Goal: Task Accomplishment & Management: Use online tool/utility

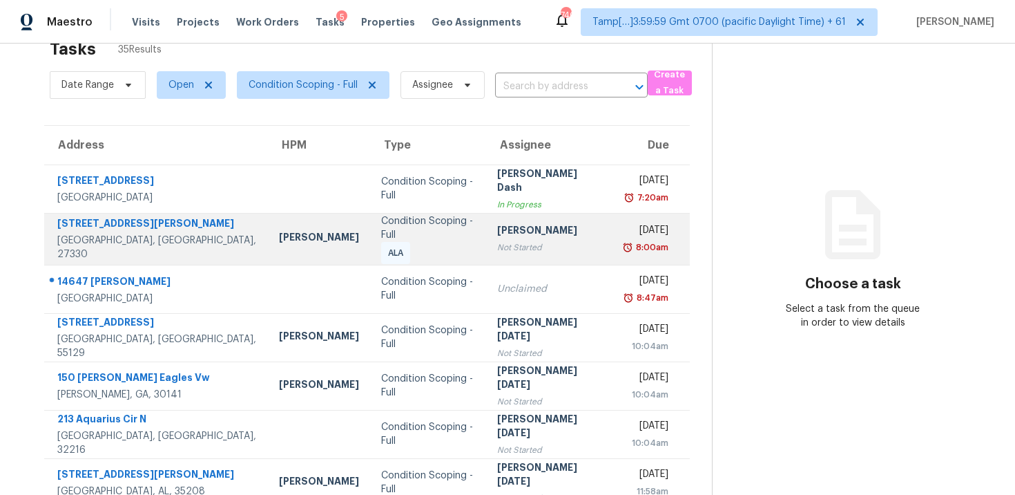
scroll to position [6, 0]
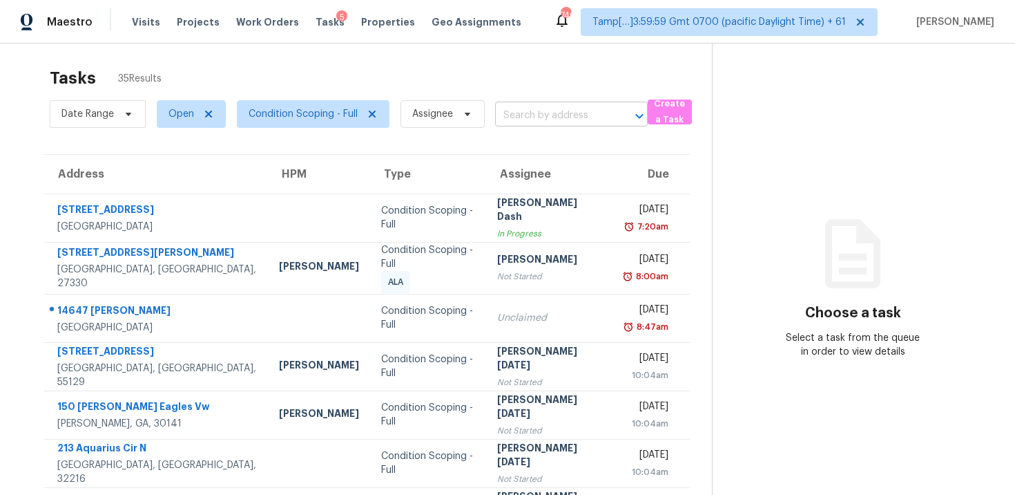
click at [588, 113] on input "text" at bounding box center [552, 115] width 114 height 21
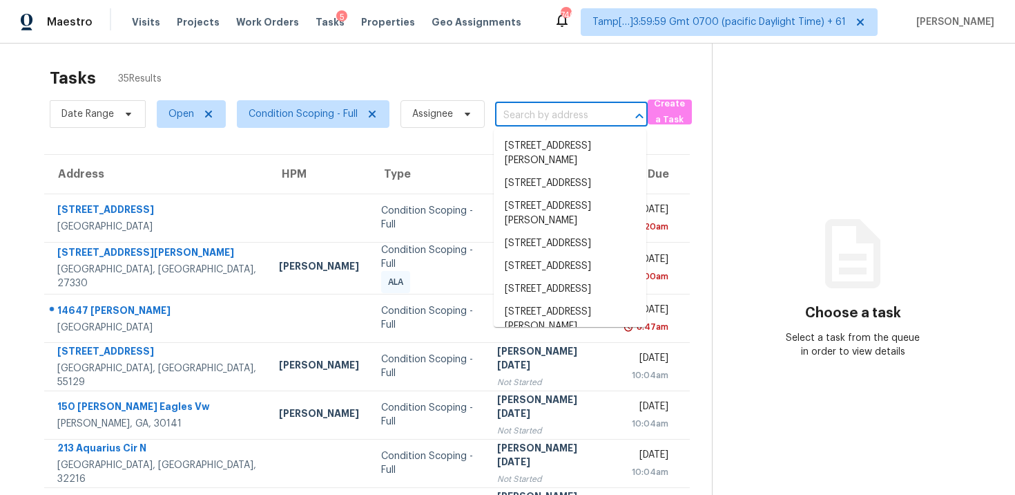
paste input "[STREET_ADDRESS]"
type input "[STREET_ADDRESS]"
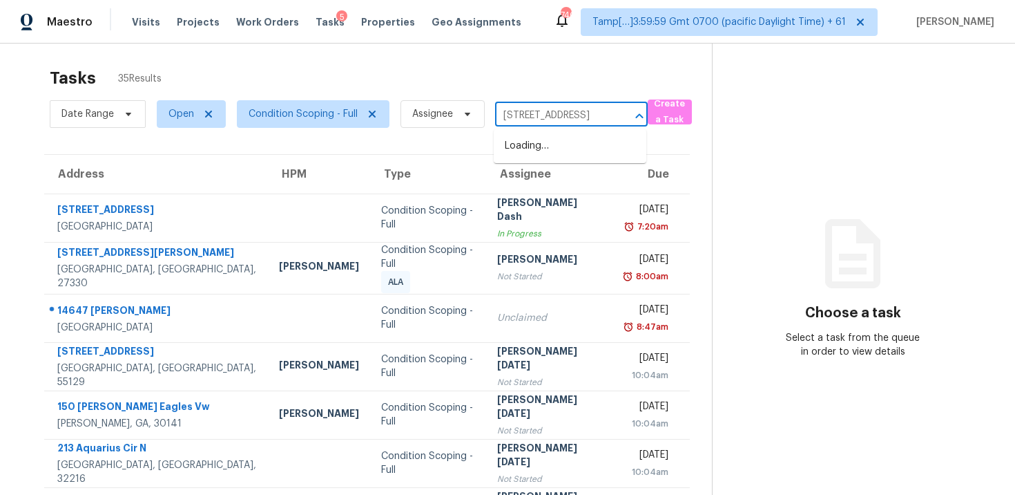
scroll to position [0, 91]
click at [593, 151] on li "[STREET_ADDRESS]" at bounding box center [570, 146] width 153 height 23
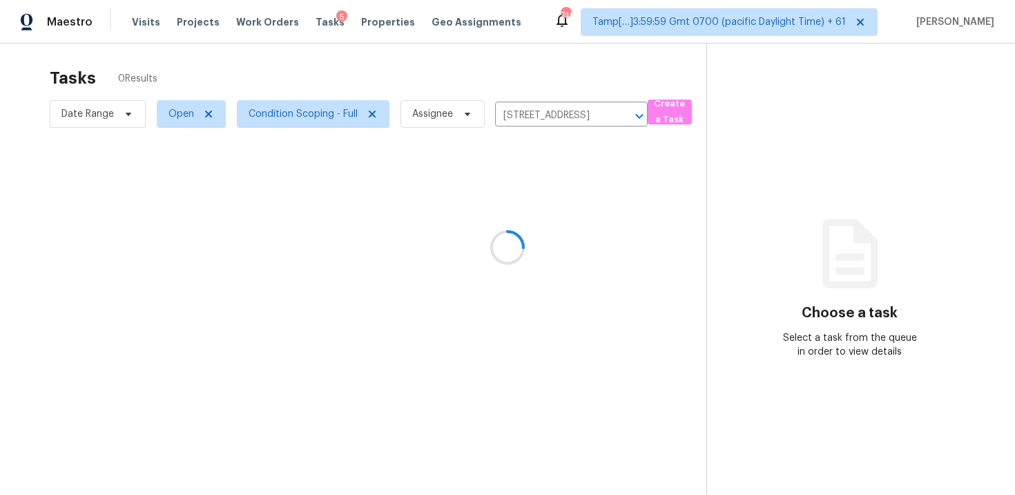
click at [568, 212] on div at bounding box center [507, 247] width 1015 height 495
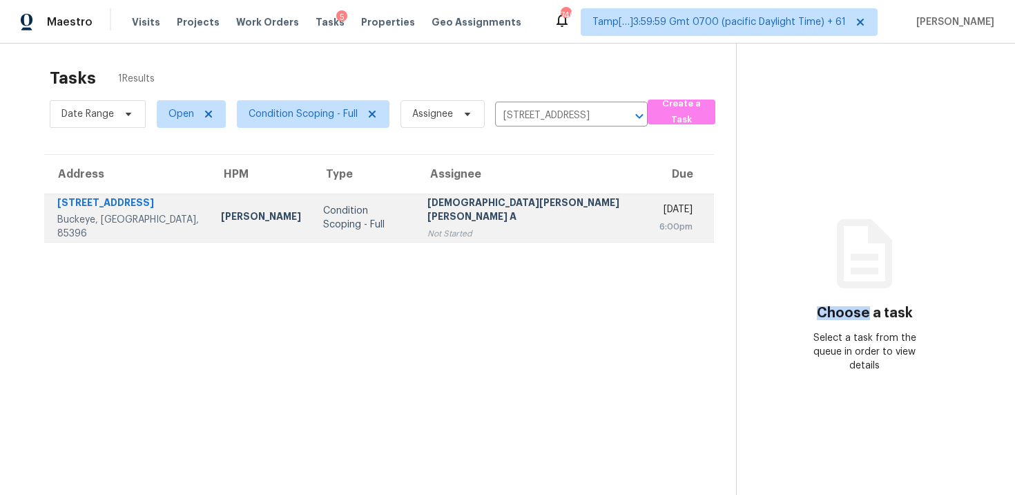
click at [527, 202] on div "Mohamed Azeem Mohsin A" at bounding box center [533, 210] width 210 height 31
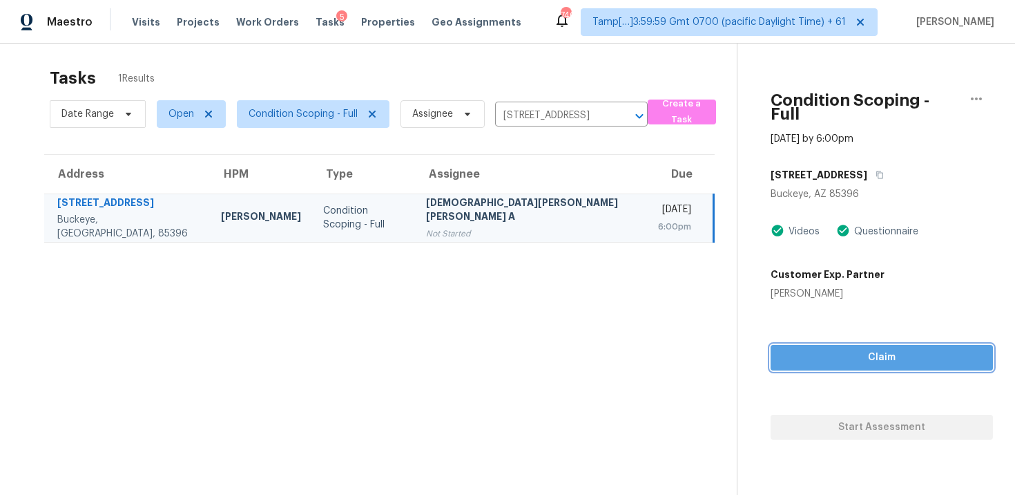
click at [801, 349] on span "Claim" at bounding box center [882, 357] width 200 height 17
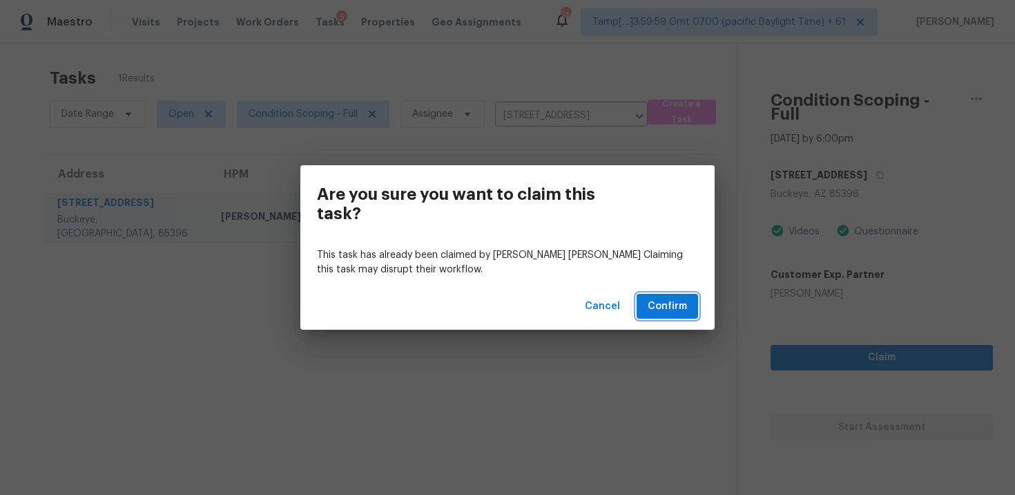
click at [671, 303] on span "Confirm" at bounding box center [667, 306] width 39 height 17
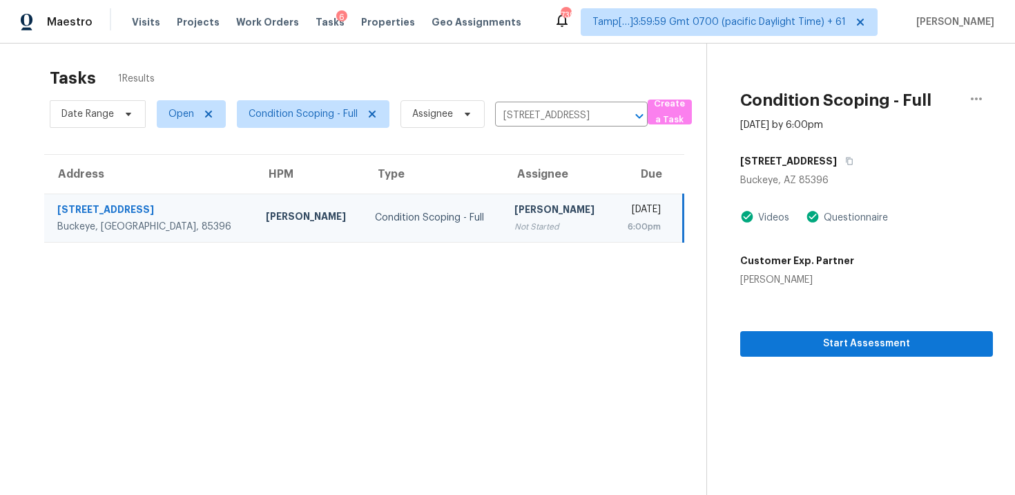
click at [515, 221] on div "Not Started" at bounding box center [558, 227] width 87 height 14
click at [835, 342] on span "Start Assessment" at bounding box center [867, 343] width 231 height 17
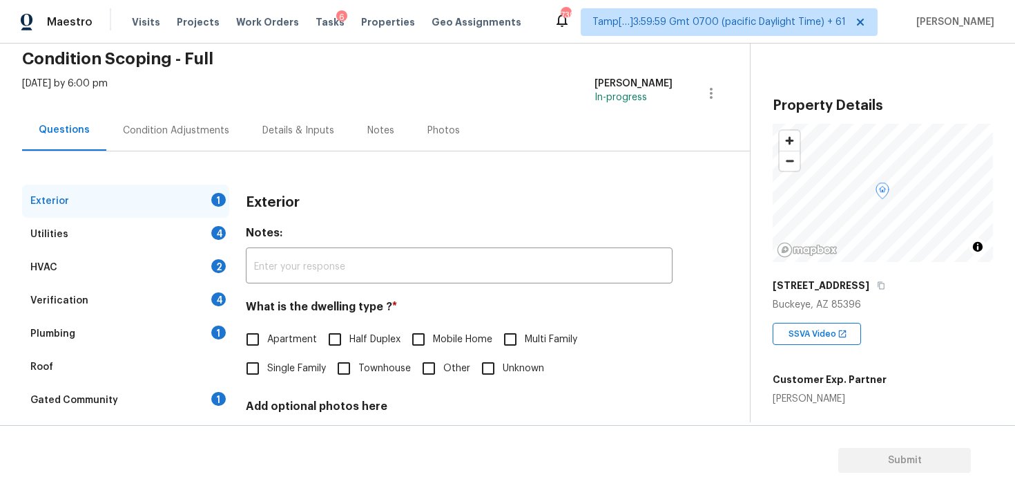
scroll to position [42, 0]
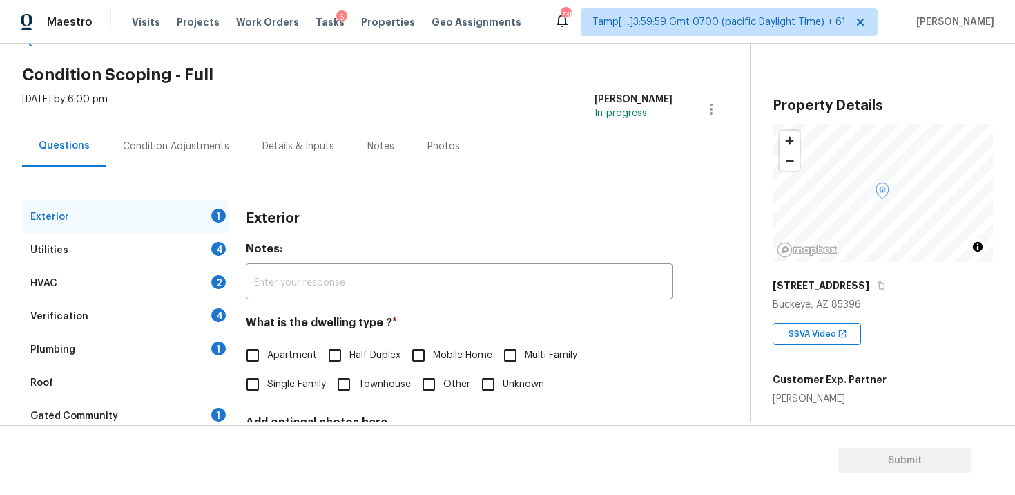
click at [124, 128] on div "Condition Adjustments" at bounding box center [176, 146] width 140 height 41
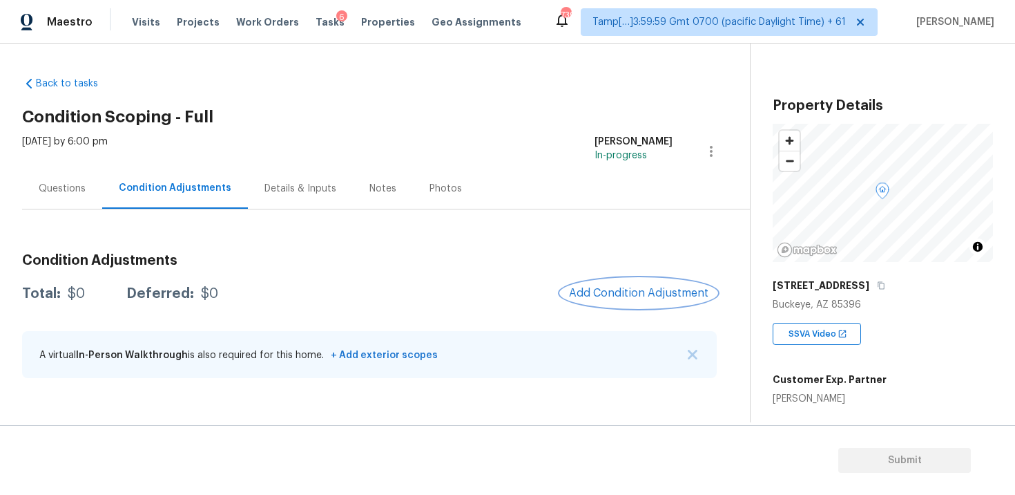
click at [617, 278] on button "Add Condition Adjustment" at bounding box center [639, 292] width 156 height 29
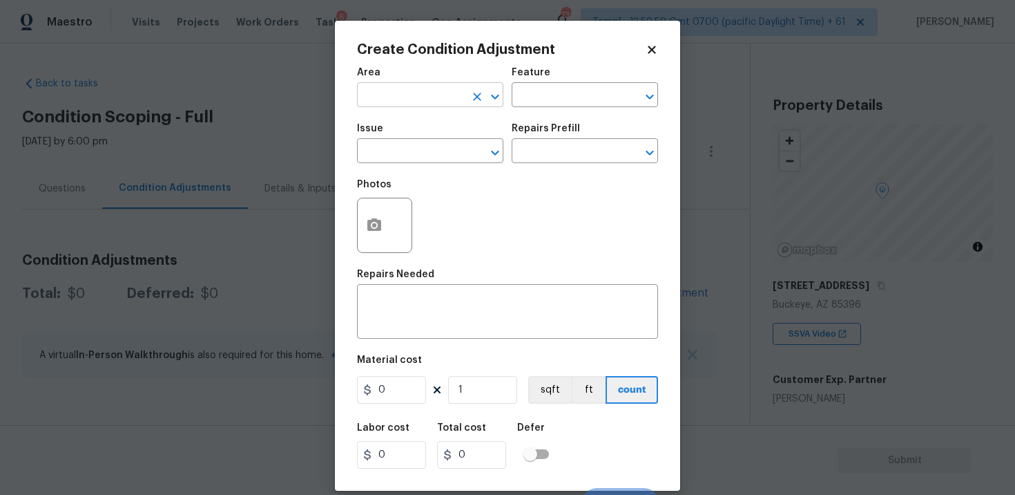
click at [471, 99] on icon "Clear" at bounding box center [477, 97] width 14 height 14
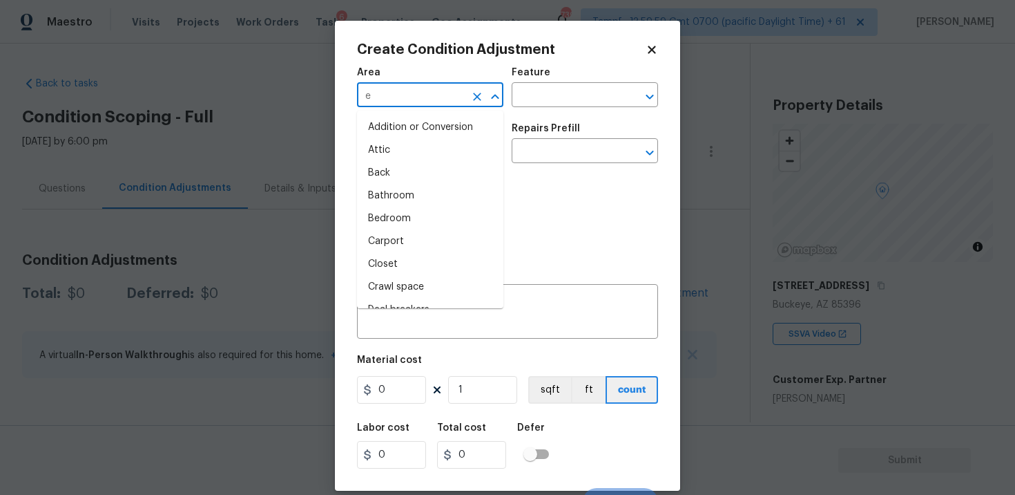
type input "ex"
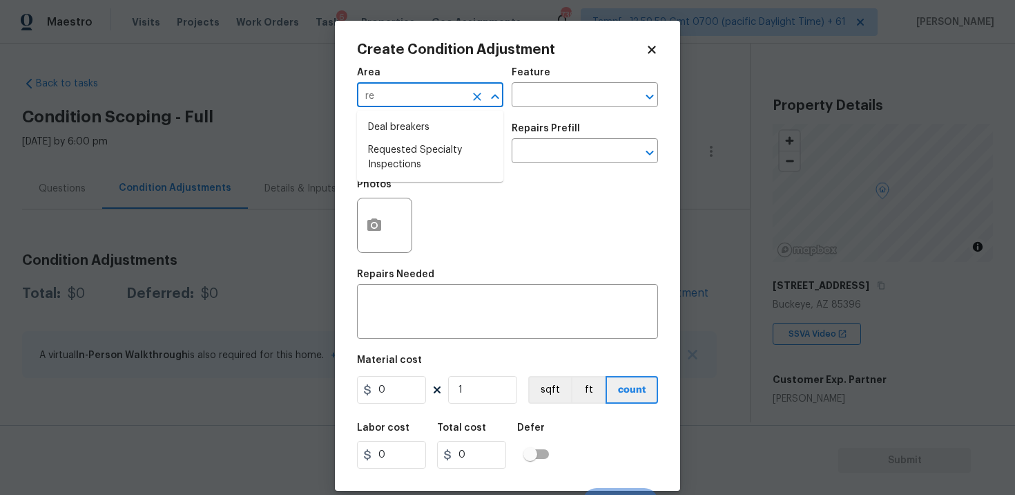
type input "r"
click at [382, 160] on li "Exterior Overall" at bounding box center [430, 150] width 146 height 23
type input "Exterior Overall"
click at [382, 160] on input "text" at bounding box center [411, 152] width 108 height 21
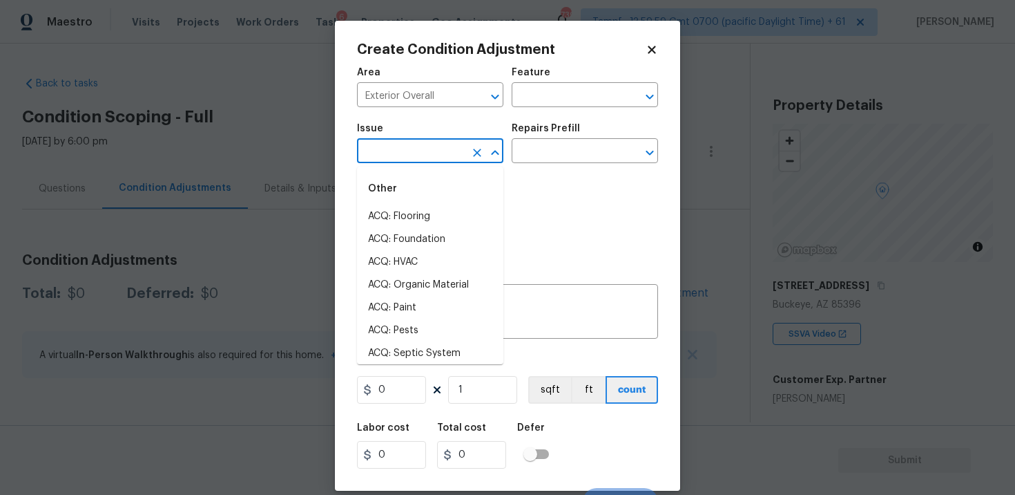
click at [382, 160] on input "text" at bounding box center [411, 152] width 108 height 21
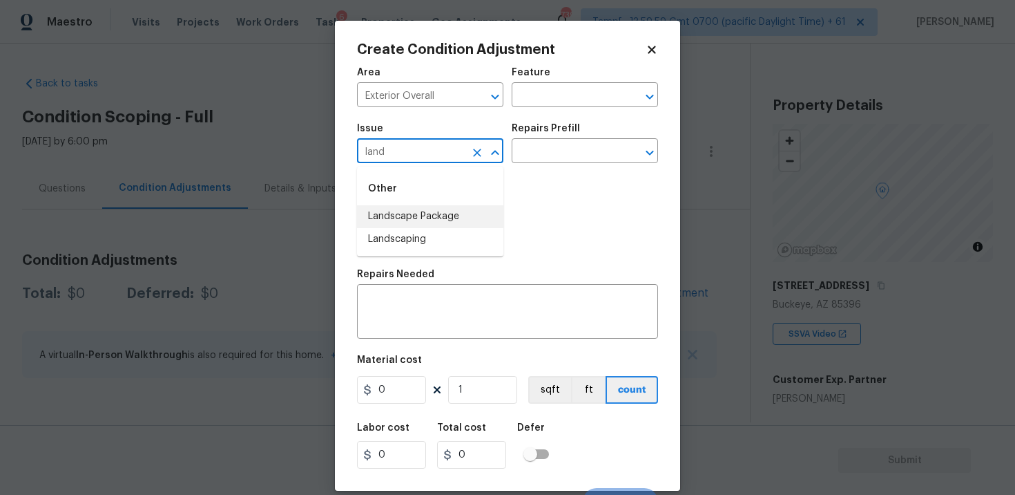
click at [405, 216] on li "Landscape Package" at bounding box center [430, 216] width 146 height 23
type input "Landscape Package"
click at [543, 145] on input "text" at bounding box center [566, 152] width 108 height 21
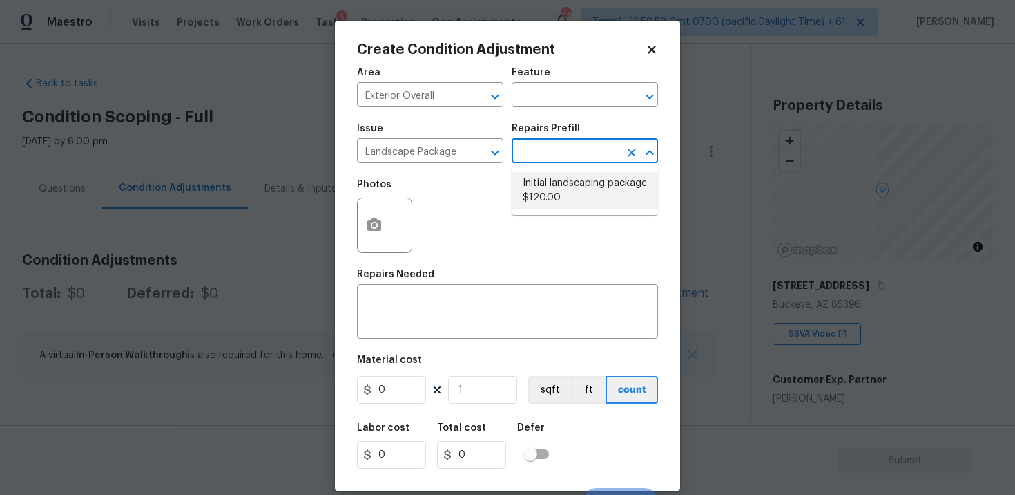
click at [555, 180] on li "Initial landscaping package $120.00" at bounding box center [585, 190] width 146 height 37
type input "Home Readiness Packages"
type textarea "Mowing of grass up to 6" in height. Mow, edge along driveways & sidewalks, trim…"
type input "120"
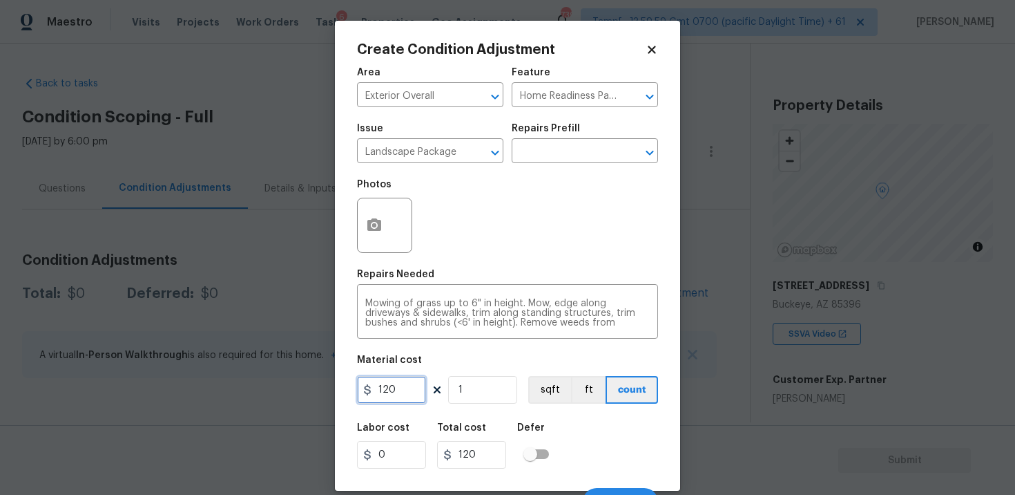
click at [398, 399] on input "120" at bounding box center [391, 390] width 69 height 28
type input "300"
click at [691, 420] on body "Maestro Visits Projects Work Orders Tasks 6 Properties Geo Assignments 739 Tamp…" at bounding box center [507, 247] width 1015 height 495
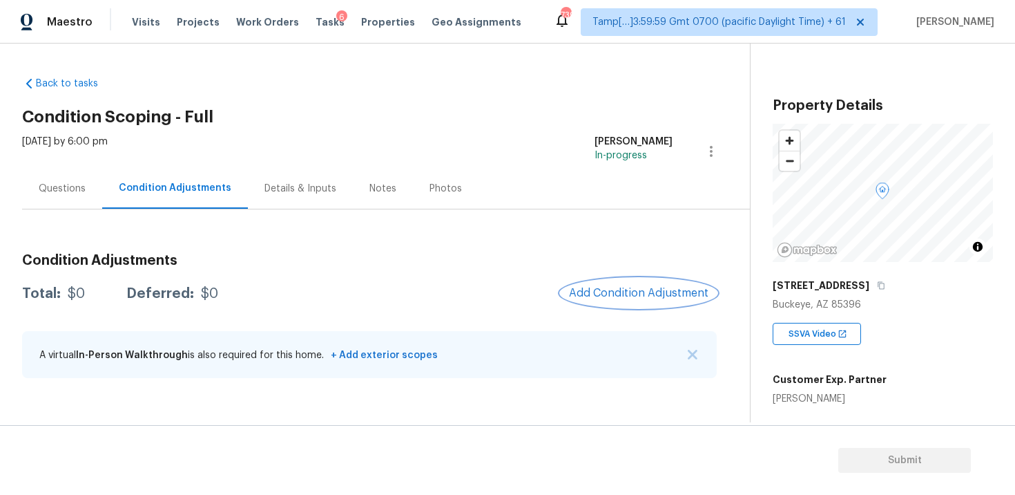
click at [624, 298] on span "Add Condition Adjustment" at bounding box center [639, 293] width 140 height 12
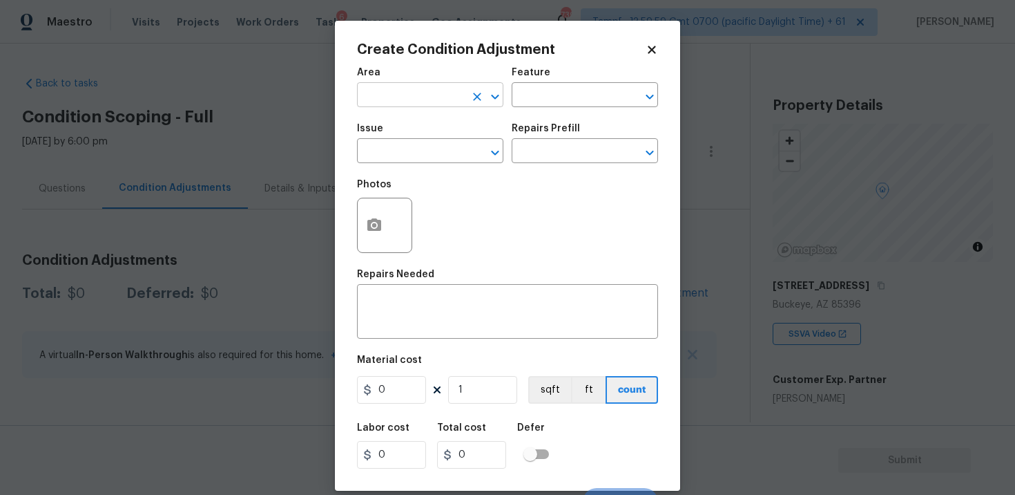
click at [402, 95] on input "text" at bounding box center [411, 96] width 108 height 21
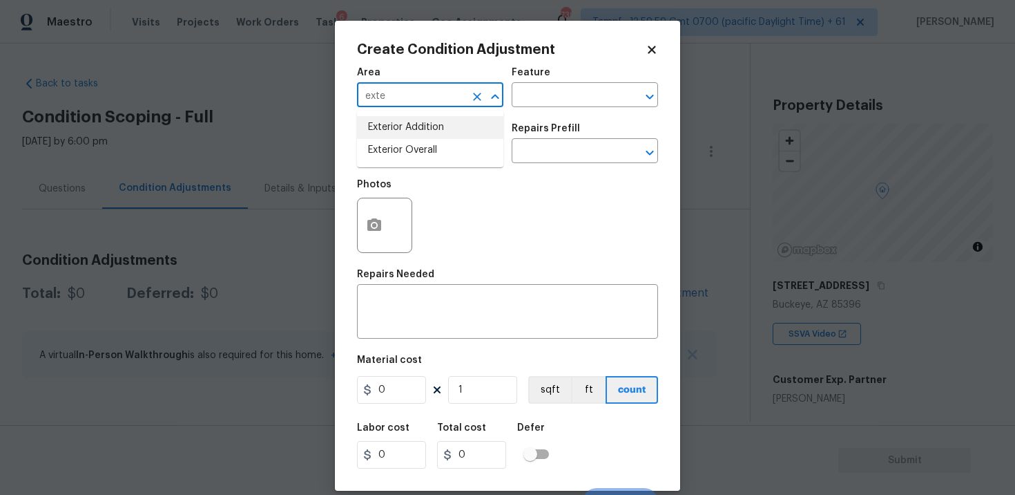
click at [408, 141] on li "Exterior Overall" at bounding box center [430, 150] width 146 height 23
type input "Exterior Overall"
click at [408, 141] on div "Issue" at bounding box center [430, 133] width 146 height 18
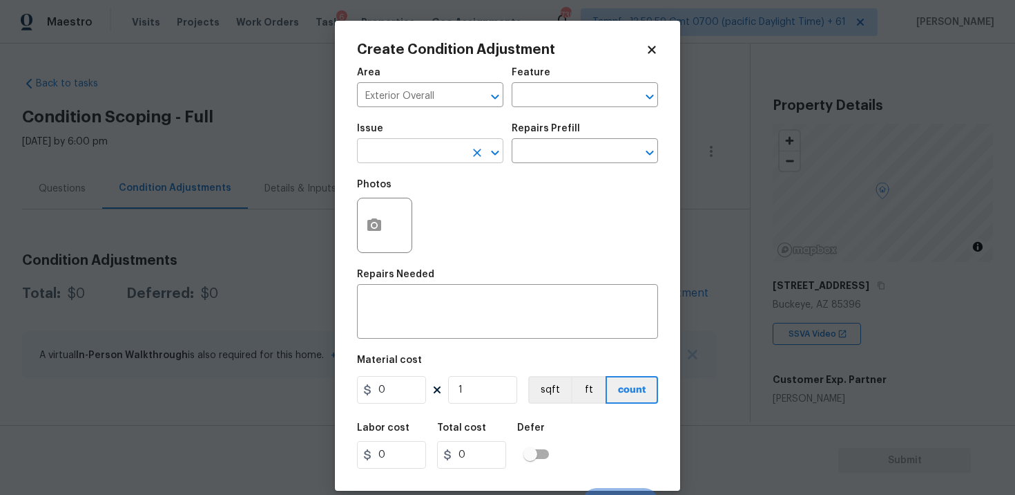
click at [416, 149] on input "text" at bounding box center [411, 152] width 108 height 21
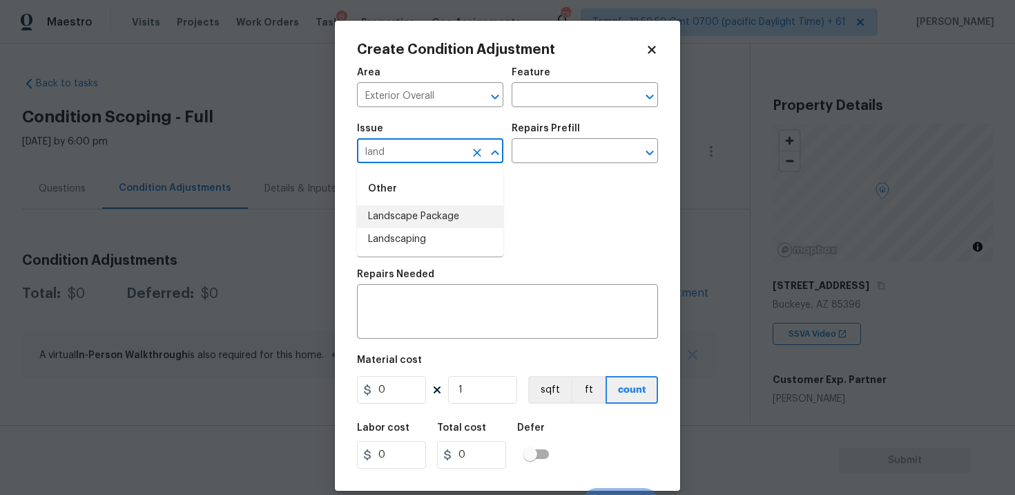
click at [428, 220] on li "Landscape Package" at bounding box center [430, 216] width 146 height 23
type input "Landscape Package"
click at [538, 152] on input "text" at bounding box center [566, 152] width 108 height 21
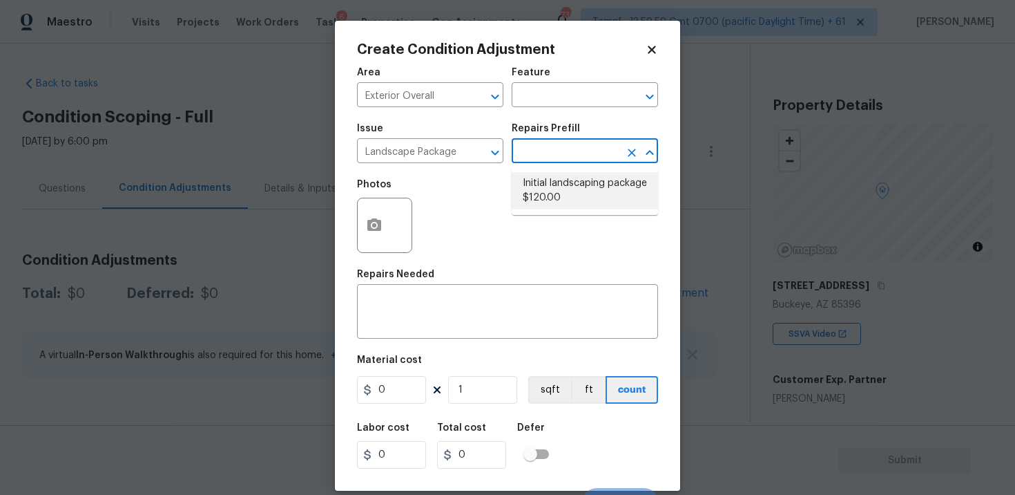
click at [551, 182] on li "Initial landscaping package $120.00" at bounding box center [585, 190] width 146 height 37
type input "Home Readiness Packages"
type textarea "Mowing of grass up to 6" in height. Mow, edge along driveways & sidewalks, trim…"
type input "120"
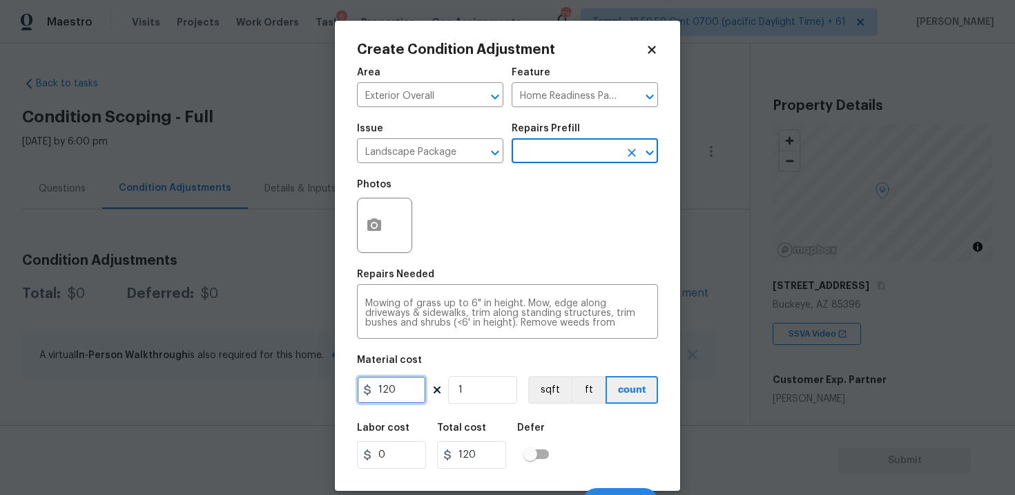
click at [400, 390] on input "120" at bounding box center [391, 390] width 69 height 28
type input "300"
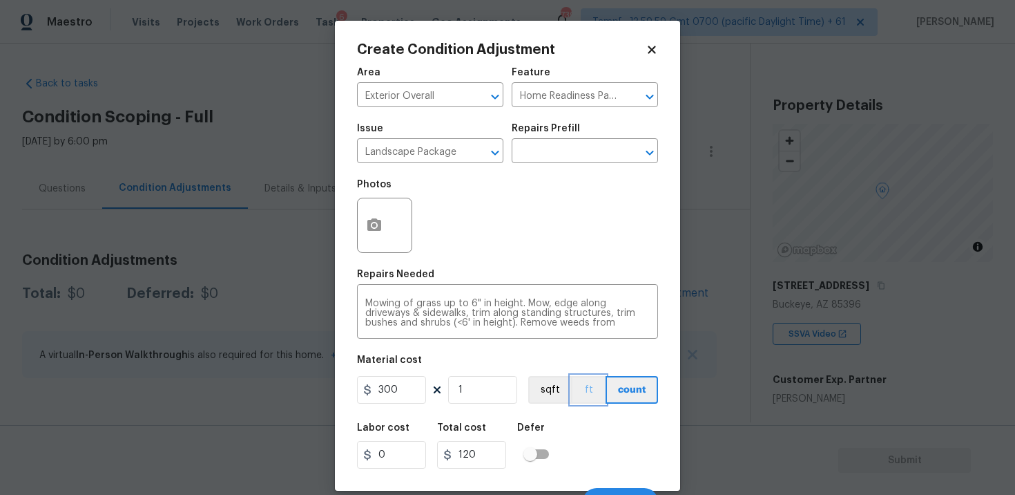
click at [573, 399] on button "ft" at bounding box center [588, 390] width 35 height 28
type input "300"
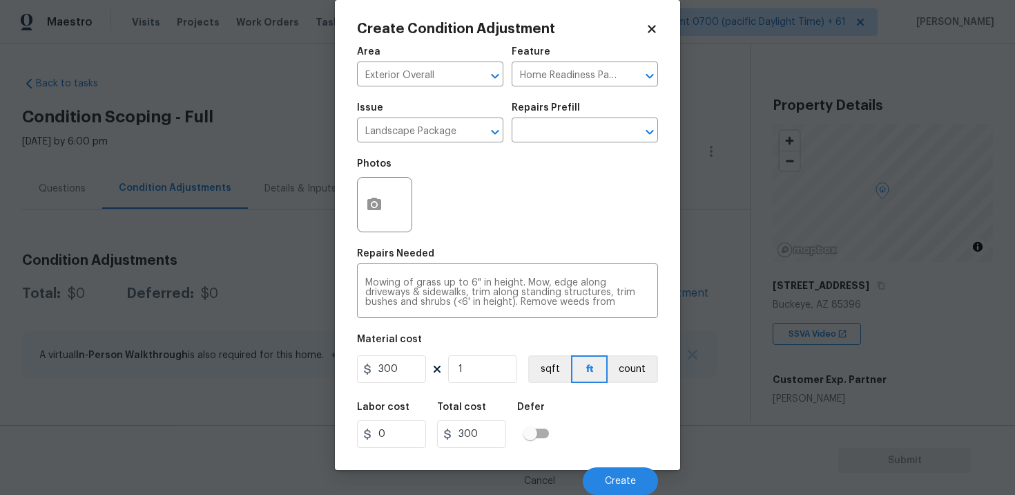
click at [642, 458] on div "Cancel Create" at bounding box center [507, 475] width 301 height 39
click at [640, 476] on button "Create" at bounding box center [620, 481] width 75 height 28
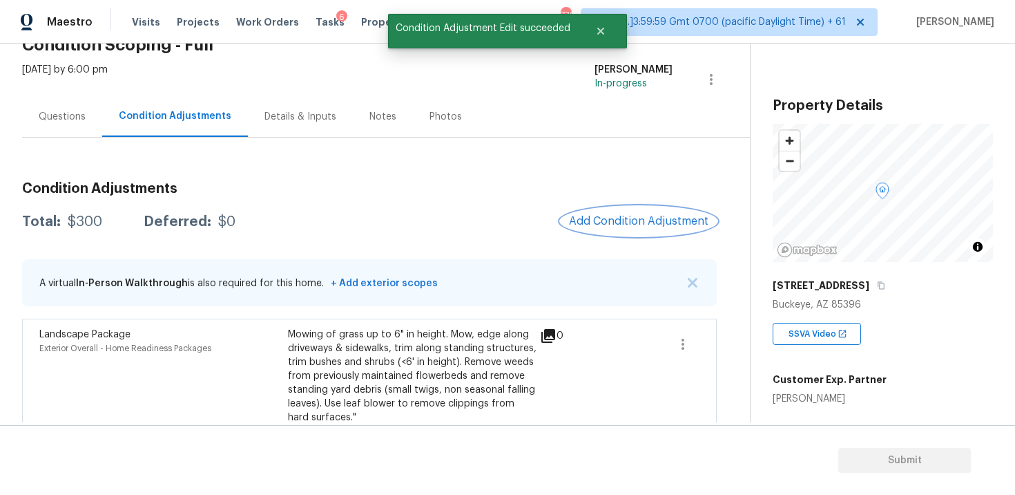
scroll to position [90, 0]
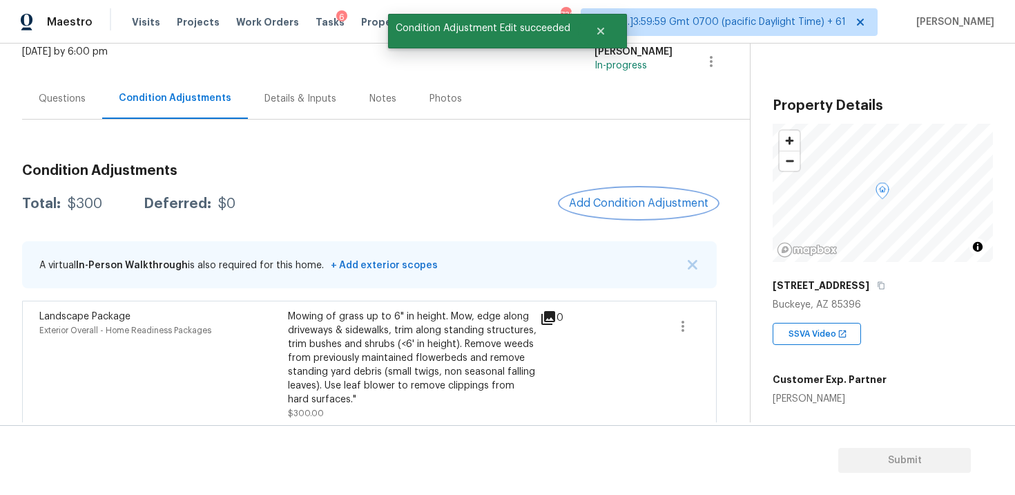
click at [636, 209] on span "Add Condition Adjustment" at bounding box center [639, 203] width 140 height 12
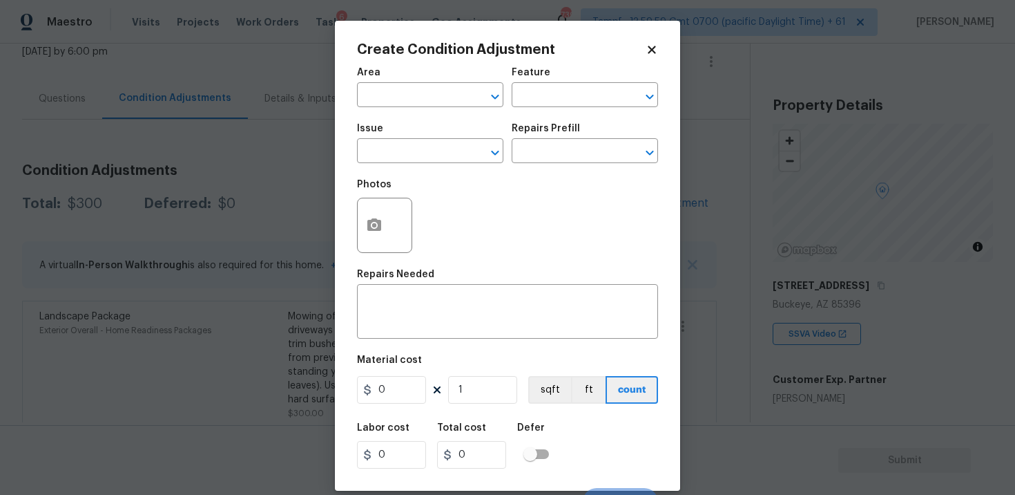
click at [437, 110] on span "Area ​" at bounding box center [430, 87] width 146 height 56
click at [427, 97] on input "text" at bounding box center [411, 96] width 108 height 21
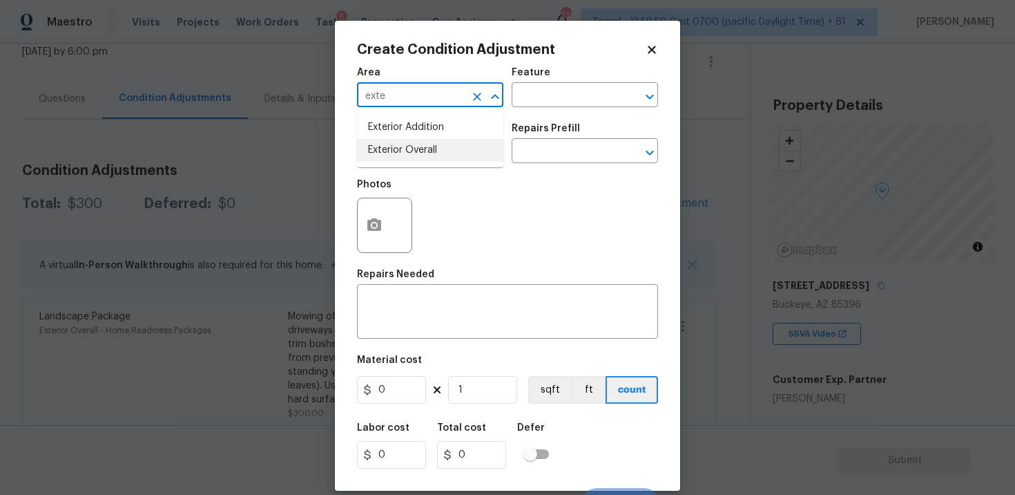
click at [432, 148] on li "Exterior Overall" at bounding box center [430, 150] width 146 height 23
type input "Exterior Overall"
click at [432, 148] on input "text" at bounding box center [411, 152] width 108 height 21
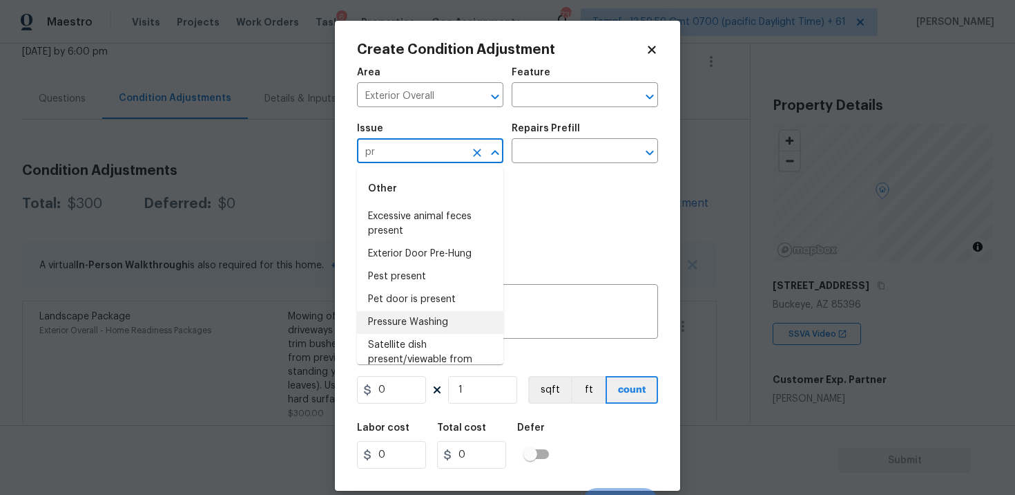
click at [432, 311] on li "Pressure Washing" at bounding box center [430, 322] width 146 height 23
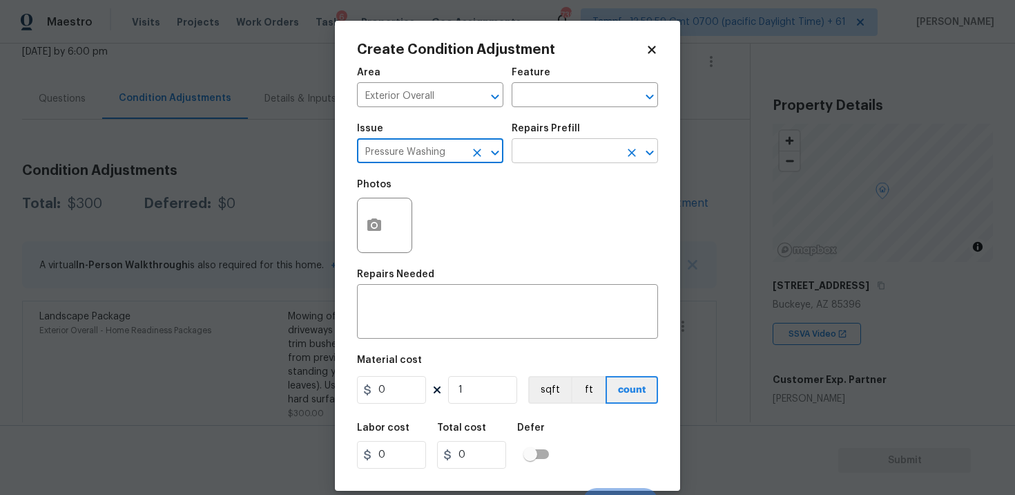
type input "Pressure Washing"
click at [574, 159] on input "text" at bounding box center [566, 152] width 108 height 21
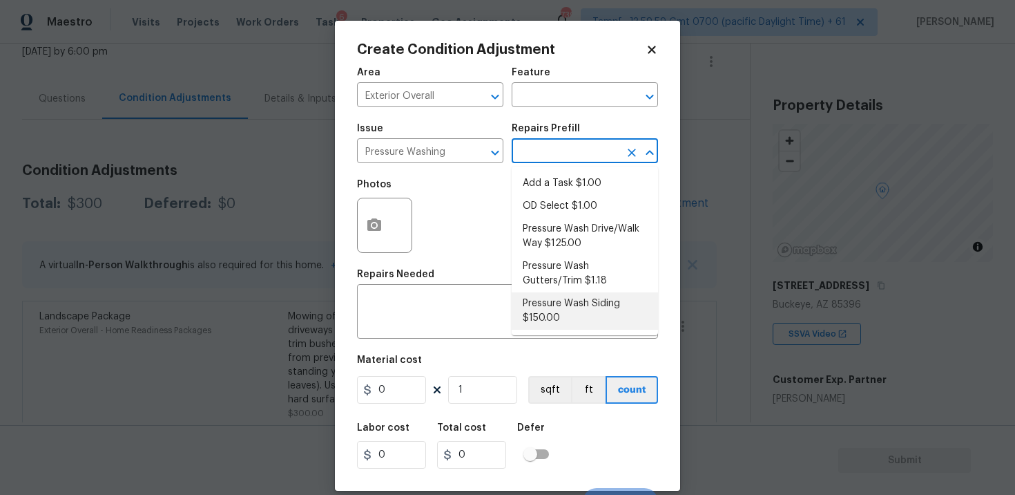
click at [573, 292] on li "Pressure Wash Siding $150.00" at bounding box center [585, 310] width 146 height 37
type input "Siding"
type textarea "Protect areas as needed for pressure washing. Pressure wash the siding on the h…"
type input "150"
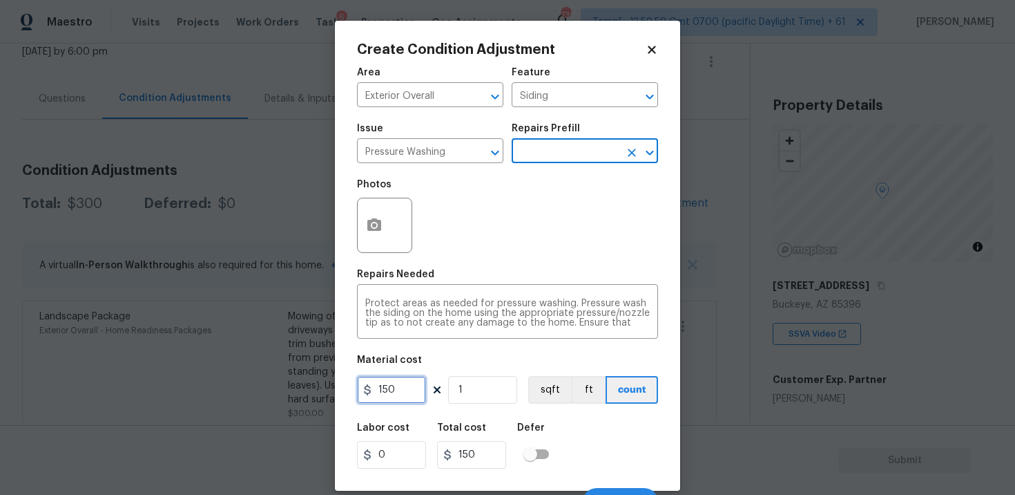
click at [400, 399] on input "150" at bounding box center [391, 390] width 69 height 28
type input "400"
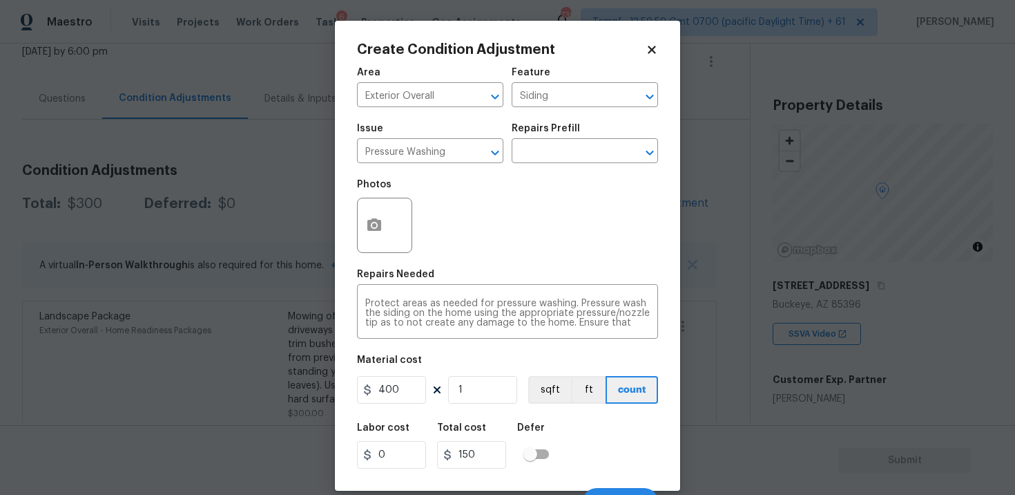
type input "400"
click at [564, 432] on div "Labor cost 0 Total cost 400 Defer" at bounding box center [507, 445] width 301 height 62
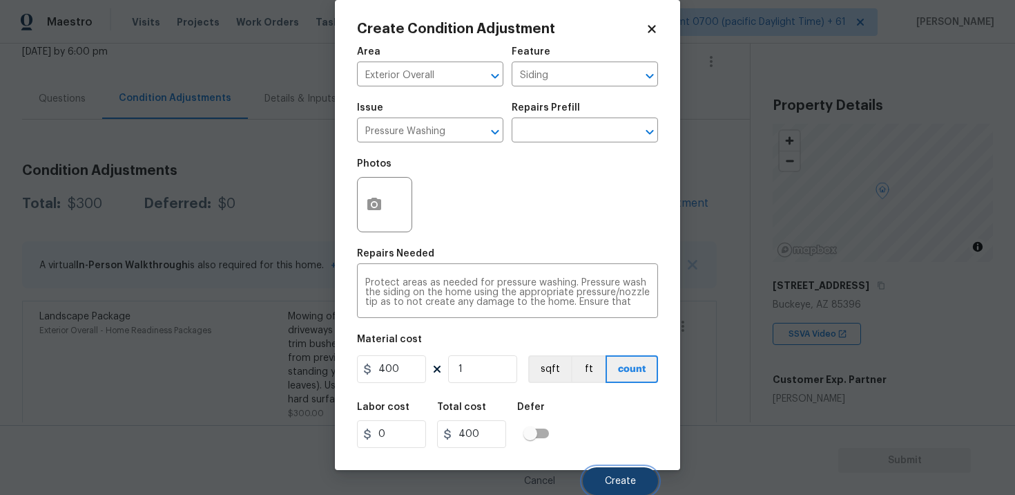
click at [630, 473] on button "Create" at bounding box center [620, 481] width 75 height 28
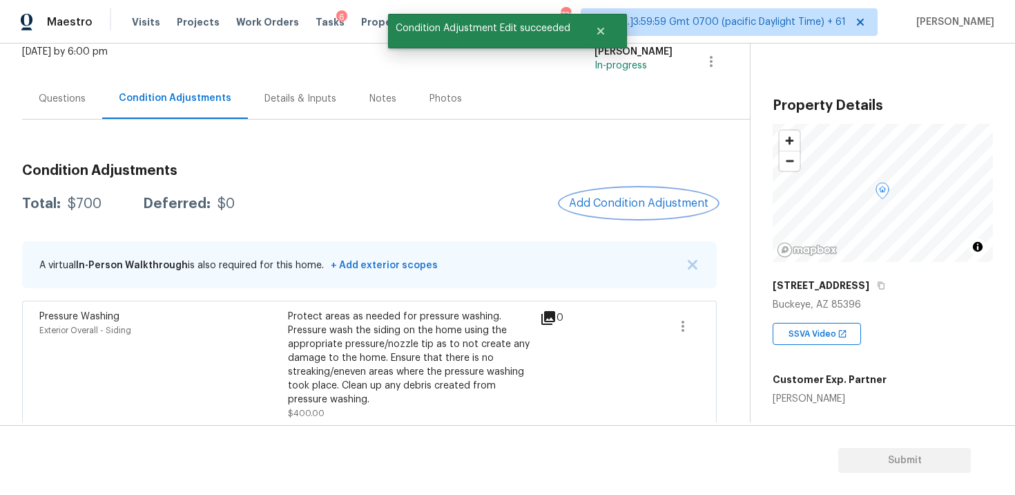
scroll to position [229, 0]
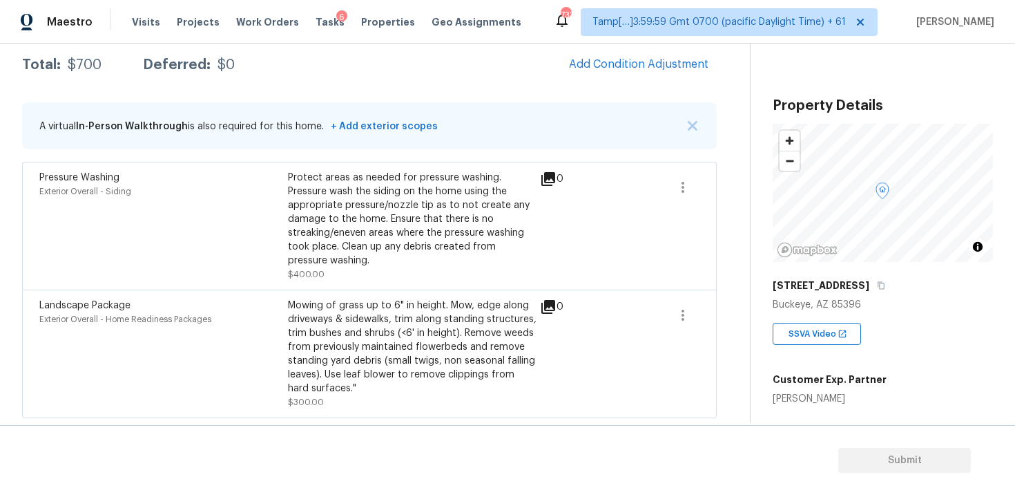
click at [671, 79] on span "Add Condition Adjustment" at bounding box center [639, 65] width 156 height 30
click at [612, 70] on button "Add Condition Adjustment" at bounding box center [639, 64] width 156 height 29
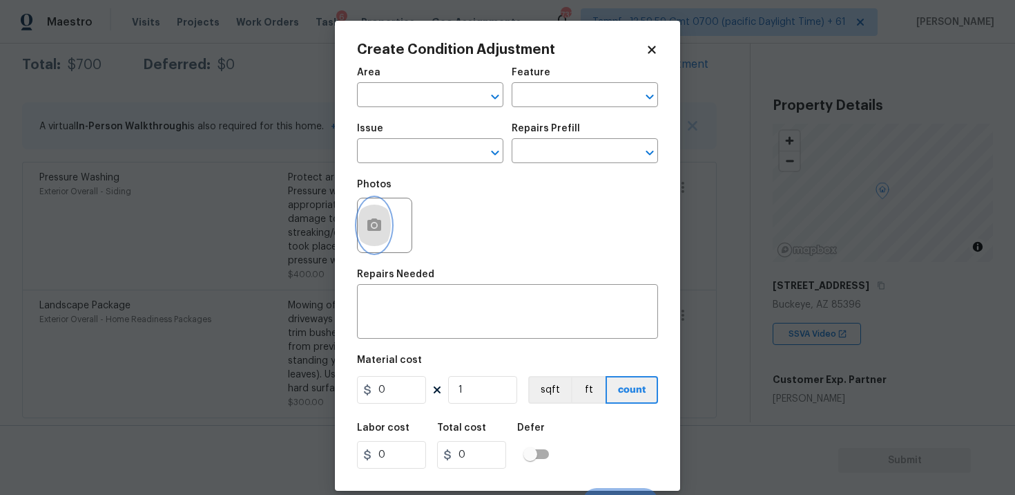
click at [369, 218] on icon "button" at bounding box center [374, 225] width 17 height 17
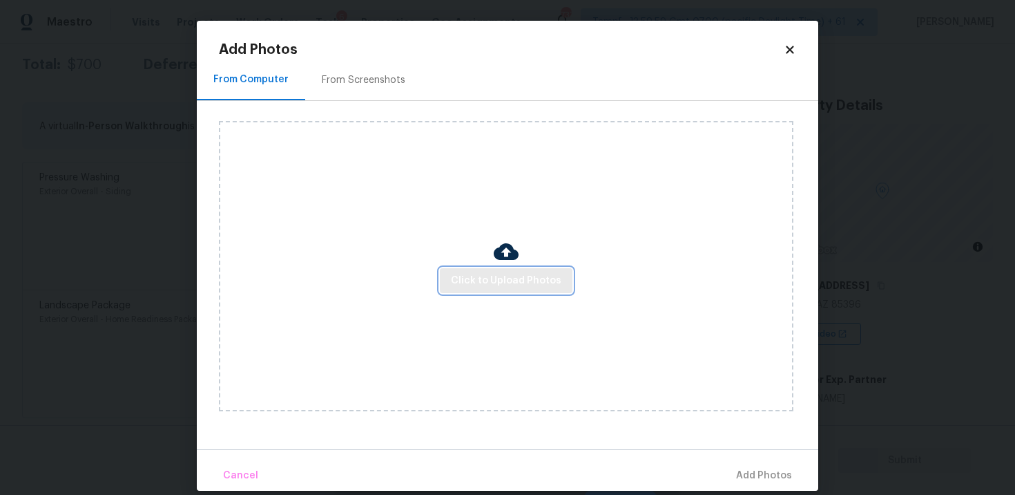
click at [481, 291] on button "Click to Upload Photos" at bounding box center [506, 281] width 133 height 26
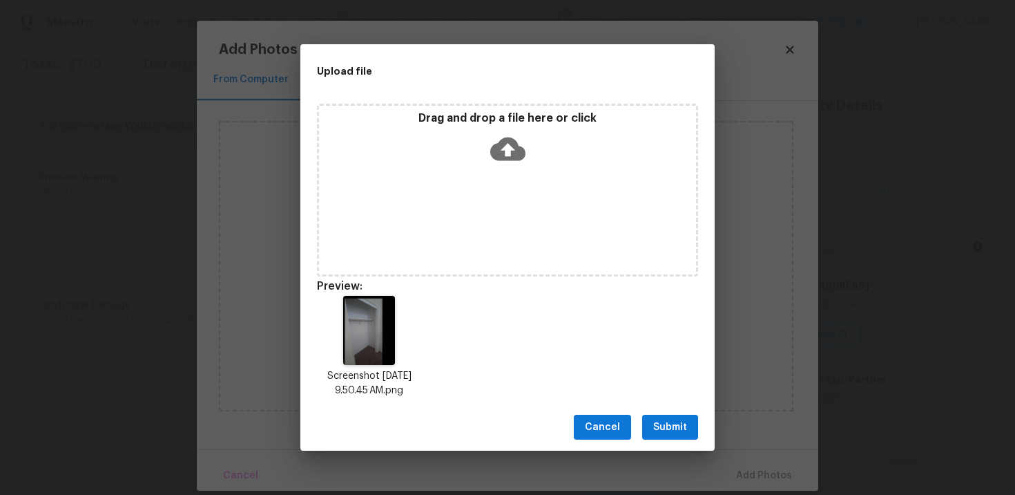
click at [656, 417] on button "Submit" at bounding box center [670, 427] width 56 height 26
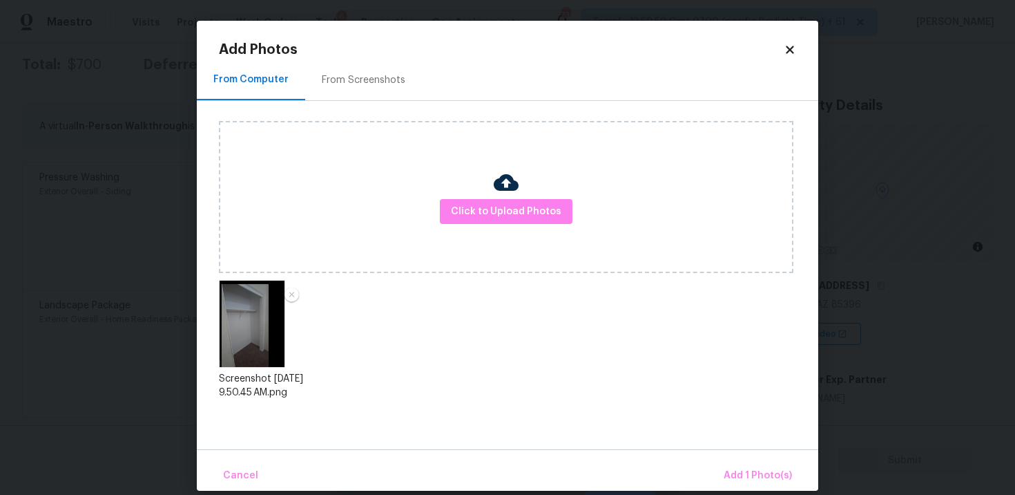
click at [738, 446] on div "From Computer From Screenshots Click to Upload Photos Screenshot 2025-09-26 at …" at bounding box center [508, 254] width 622 height 390
click at [747, 468] on span "Add 1 Photo(s)" at bounding box center [758, 475] width 68 height 17
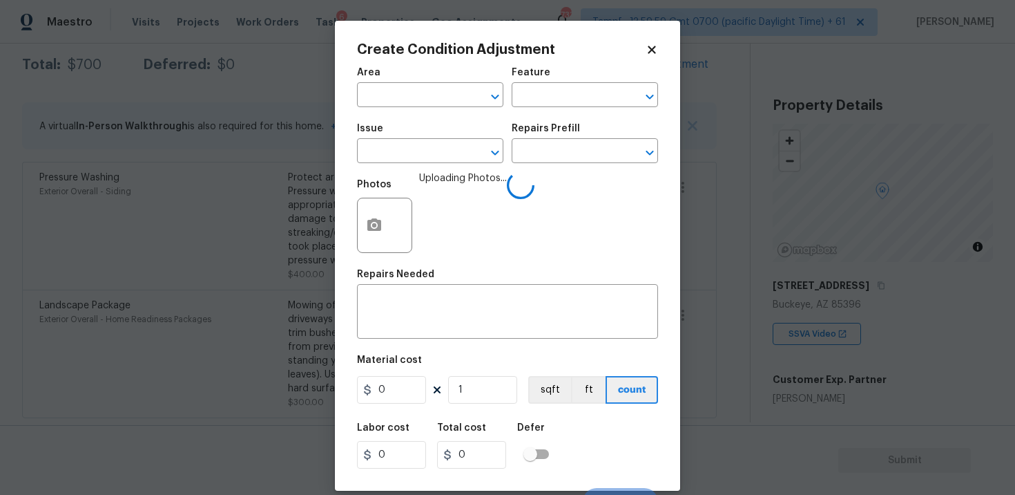
click at [421, 109] on span "Area ​" at bounding box center [430, 87] width 146 height 56
click at [419, 97] on input "text" at bounding box center [411, 96] width 108 height 21
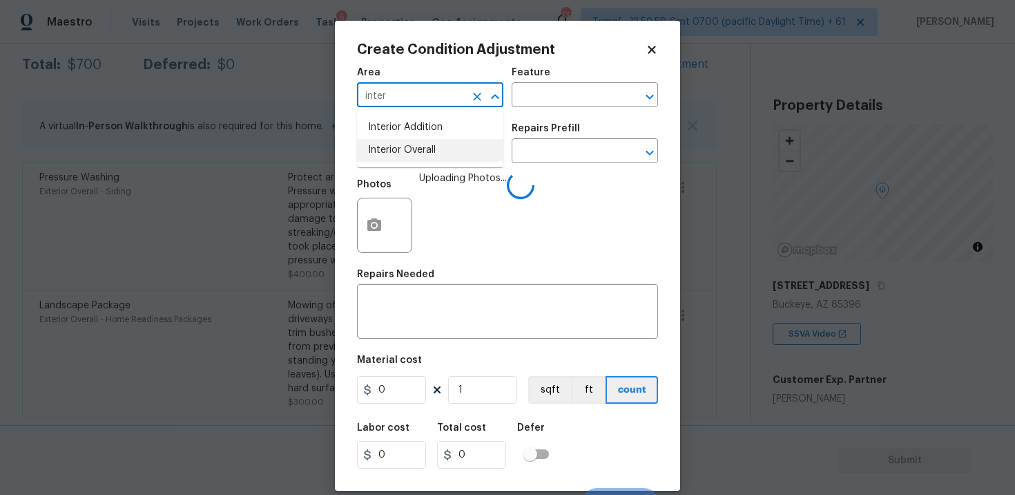
click at [431, 152] on li "Interior Overall" at bounding box center [430, 150] width 146 height 23
type input "Interior Overall"
click at [431, 152] on input "text" at bounding box center [411, 152] width 108 height 21
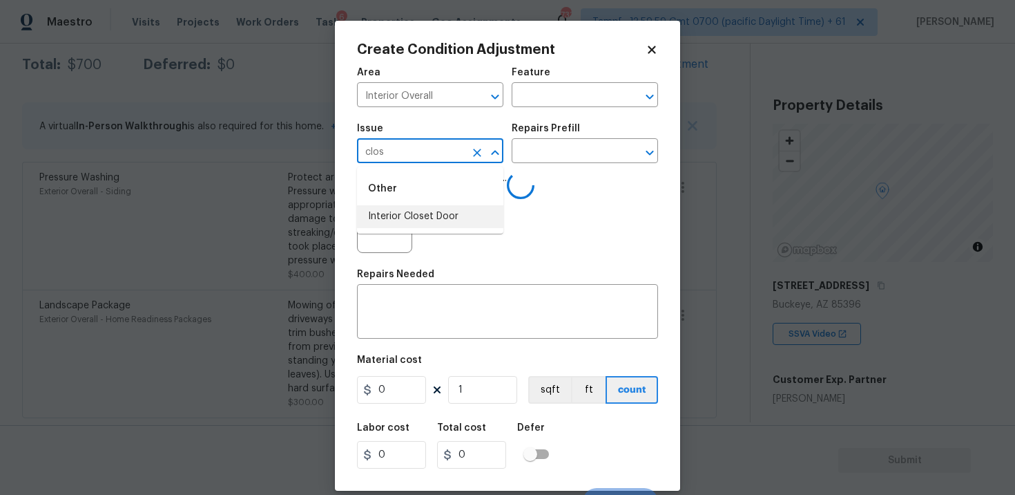
click at [448, 211] on li "Interior Closet Door" at bounding box center [430, 216] width 146 height 23
type input "Interior Closet Door"
click at [573, 140] on div "Repairs Prefill" at bounding box center [585, 133] width 146 height 18
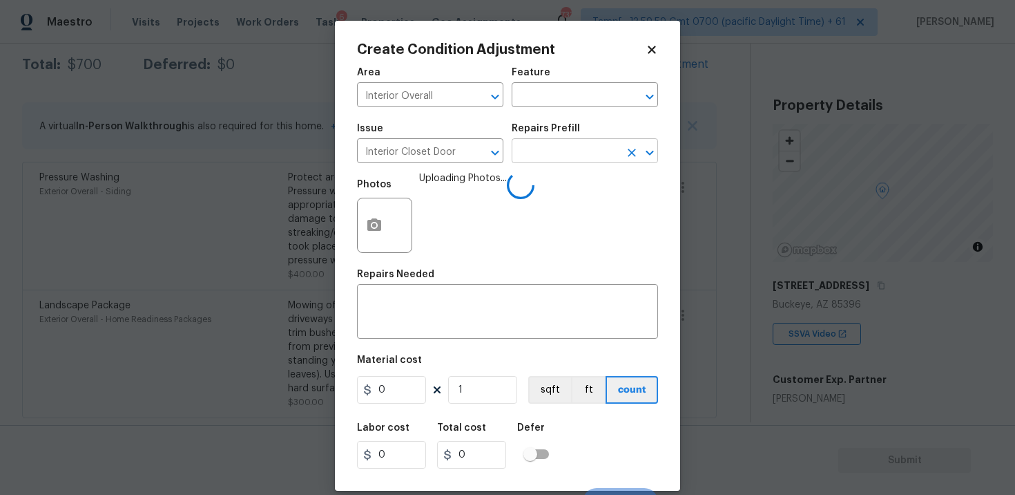
click at [573, 152] on input "text" at bounding box center [566, 152] width 108 height 21
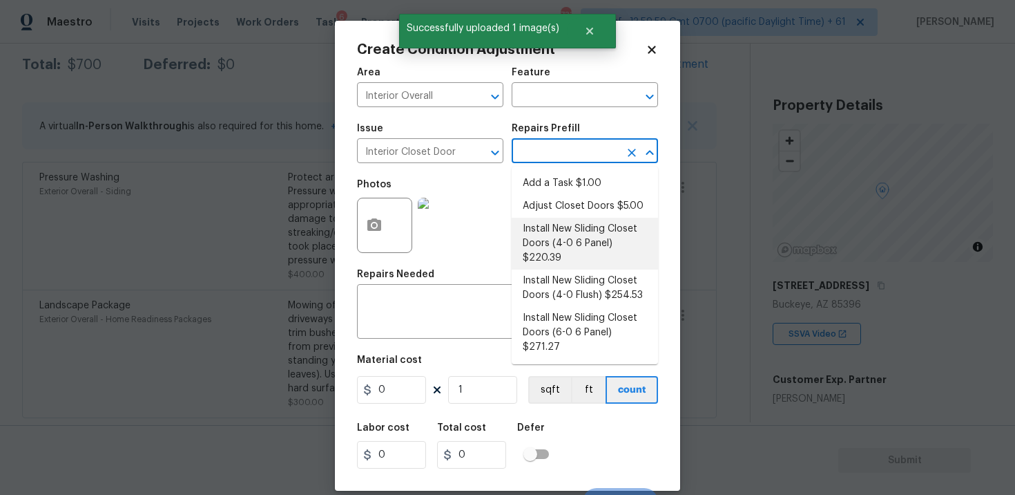
click at [576, 244] on li "Install New Sliding Closet Doors (4-0 6 Panel) $220.39" at bounding box center [585, 244] width 146 height 52
type input "Interior Door"
type textarea "Remove the existing door (if present). Install a new 4-0 bi-fold 6 panel interi…"
type input "220.39"
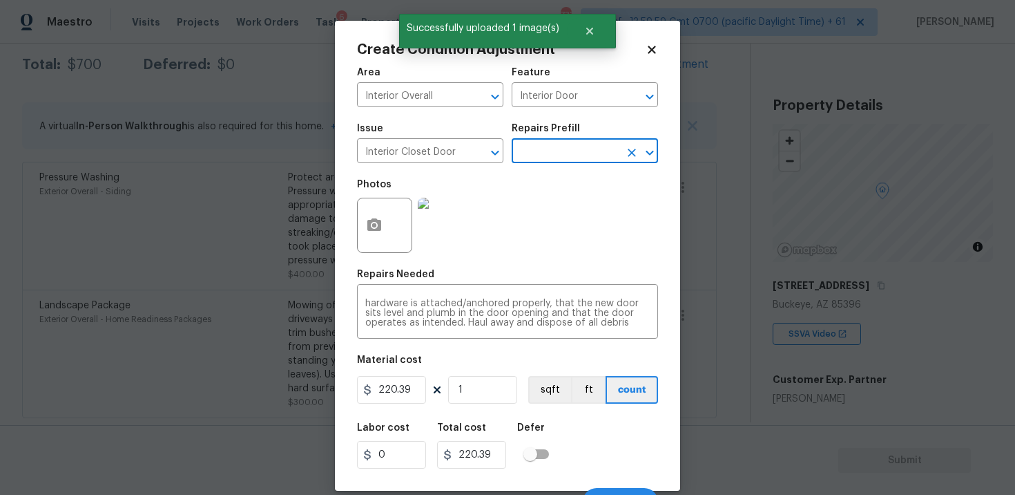
scroll to position [21, 0]
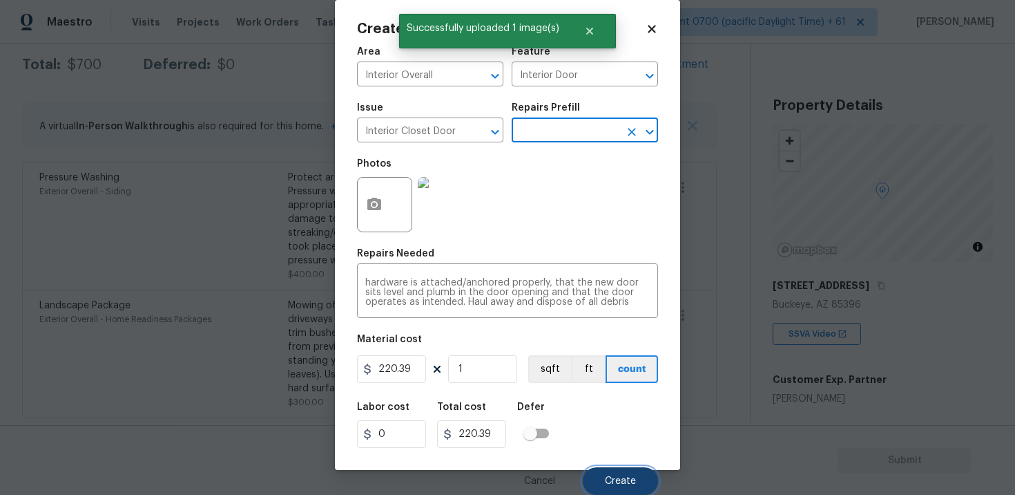
click at [624, 470] on button "Create" at bounding box center [620, 481] width 75 height 28
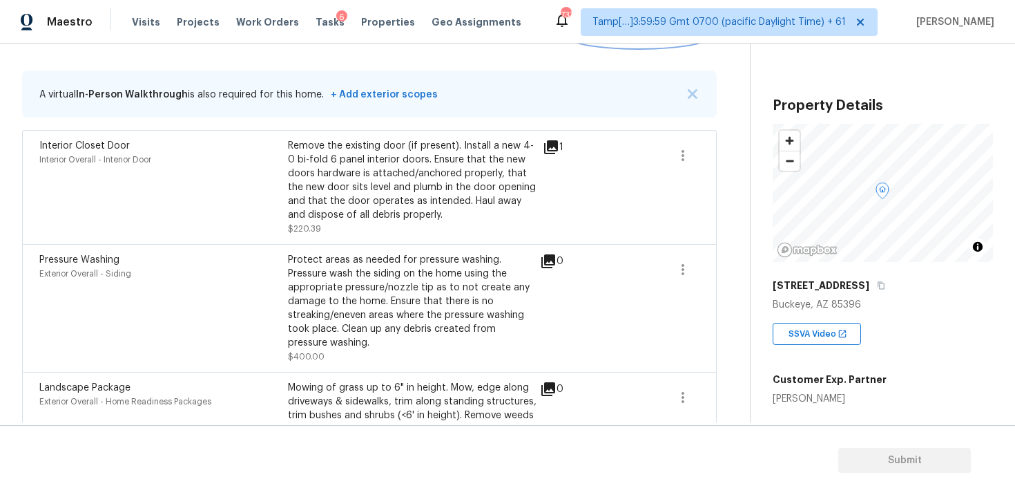
scroll to position [262, 0]
click at [691, 157] on icon "button" at bounding box center [683, 154] width 17 height 17
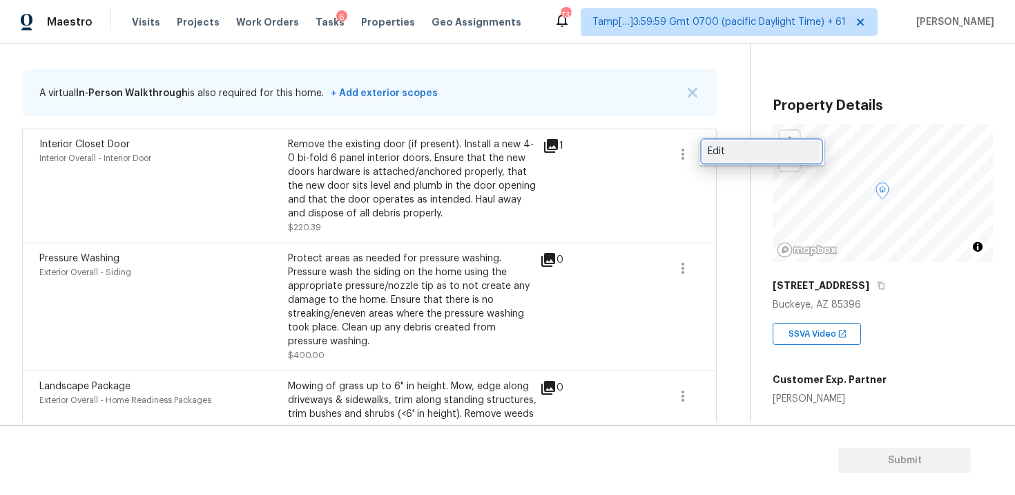
click at [748, 157] on div "Edit" at bounding box center [762, 151] width 108 height 14
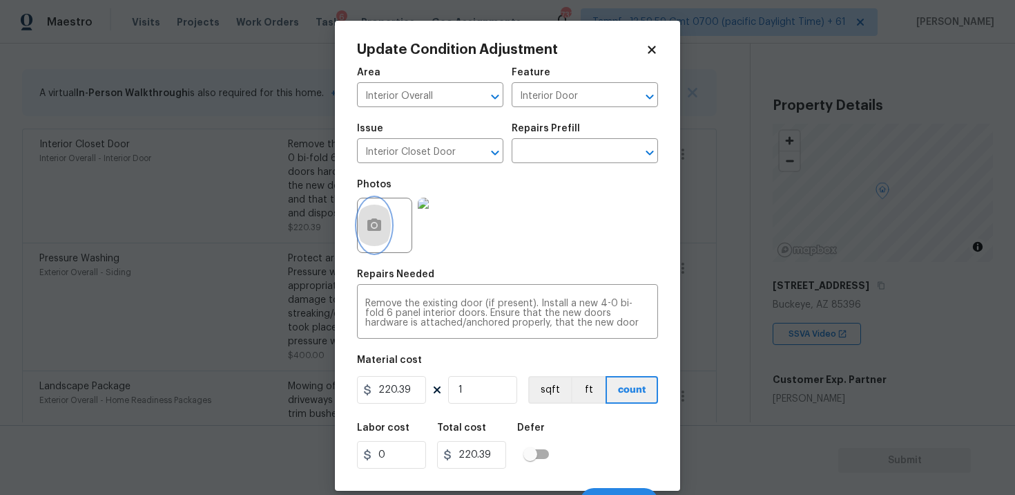
click at [376, 240] on button "button" at bounding box center [374, 225] width 33 height 54
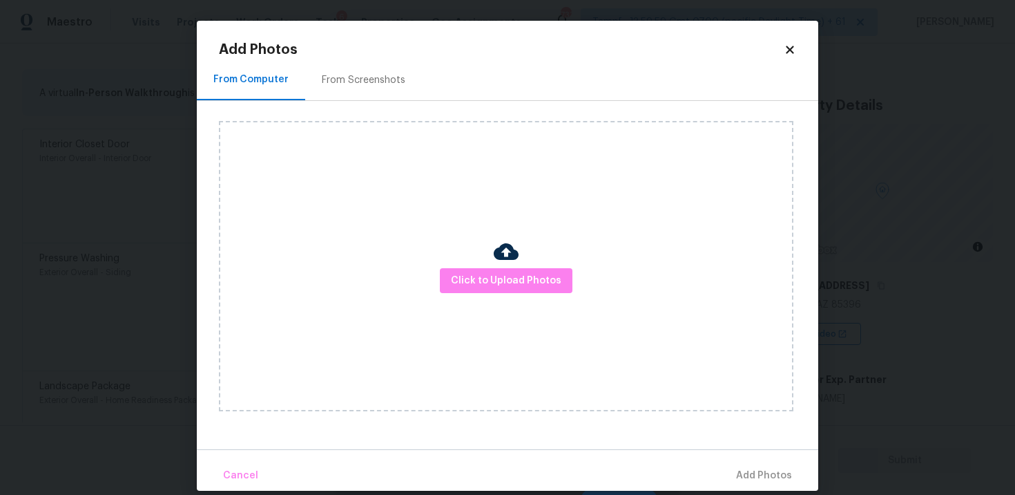
click at [568, 261] on div "Click to Upload Photos" at bounding box center [506, 266] width 575 height 290
click at [569, 271] on button "Click to Upload Photos" at bounding box center [506, 281] width 133 height 26
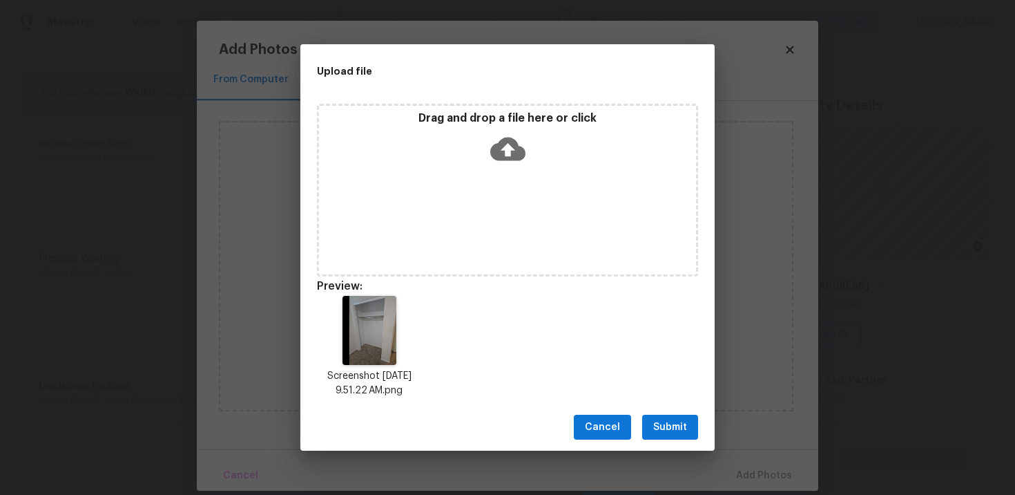
click at [683, 423] on span "Submit" at bounding box center [670, 427] width 34 height 17
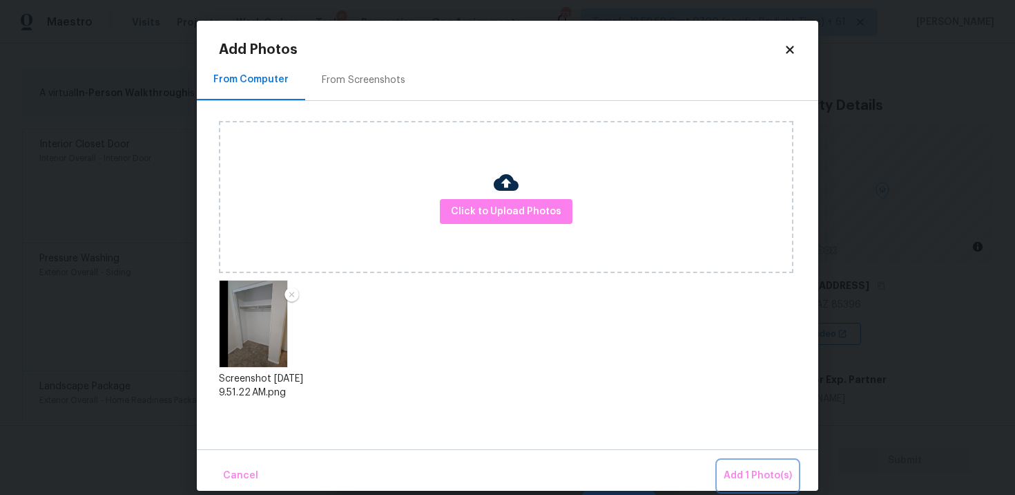
click at [756, 477] on span "Add 1 Photo(s)" at bounding box center [758, 475] width 68 height 17
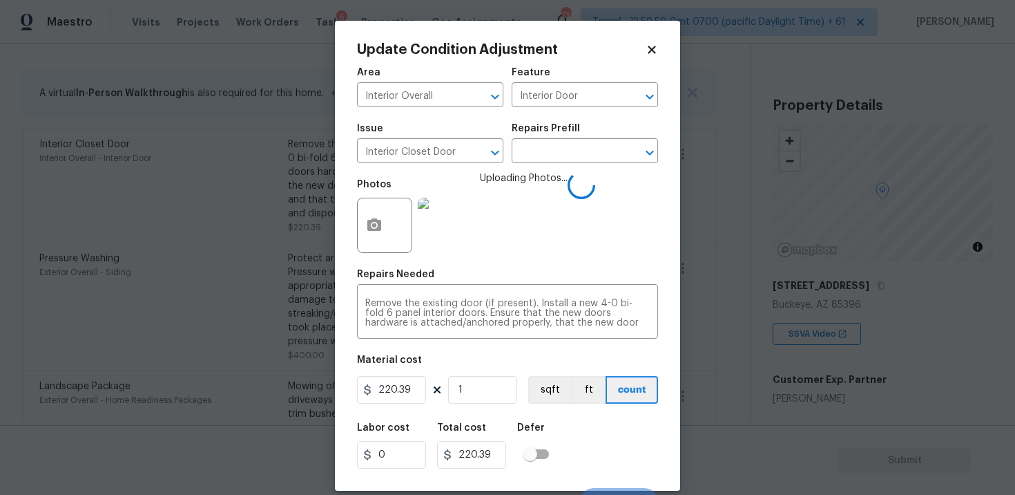
drag, startPoint x: 498, startPoint y: 405, endPoint x: 495, endPoint y: 391, distance: 14.2
click at [498, 404] on figure "Material cost 220.39 1 sqft ft count" at bounding box center [507, 380] width 301 height 51
click at [495, 391] on input "1" at bounding box center [482, 390] width 69 height 28
type input "0"
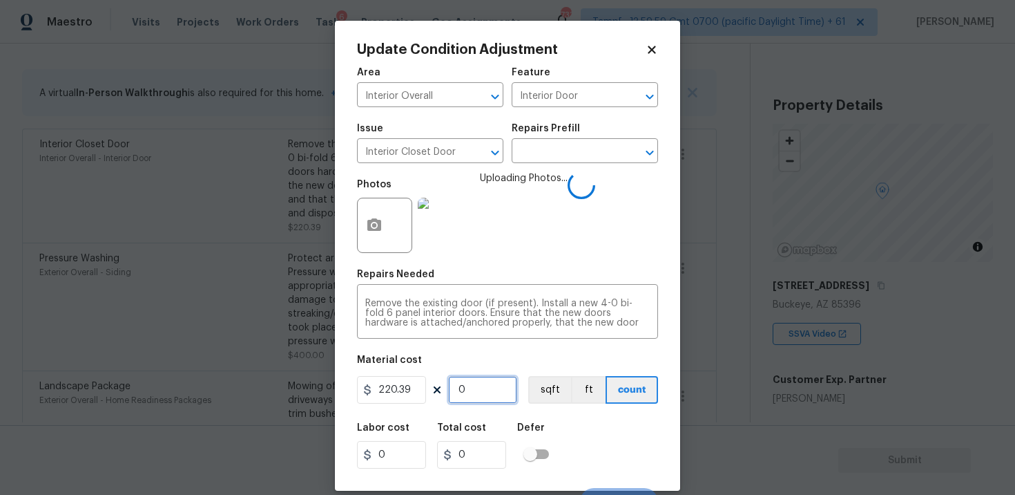
type input "2"
type input "440.78"
type input "2"
click at [562, 427] on div "Labor cost 0 Total cost 440.78 Defer" at bounding box center [507, 445] width 301 height 62
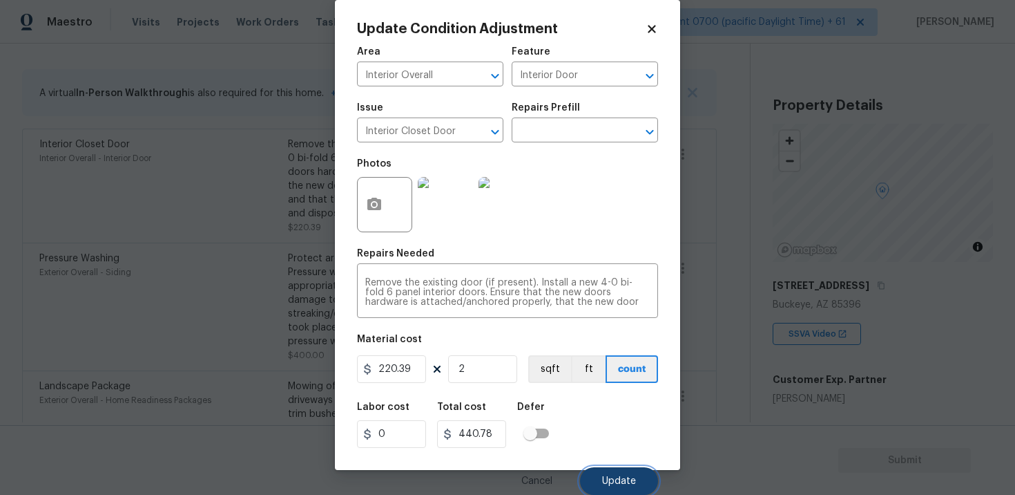
click at [632, 477] on span "Update" at bounding box center [619, 481] width 34 height 10
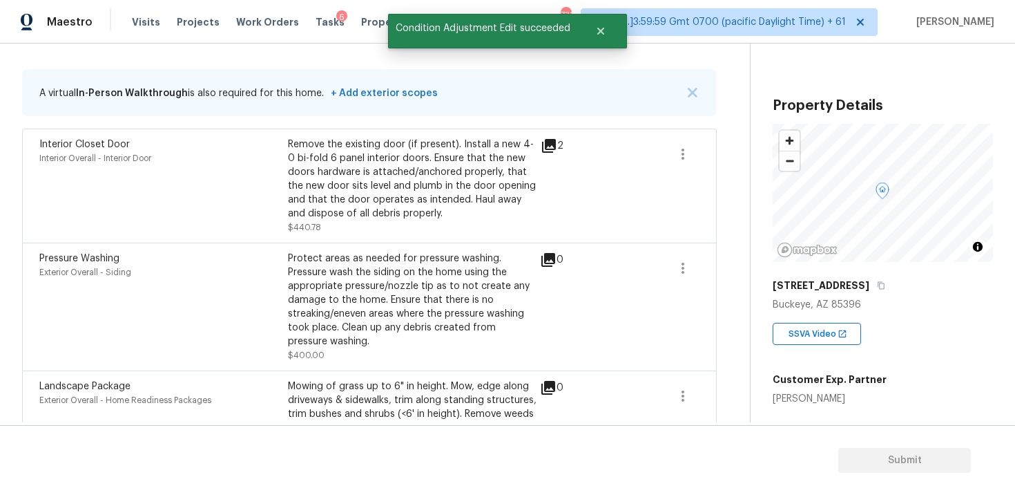
scroll to position [190, 0]
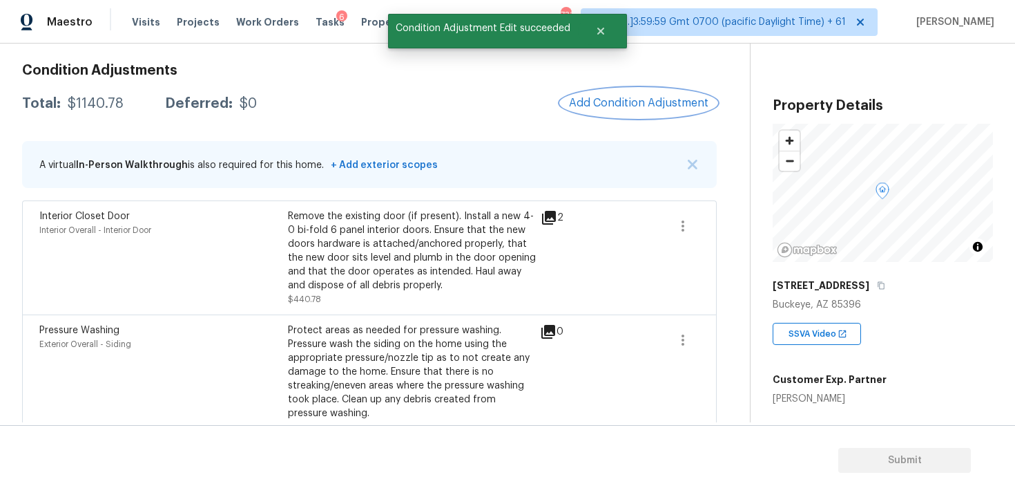
click at [629, 104] on span "Add Condition Adjustment" at bounding box center [639, 103] width 140 height 12
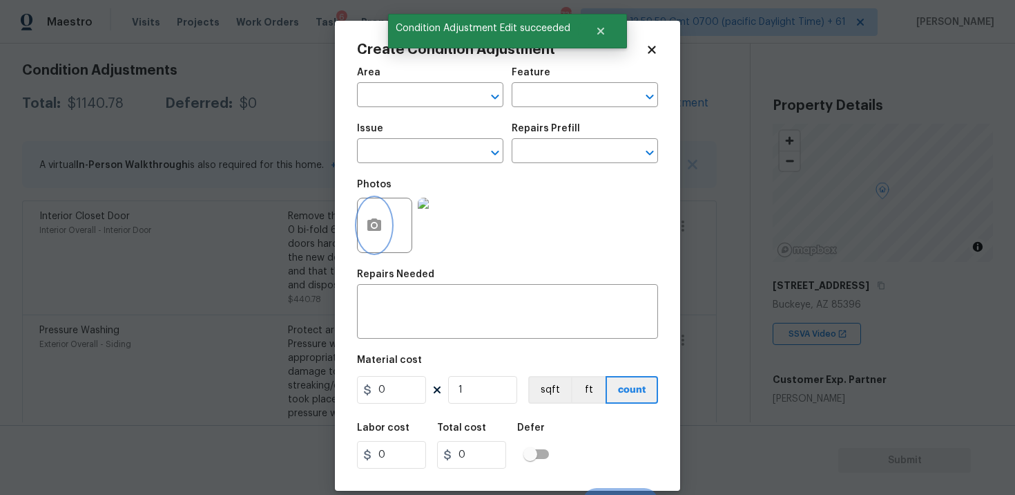
click at [380, 220] on icon "button" at bounding box center [374, 224] width 14 height 12
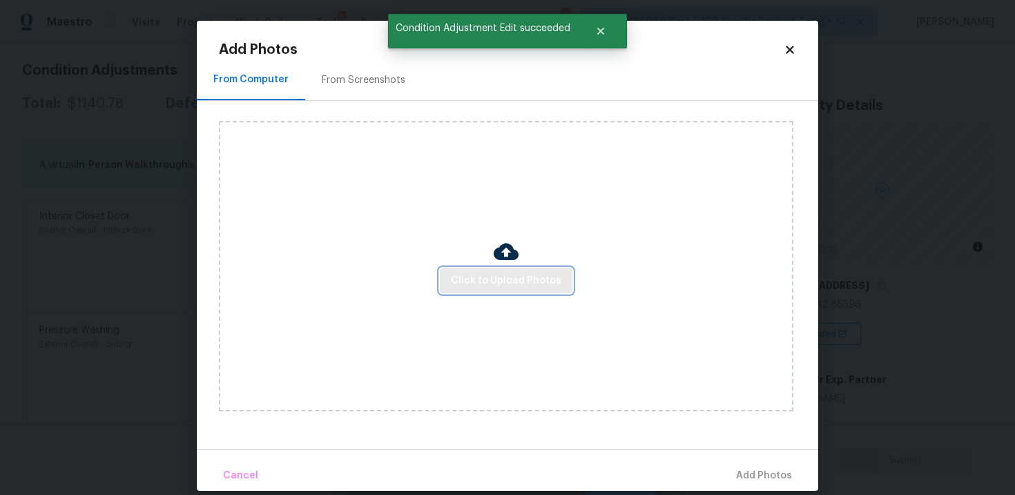
click at [514, 282] on span "Click to Upload Photos" at bounding box center [506, 280] width 111 height 17
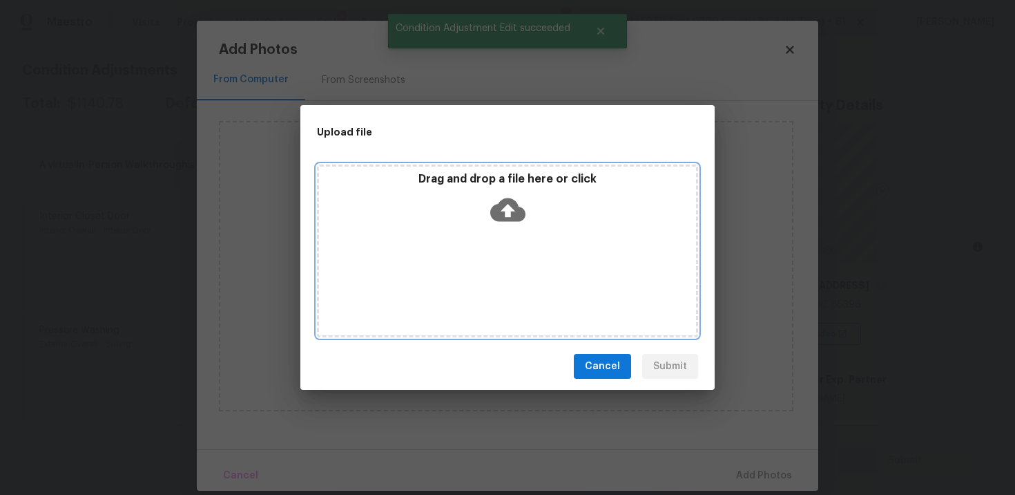
click at [514, 202] on icon at bounding box center [507, 209] width 35 height 23
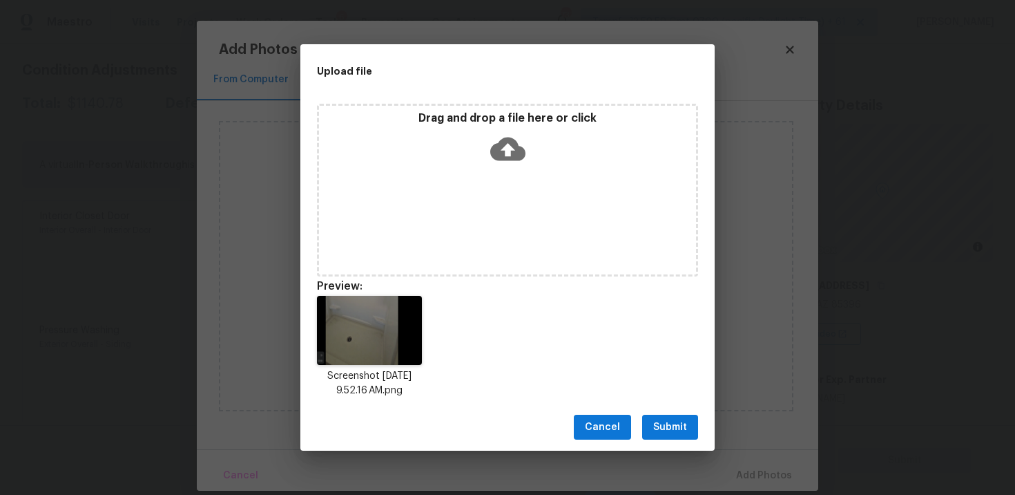
click at [679, 430] on span "Submit" at bounding box center [670, 427] width 34 height 17
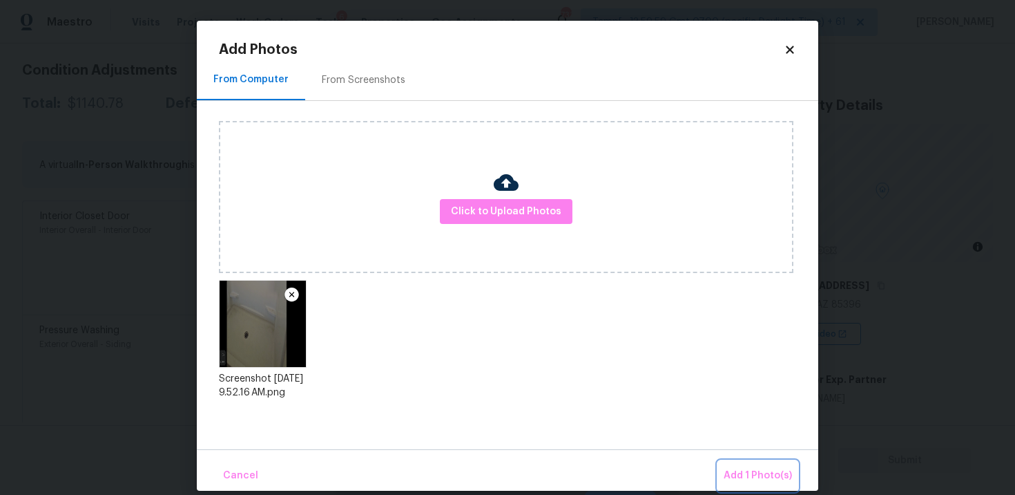
click at [734, 476] on span "Add 1 Photo(s)" at bounding box center [758, 475] width 68 height 17
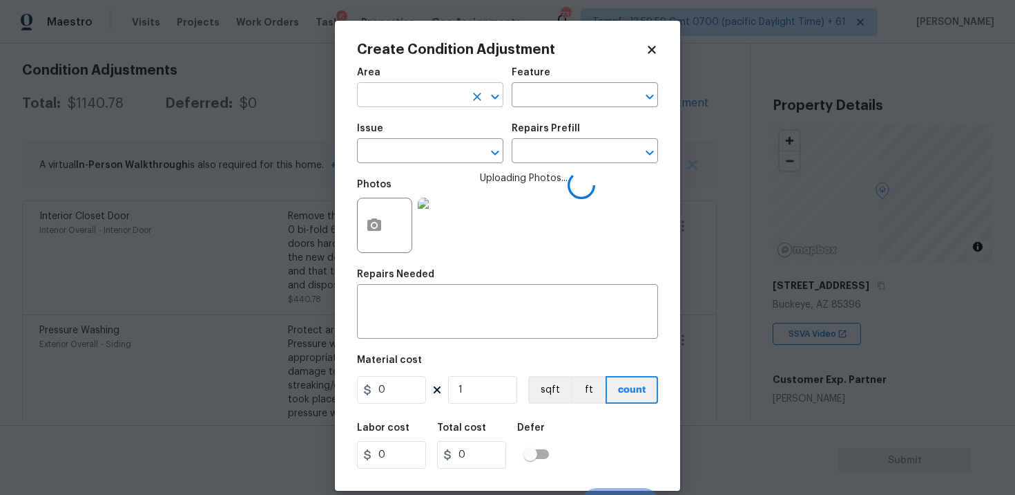
click at [407, 93] on input "text" at bounding box center [411, 96] width 108 height 21
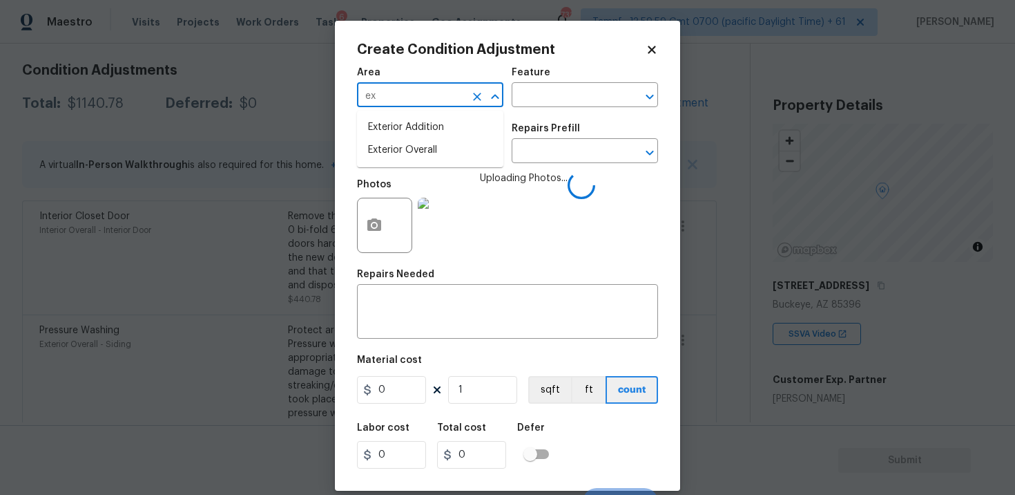
type input "e"
type input "inter"
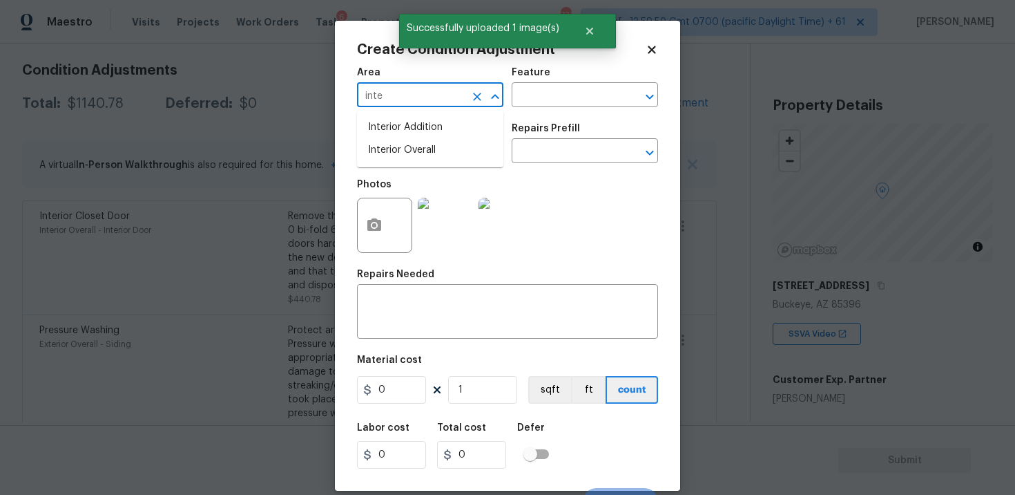
type input "inter"
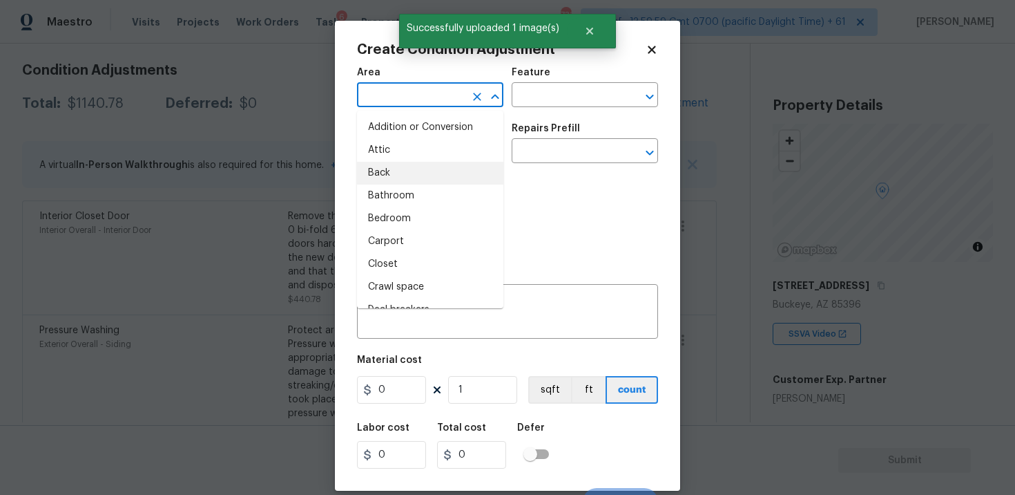
click at [421, 180] on li "Back" at bounding box center [430, 173] width 146 height 23
type input "Back"
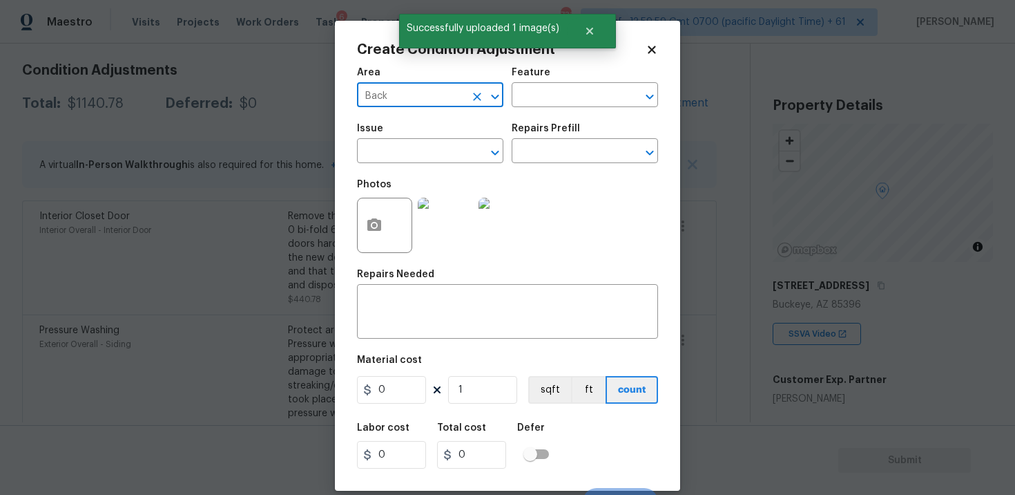
click at [470, 98] on icon "Clear" at bounding box center [477, 97] width 14 height 14
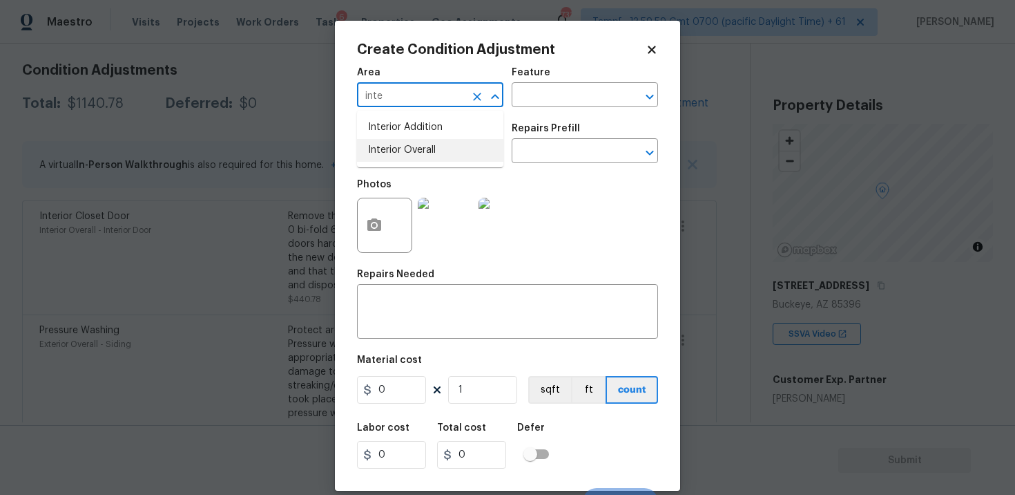
click at [478, 151] on li "Interior Overall" at bounding box center [430, 150] width 146 height 23
click at [478, 151] on icon "Clear" at bounding box center [477, 153] width 8 height 8
type input "Interior Overall"
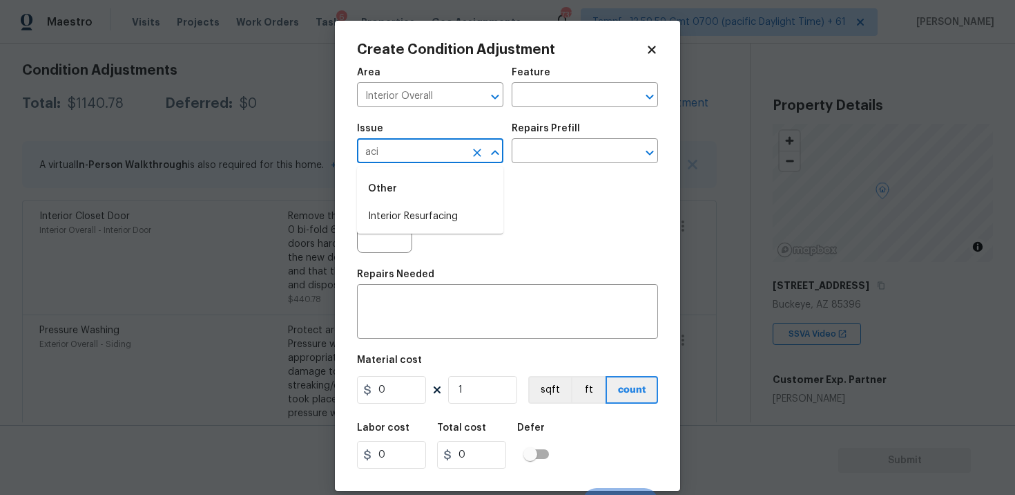
type input "acid"
click at [461, 256] on li "Bathroom Plumbing" at bounding box center [430, 262] width 146 height 23
type input "Bathroom Plumbing"
click at [555, 142] on input "text" at bounding box center [566, 152] width 108 height 21
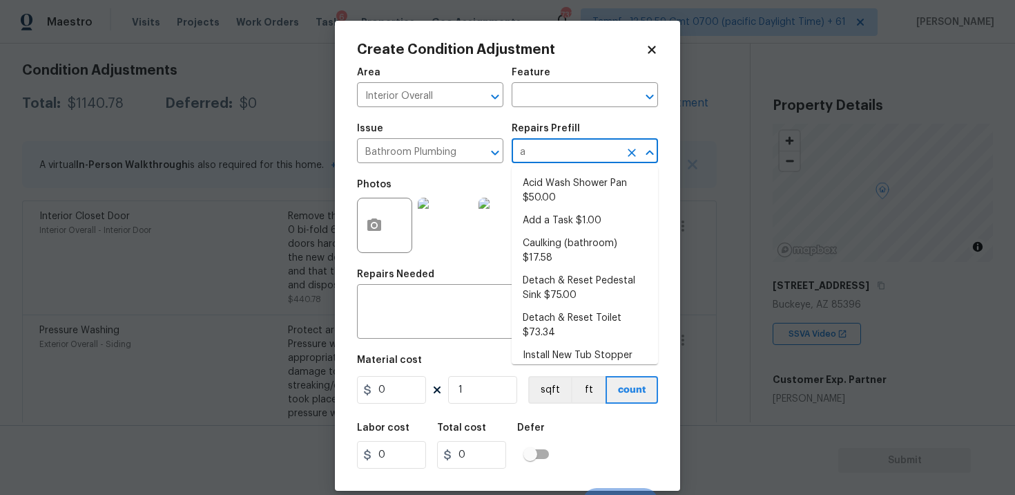
type input "ac"
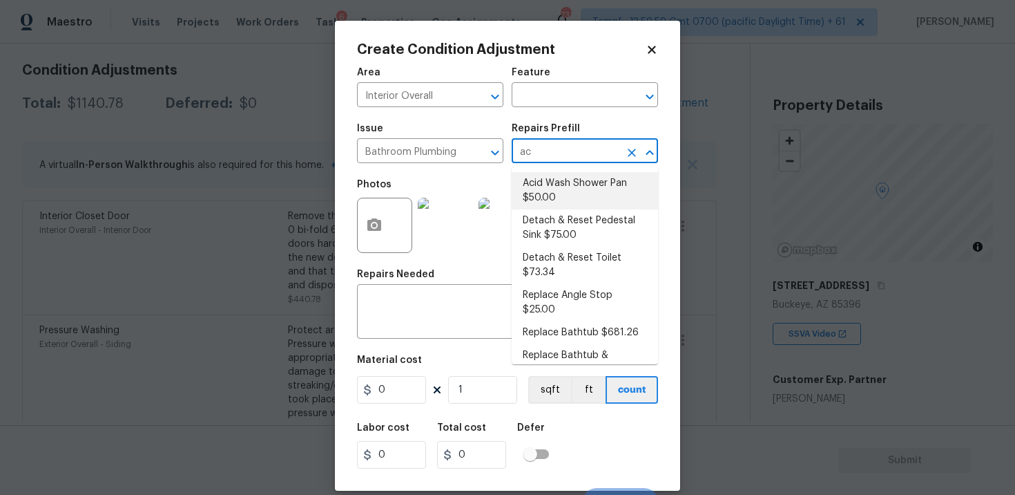
click at [553, 180] on li "Acid Wash Shower Pan $50.00" at bounding box center [585, 190] width 146 height 37
type input "Plumbing"
type textarea "Prep and acid wash/deep clean the shower pan."
type input "50"
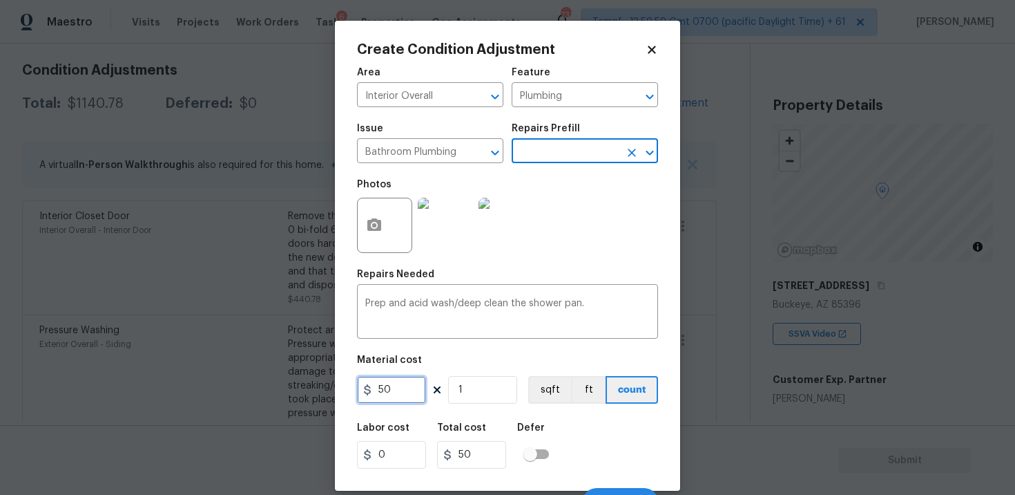
click at [385, 393] on input "50" at bounding box center [391, 390] width 69 height 28
type input "80"
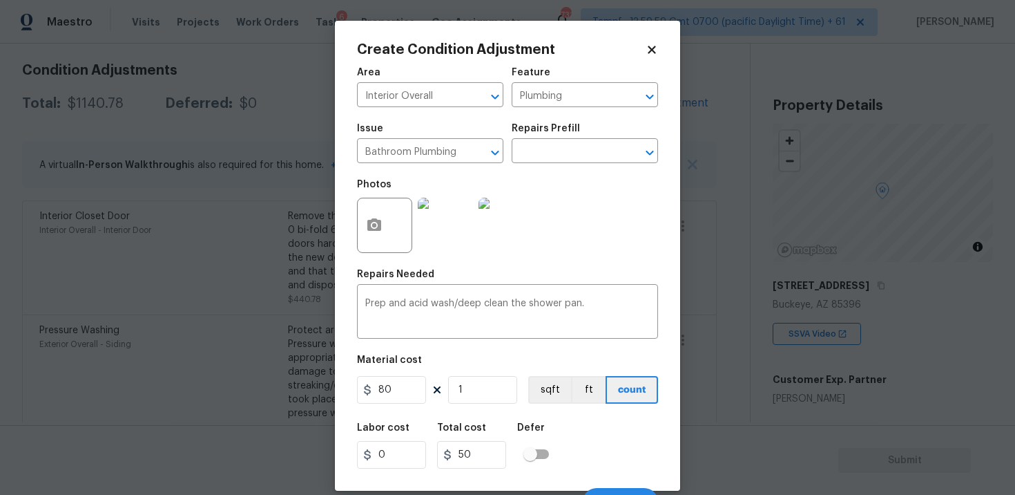
type input "80"
click at [466, 423] on h5 "Total cost" at bounding box center [461, 428] width 49 height 10
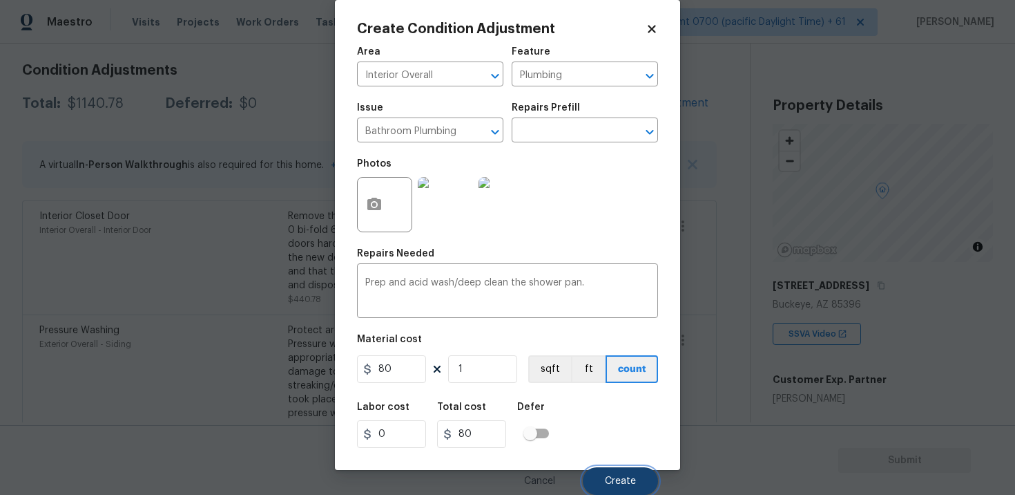
click at [613, 472] on button "Create" at bounding box center [620, 481] width 75 height 28
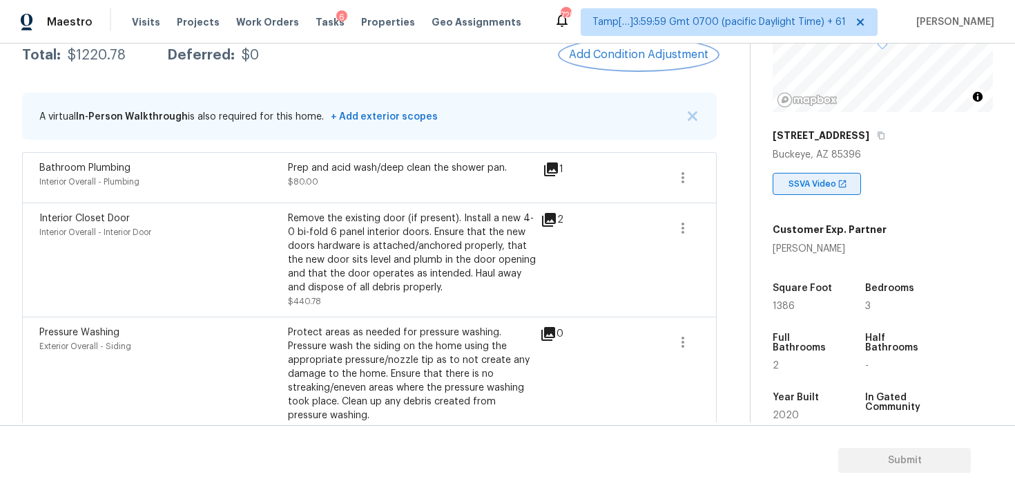
scroll to position [156, 0]
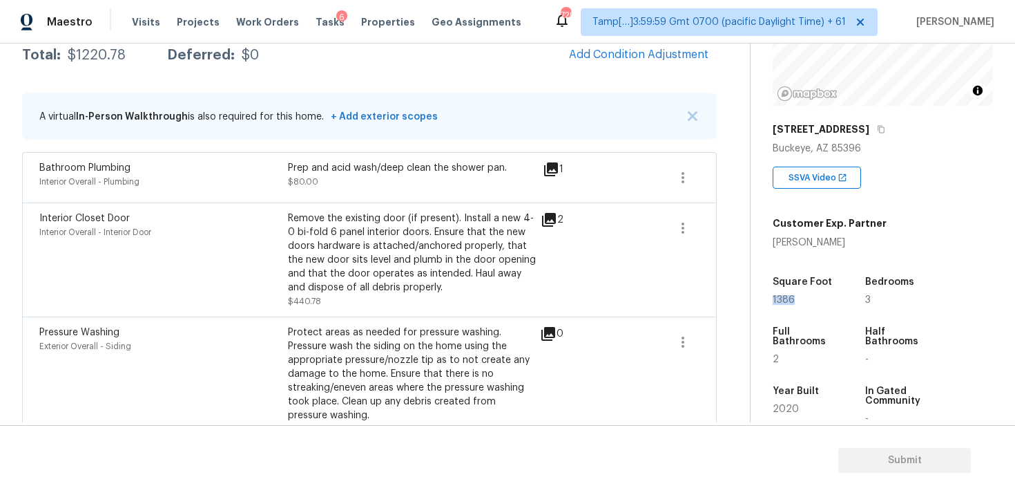
drag, startPoint x: 766, startPoint y: 299, endPoint x: 812, endPoint y: 299, distance: 46.3
click at [812, 299] on div "Property Details © Mapbox © OpenStreetMap Improve this map [STREET_ADDRESS] SSV…" at bounding box center [872, 245] width 242 height 716
copy span "1386"
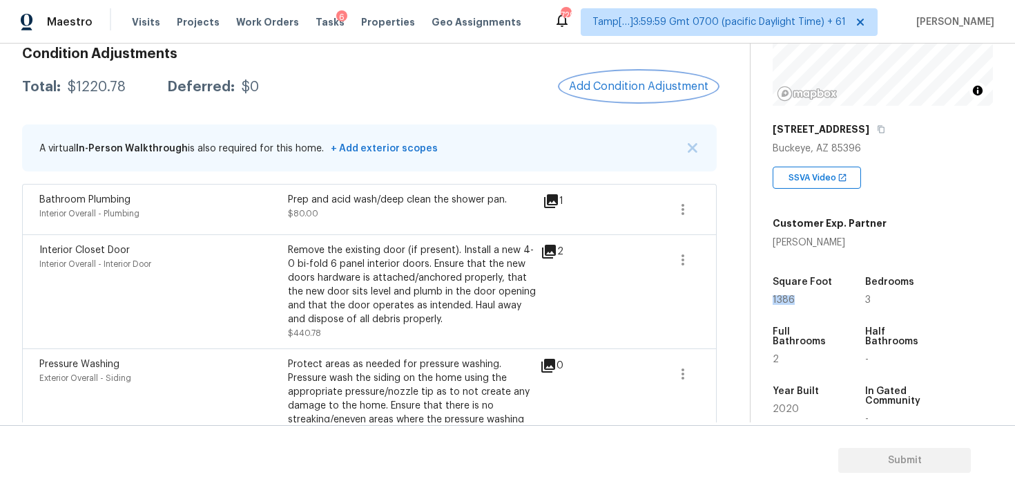
click at [658, 86] on span "Add Condition Adjustment" at bounding box center [639, 86] width 140 height 12
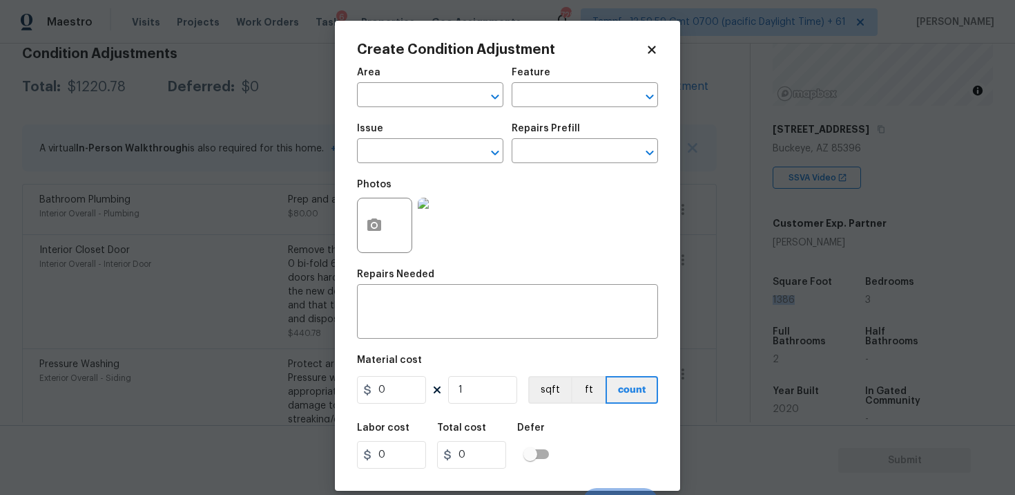
click at [401, 84] on div "Area" at bounding box center [430, 77] width 146 height 18
click at [401, 90] on input "text" at bounding box center [411, 96] width 108 height 21
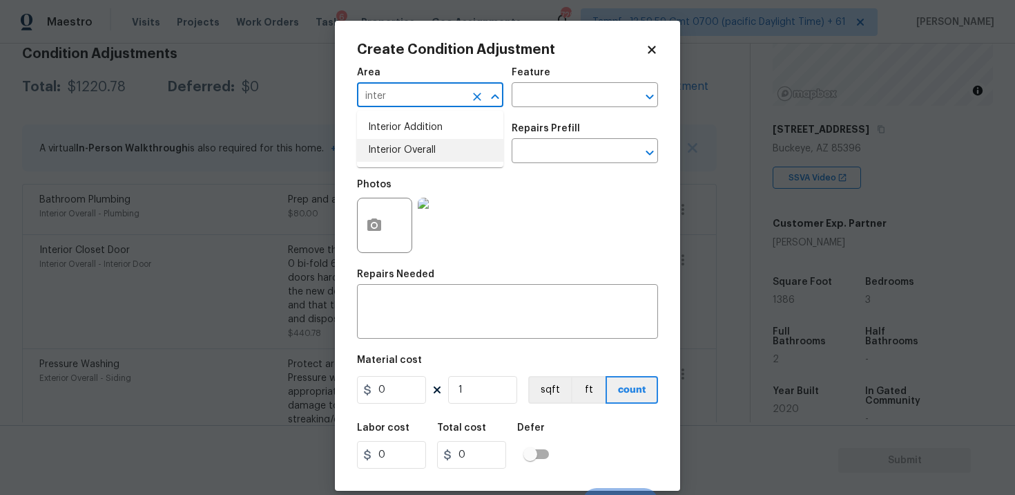
click at [402, 146] on li "Interior Overall" at bounding box center [430, 150] width 146 height 23
type input "Interior Overall"
click at [402, 146] on input "text" at bounding box center [411, 152] width 108 height 21
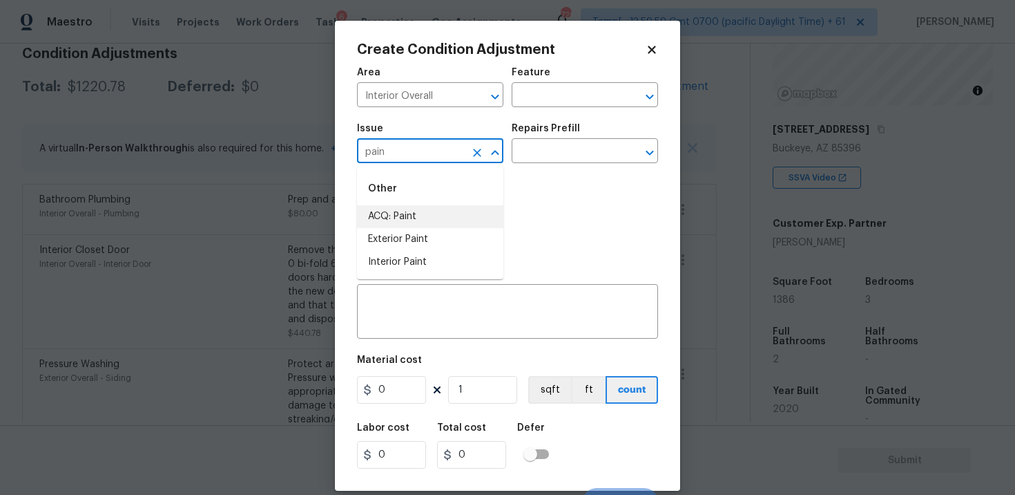
click at [419, 207] on li "ACQ: Paint" at bounding box center [430, 216] width 146 height 23
type input "ACQ: Paint"
click at [573, 128] on h5 "Repairs Prefill" at bounding box center [546, 129] width 68 height 10
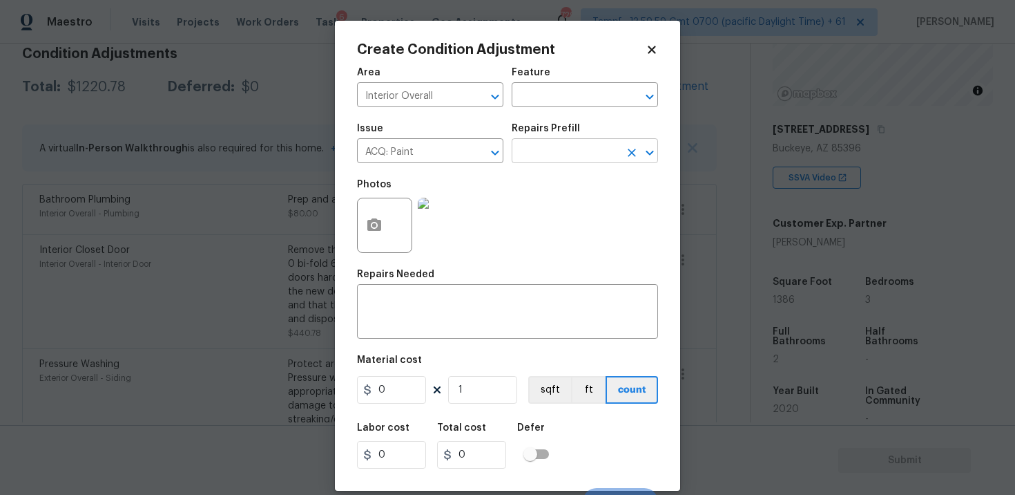
click at [575, 146] on input "text" at bounding box center [566, 152] width 108 height 21
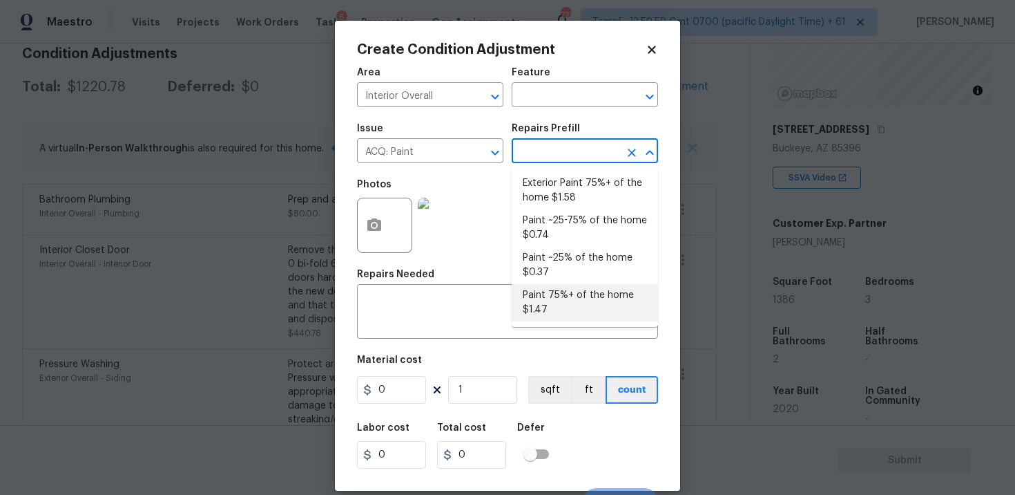
click at [576, 299] on li "Paint 75%+ of the home $1.47" at bounding box center [585, 302] width 146 height 37
type input "Acquisition"
type textarea "Acquisition Scope: 75%+ of the home will likely require interior paint"
type input "1.47"
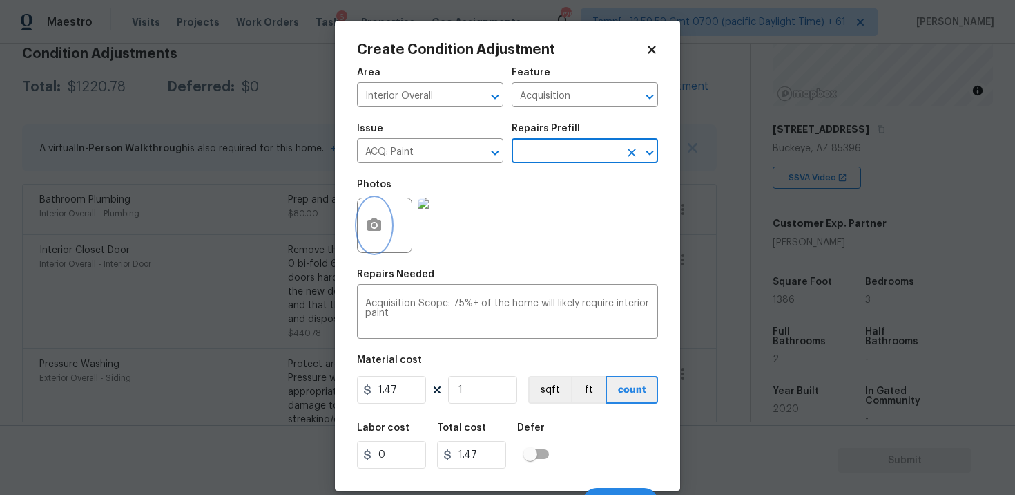
click at [367, 213] on button "button" at bounding box center [374, 225] width 33 height 54
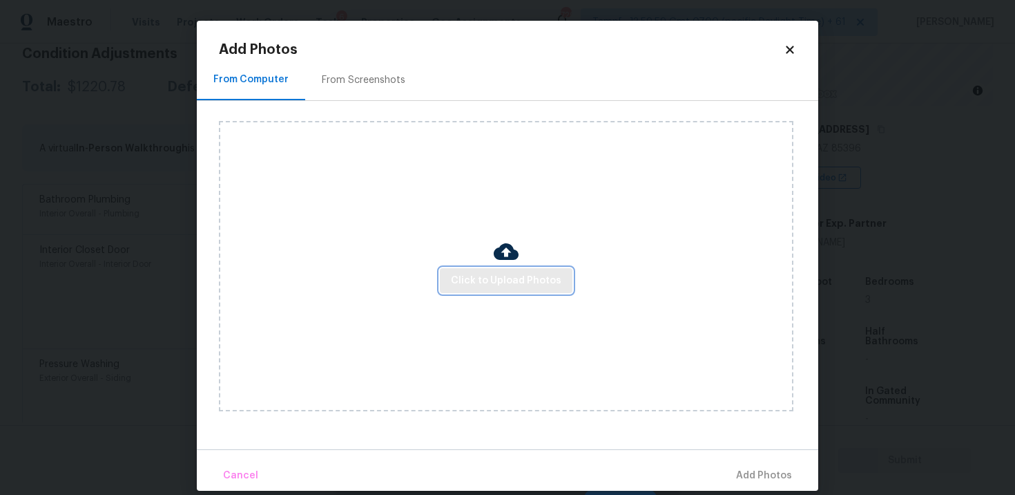
click at [522, 287] on span "Click to Upload Photos" at bounding box center [506, 280] width 111 height 17
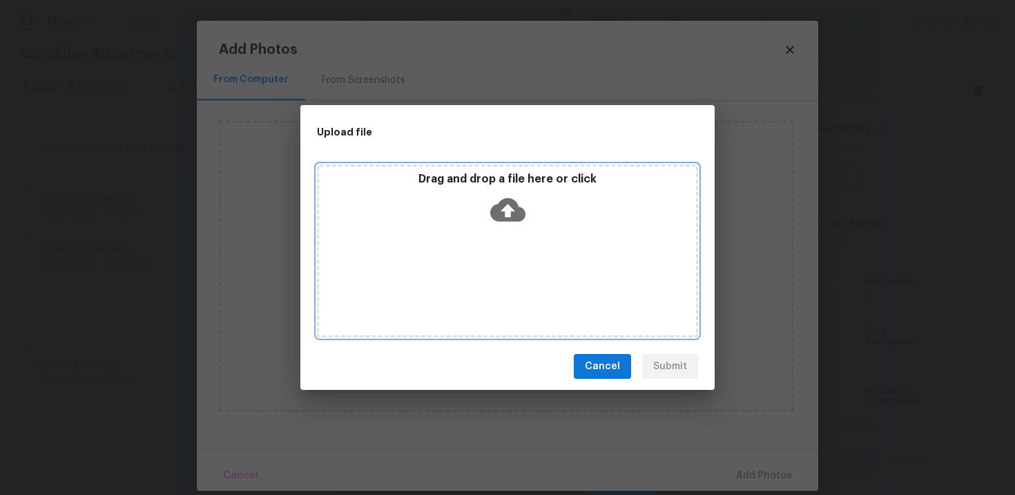
click at [501, 211] on icon at bounding box center [507, 209] width 35 height 23
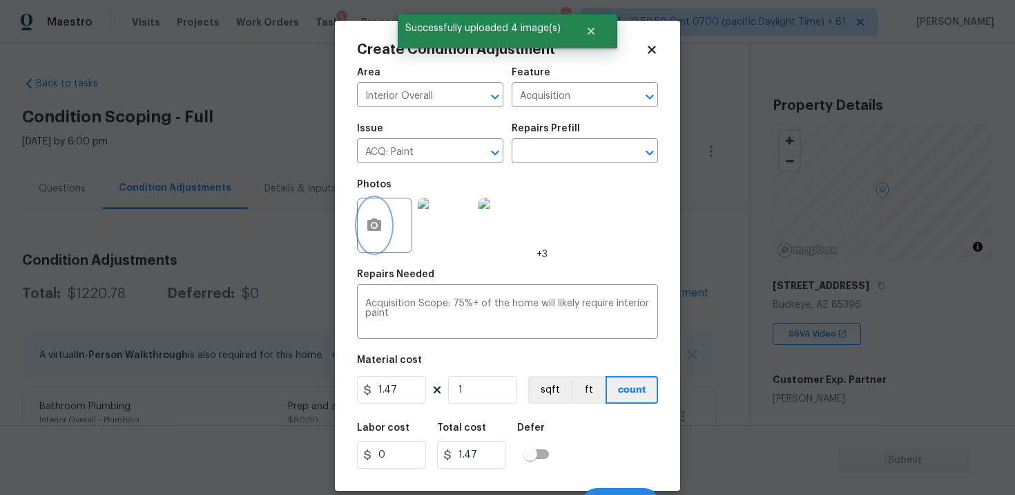
scroll to position [21, 0]
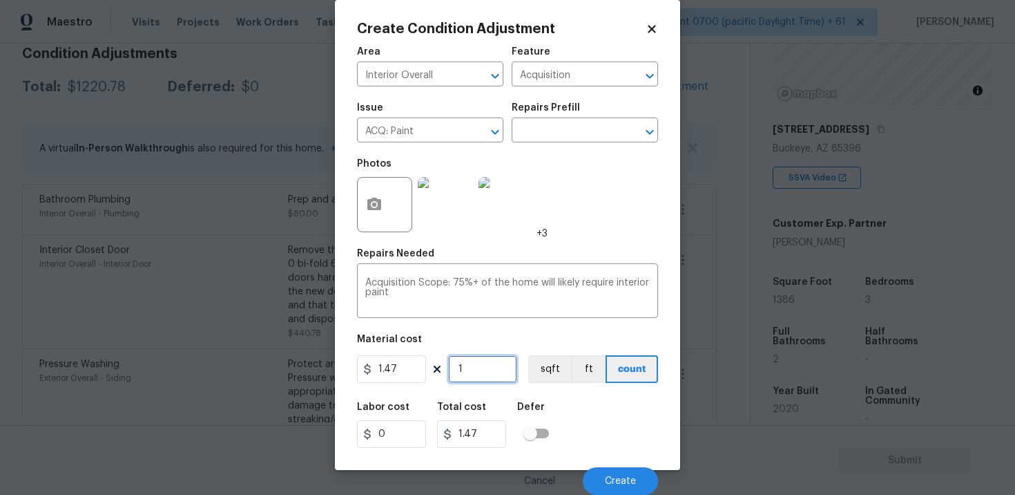
click at [487, 364] on input "1" at bounding box center [482, 369] width 69 height 28
type input "0"
paste input "1386"
type input "1386"
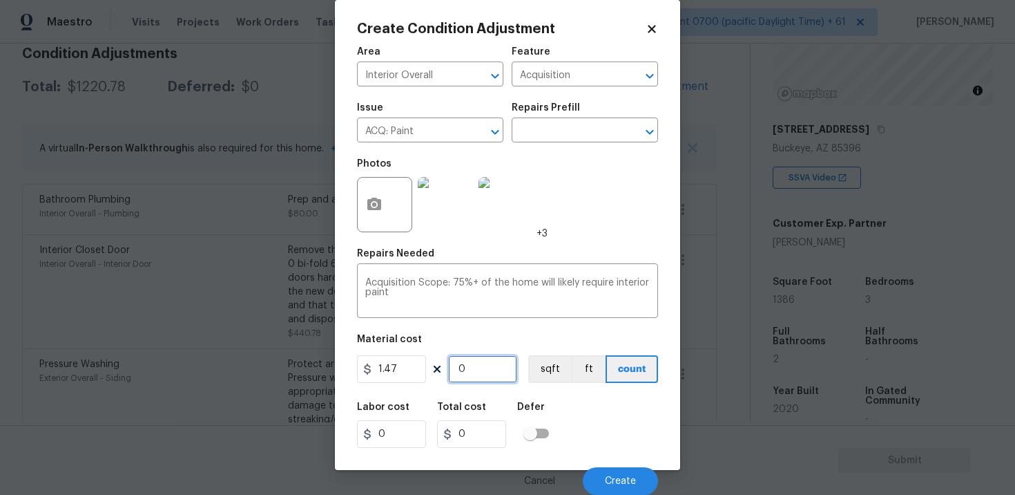
type input "2037.42"
type input "1386"
click at [536, 368] on button "sqft" at bounding box center [549, 369] width 43 height 28
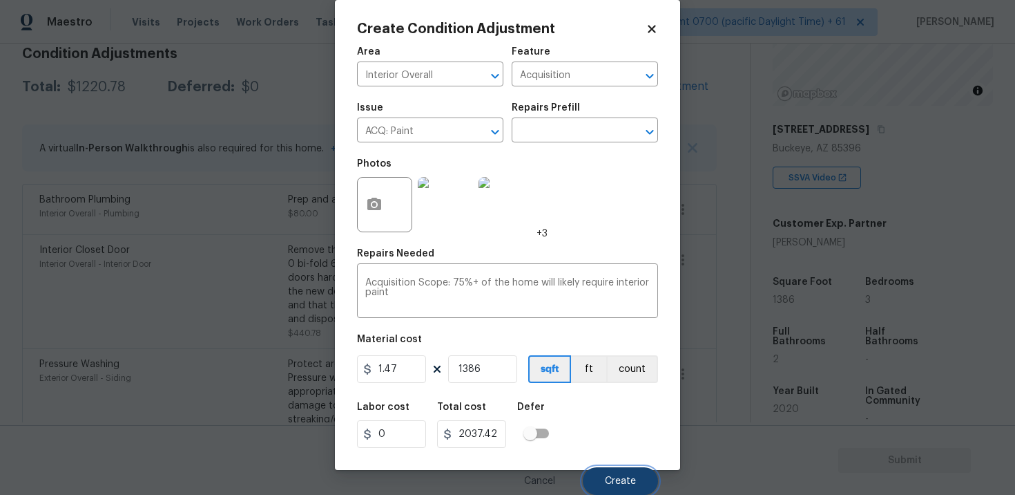
click at [610, 470] on button "Create" at bounding box center [620, 481] width 75 height 28
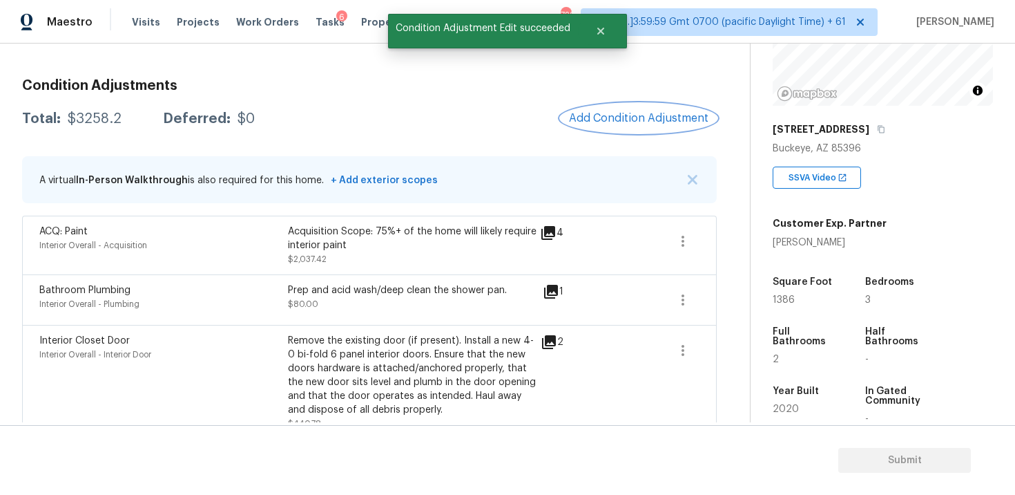
scroll to position [169, 0]
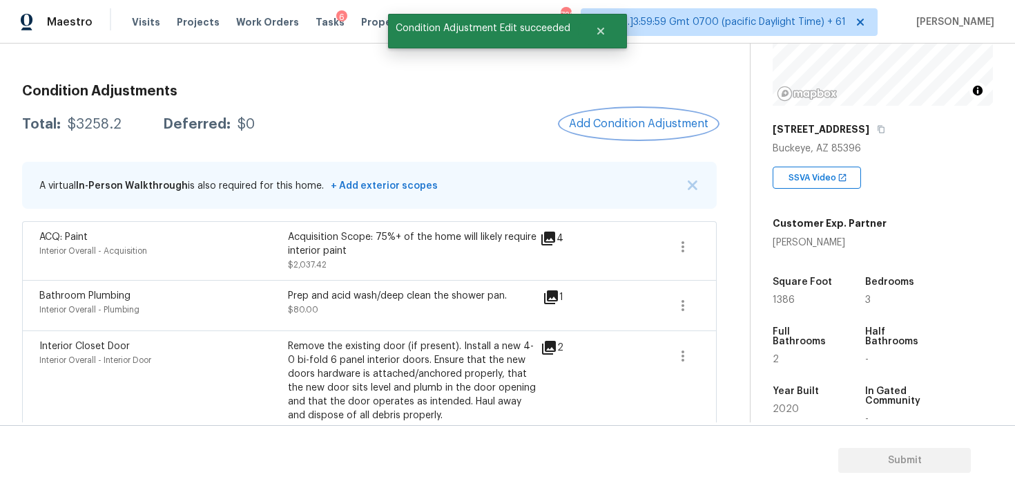
click at [629, 124] on span "Add Condition Adjustment" at bounding box center [639, 123] width 140 height 12
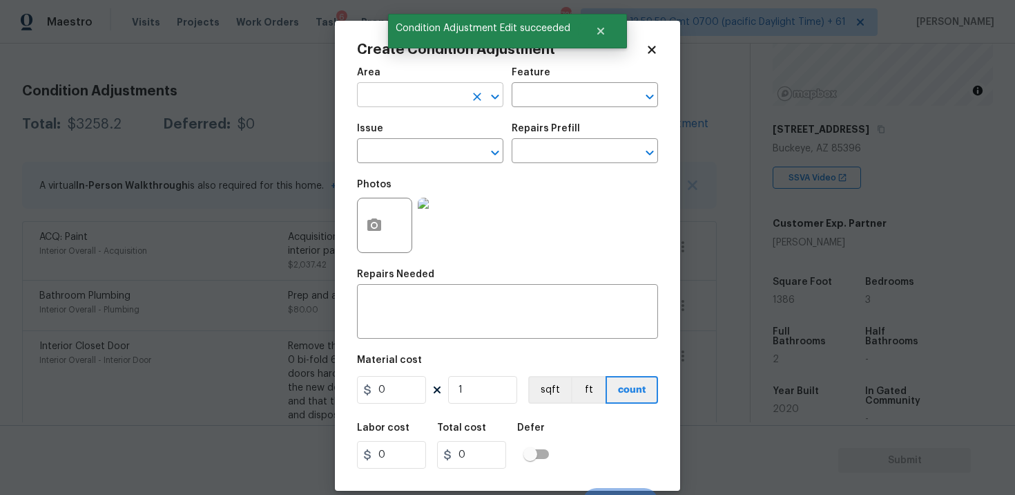
click at [378, 104] on input "text" at bounding box center [411, 96] width 108 height 21
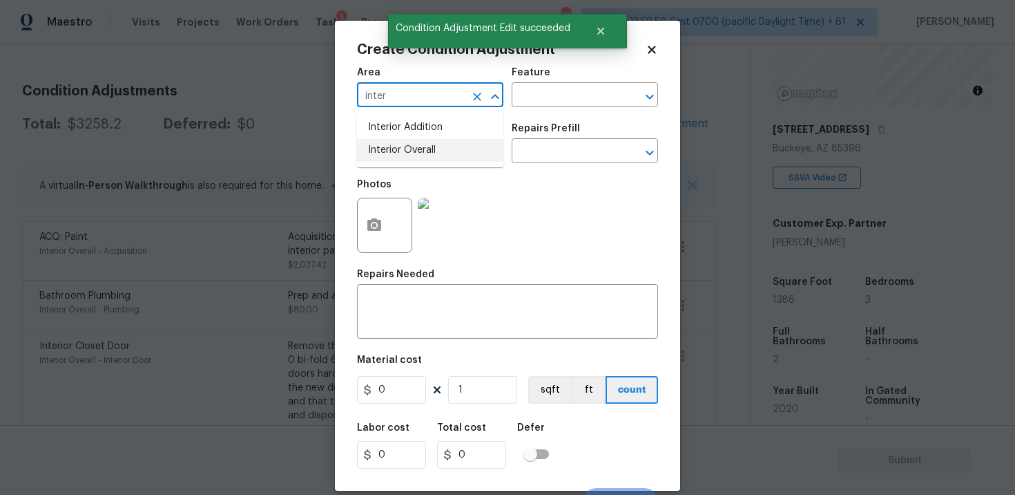
click at [385, 161] on li "Interior Overall" at bounding box center [430, 150] width 146 height 23
type input "Interior Overall"
click at [385, 161] on input "text" at bounding box center [411, 152] width 108 height 21
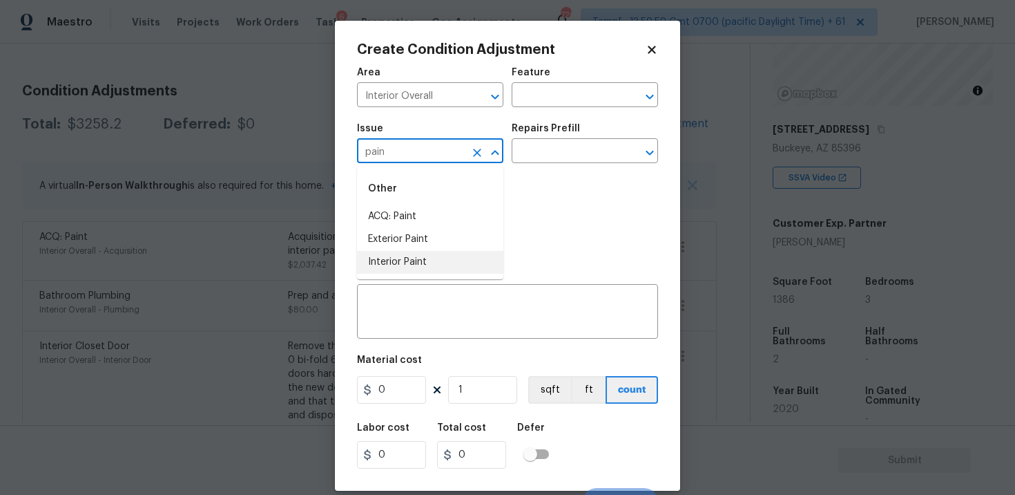
click at [403, 262] on li "Interior Paint" at bounding box center [430, 262] width 146 height 23
type input "Interior Paint"
click at [553, 159] on input "text" at bounding box center [566, 152] width 108 height 21
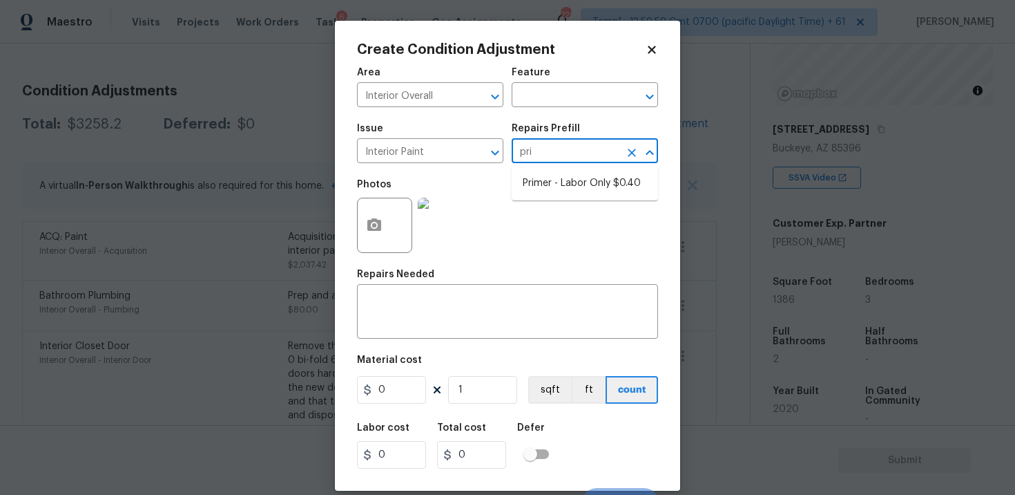
type input "prim"
click at [560, 173] on li "Primer - Labor Only $0.40" at bounding box center [585, 183] width 146 height 23
type input "Overall Paint"
type textarea "Interior primer - PRIMER PROVIDED BY OPENDOOR - All nails, screws, drywall anch…"
type input "0.4"
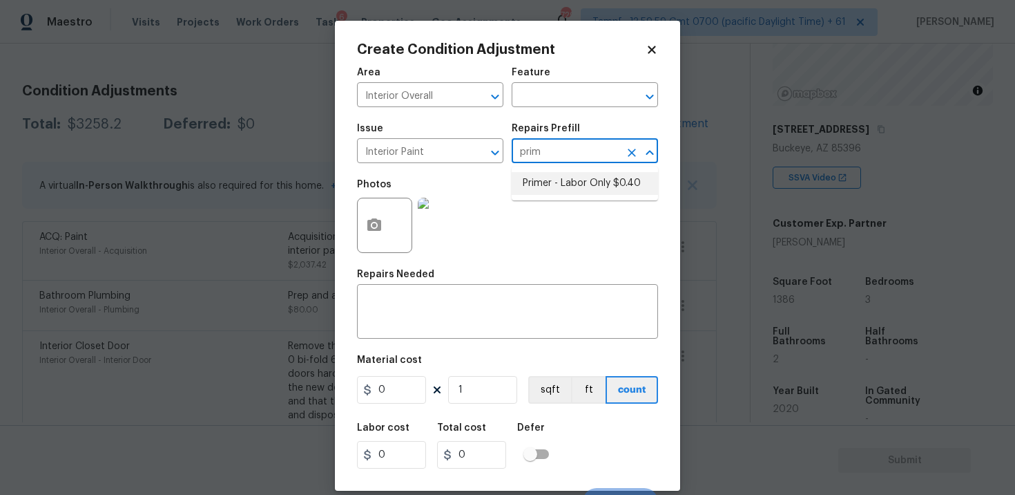
type input "0.4"
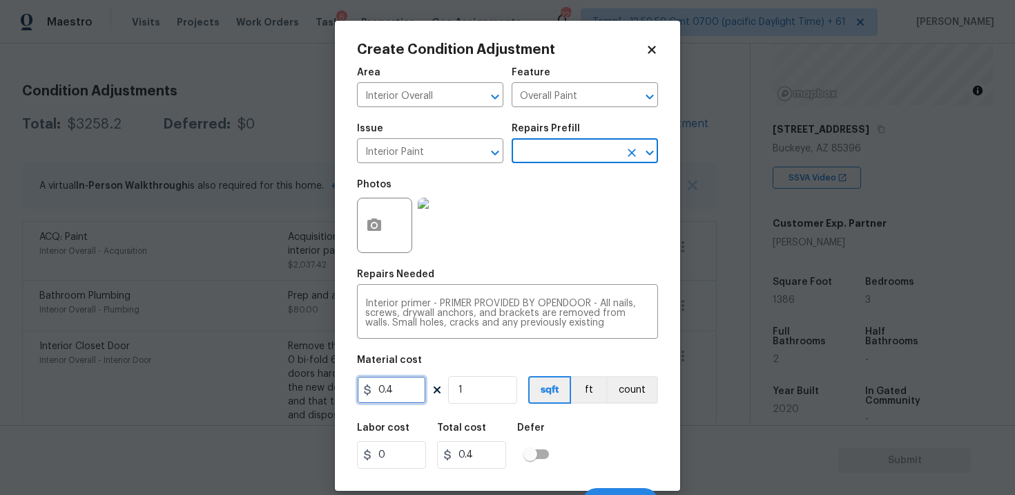
click at [408, 391] on input "0.4" at bounding box center [391, 390] width 69 height 28
type input "100"
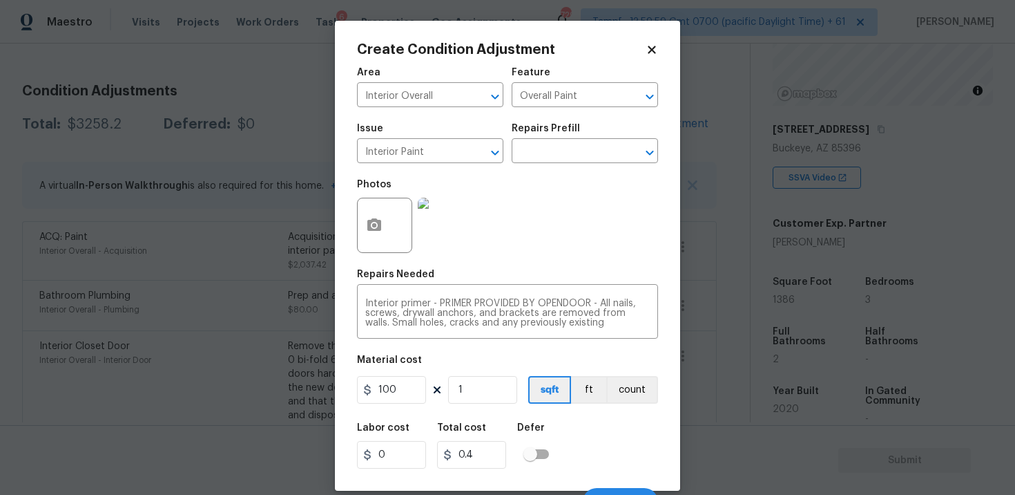
type input "100"
click at [382, 253] on div at bounding box center [384, 225] width 55 height 55
click at [376, 217] on button "button" at bounding box center [374, 225] width 33 height 54
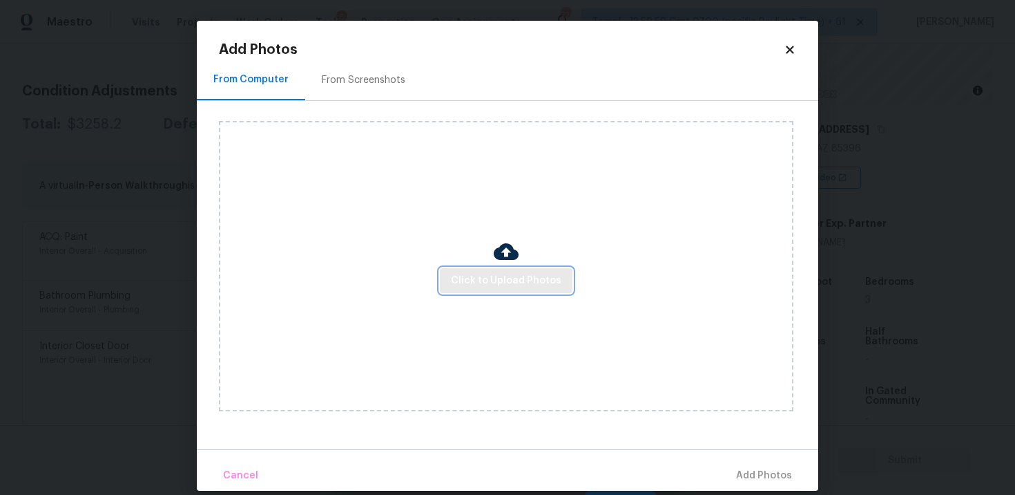
click at [455, 274] on span "Click to Upload Photos" at bounding box center [506, 280] width 111 height 17
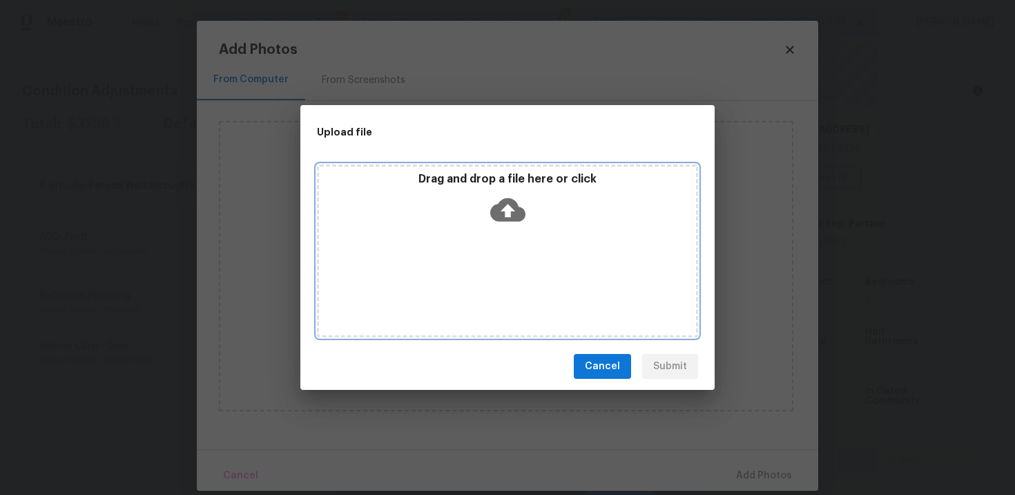
click at [502, 207] on icon at bounding box center [507, 209] width 35 height 23
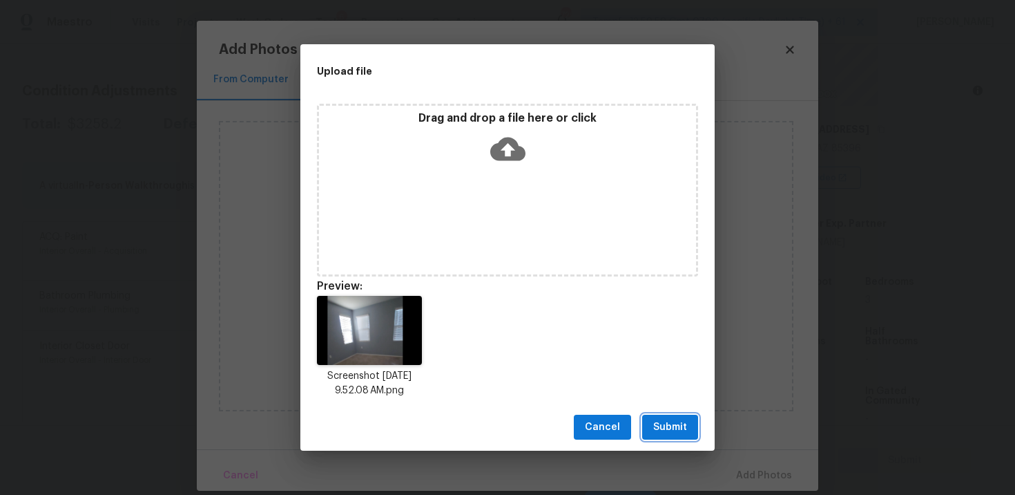
click at [676, 427] on span "Submit" at bounding box center [670, 427] width 34 height 17
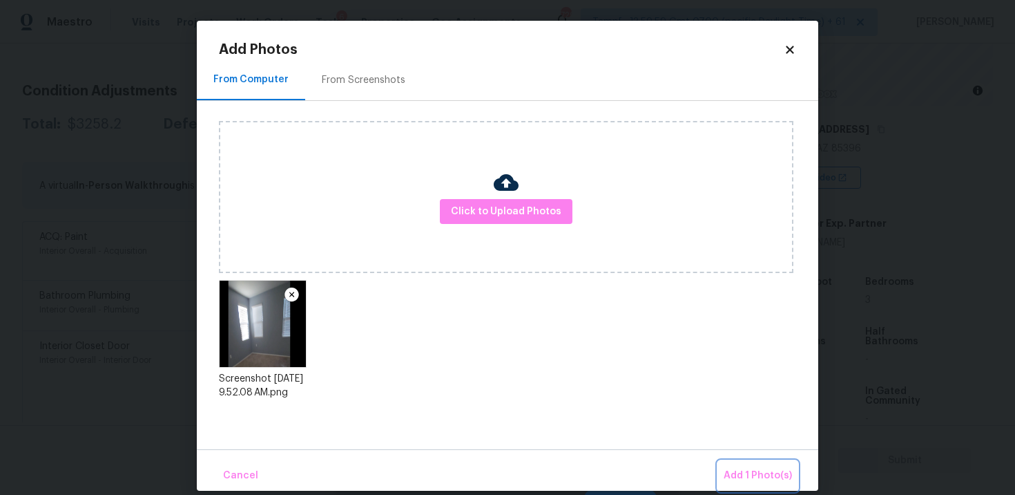
click at [763, 485] on button "Add 1 Photo(s)" at bounding box center [757, 476] width 79 height 30
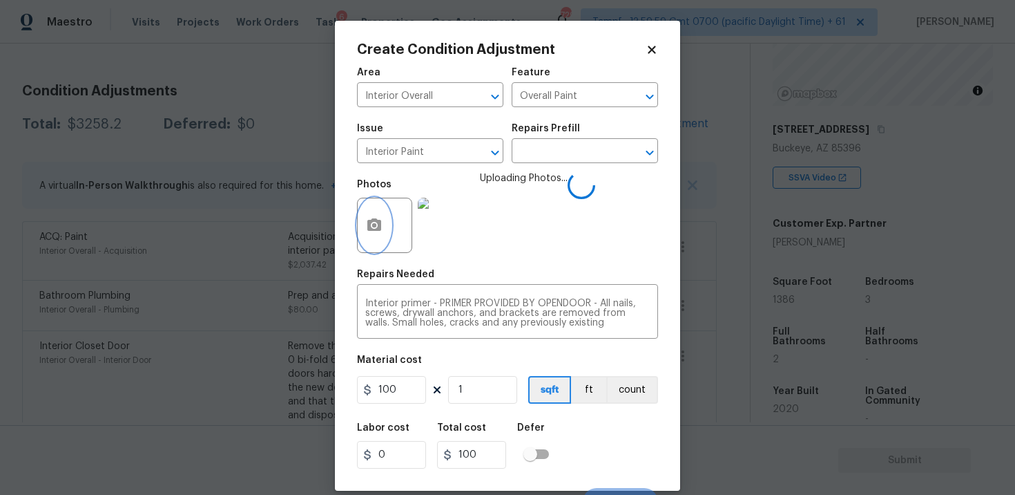
scroll to position [21, 0]
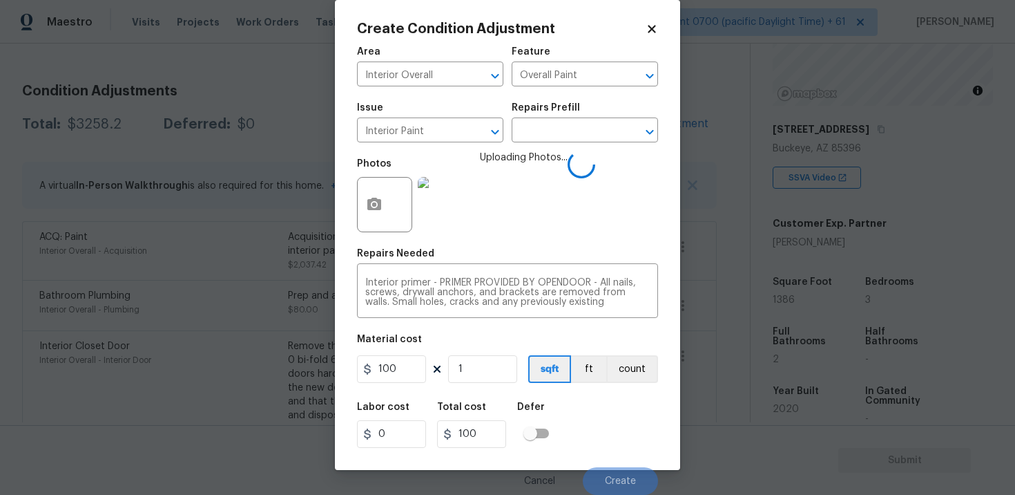
click at [618, 427] on div "Labor cost 0 Total cost 100 Defer" at bounding box center [507, 425] width 301 height 62
click at [631, 479] on span "Create" at bounding box center [620, 481] width 31 height 10
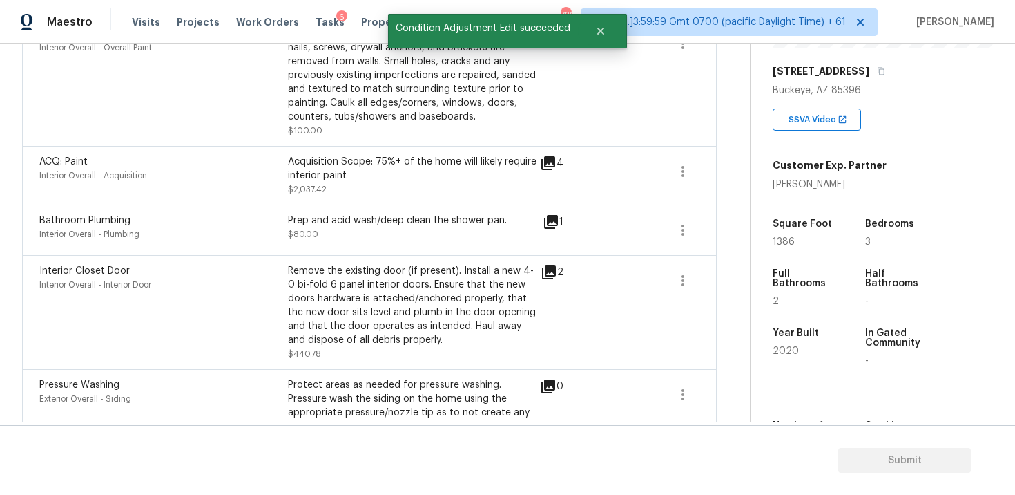
scroll to position [216, 0]
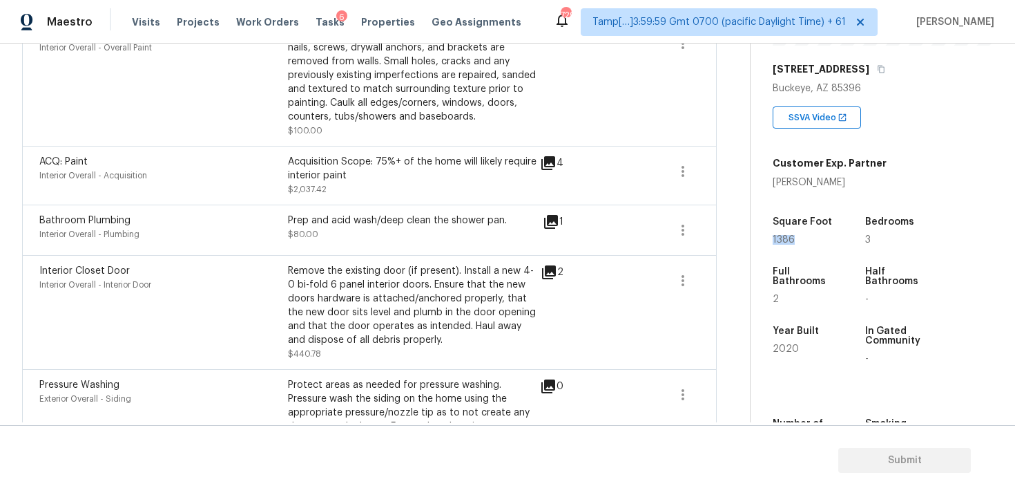
drag, startPoint x: 770, startPoint y: 238, endPoint x: 792, endPoint y: 238, distance: 22.8
click at [792, 238] on div "Property Details © Mapbox © OpenStreetMap Improve this map [STREET_ADDRESS] SSV…" at bounding box center [872, 185] width 242 height 716
copy span "1386"
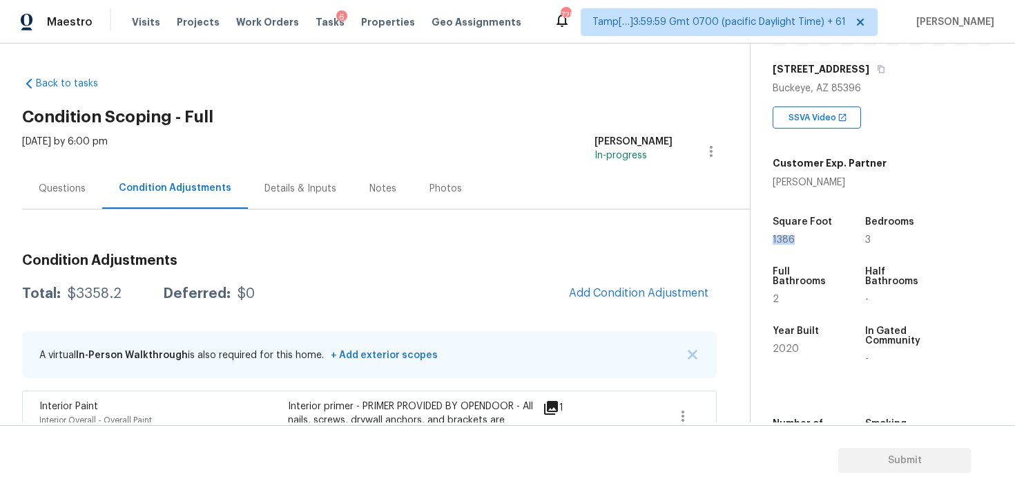
scroll to position [6, 0]
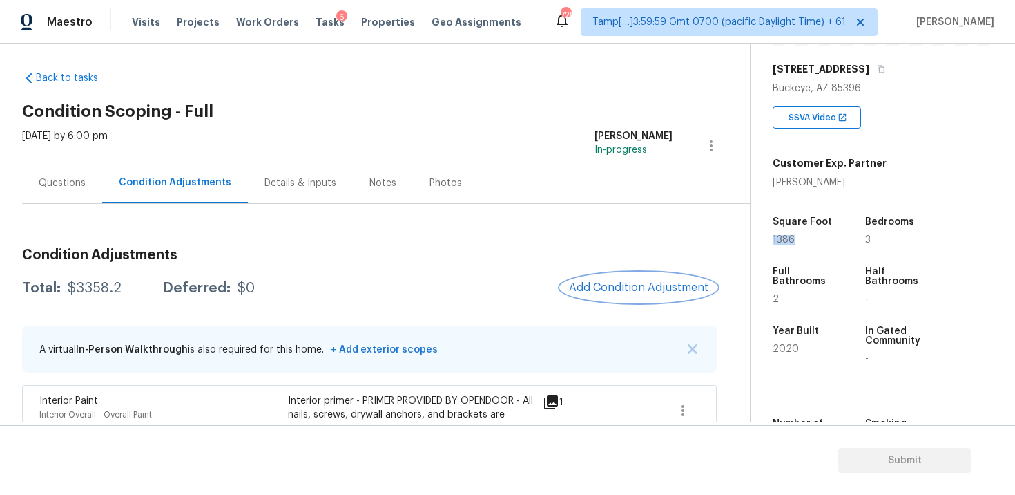
click at [632, 285] on span "Add Condition Adjustment" at bounding box center [639, 287] width 140 height 12
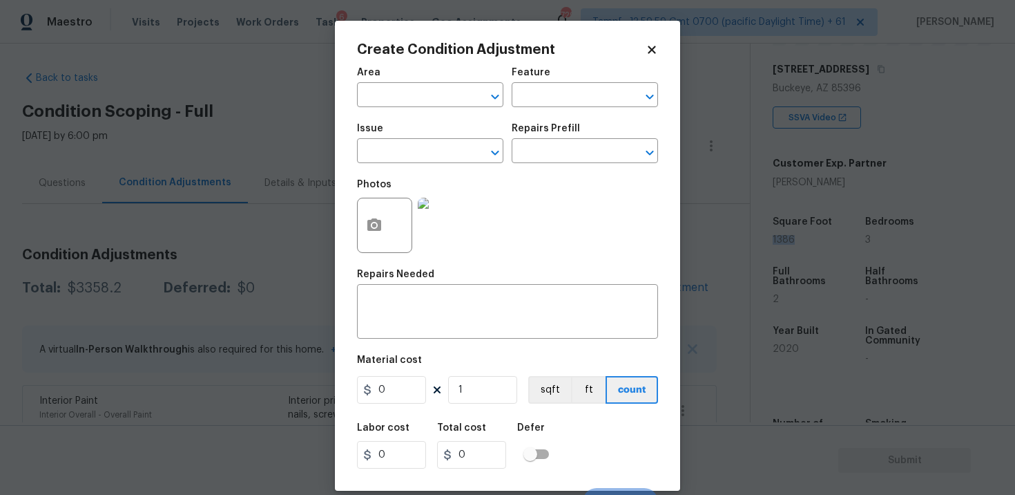
click at [418, 122] on span "Issue ​" at bounding box center [430, 143] width 146 height 56
click at [414, 101] on input "text" at bounding box center [411, 96] width 108 height 21
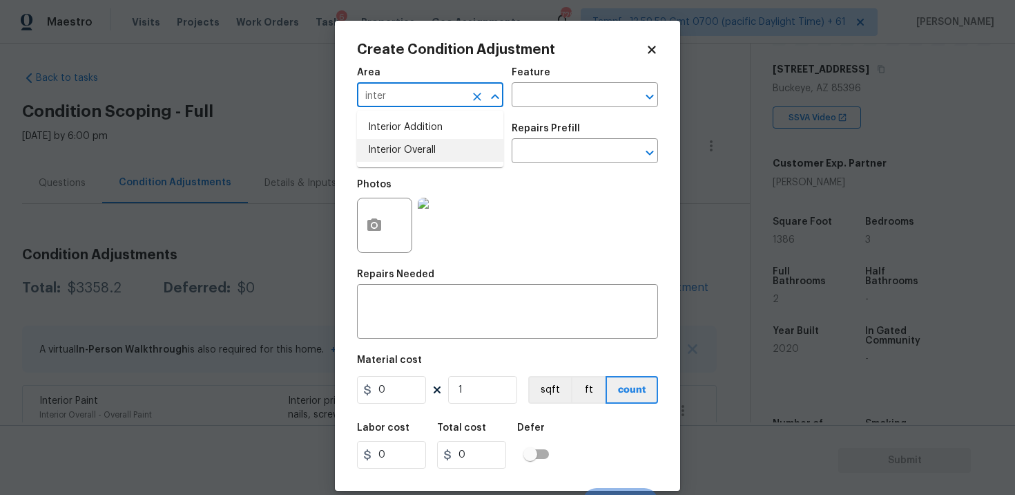
click at [414, 143] on li "Interior Overall" at bounding box center [430, 150] width 146 height 23
type input "Interior Overall"
click at [414, 143] on input "text" at bounding box center [411, 152] width 108 height 21
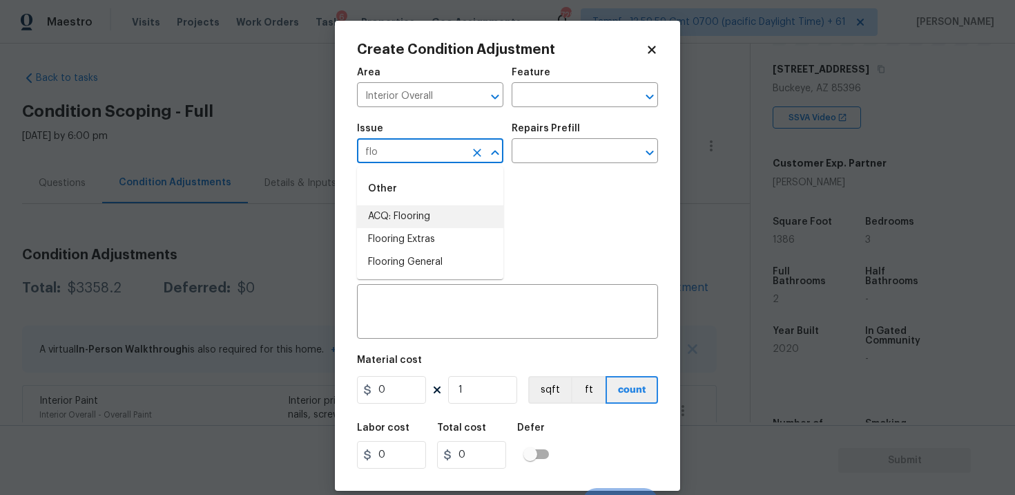
click at [417, 215] on li "ACQ: Flooring" at bounding box center [430, 216] width 146 height 23
type input "ACQ: Flooring"
click at [538, 149] on input "text" at bounding box center [566, 152] width 108 height 21
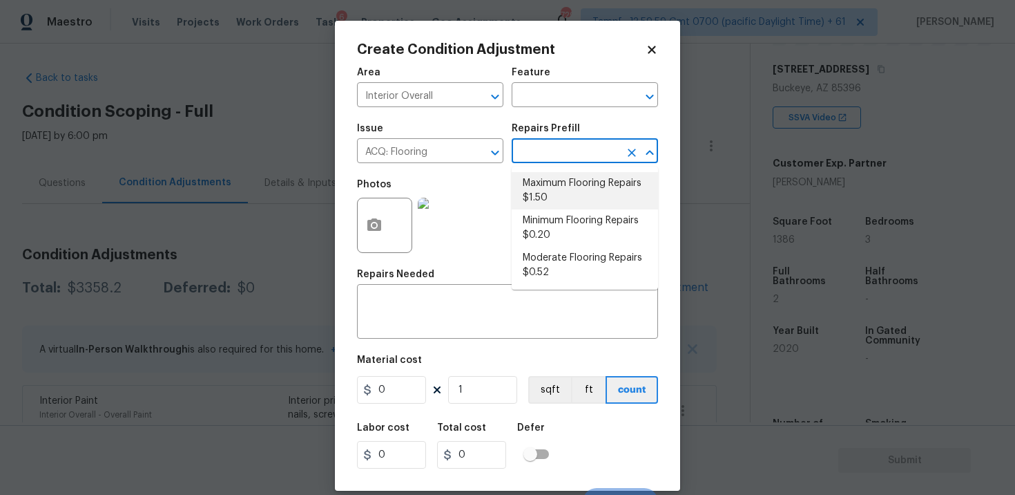
click at [547, 190] on li "Maximum Flooring Repairs $1.50" at bounding box center [585, 190] width 146 height 37
type input "Acquisition"
type textarea "Acquisition Scope: Maximum flooring repairs"
type input "1.5"
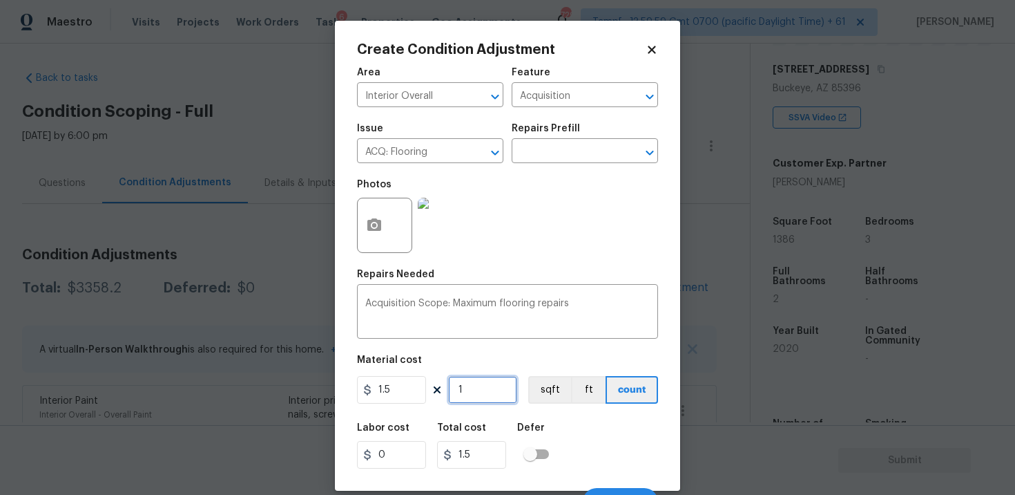
click at [484, 388] on input "1" at bounding box center [482, 390] width 69 height 28
type input "0"
paste input "1386"
type input "1386"
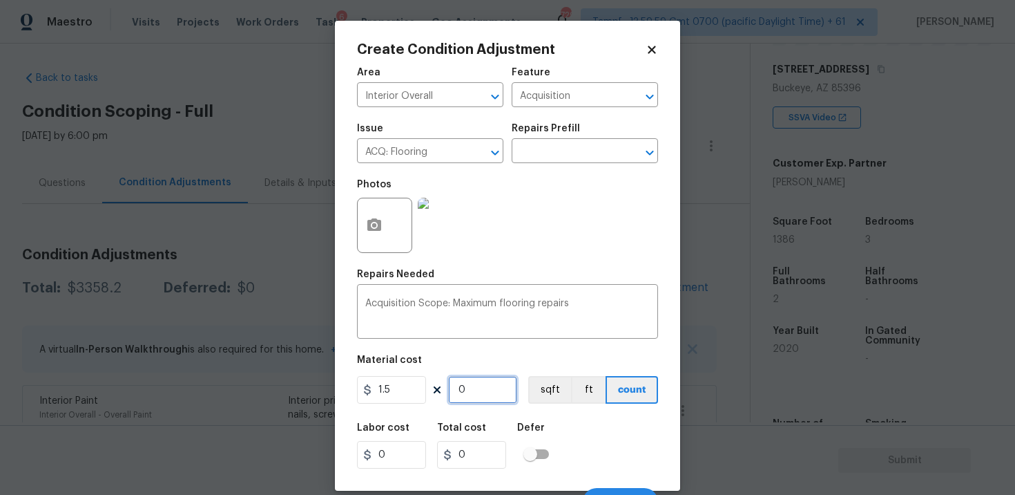
type input "2079"
type input "1386"
click at [531, 384] on button "sqft" at bounding box center [549, 390] width 43 height 28
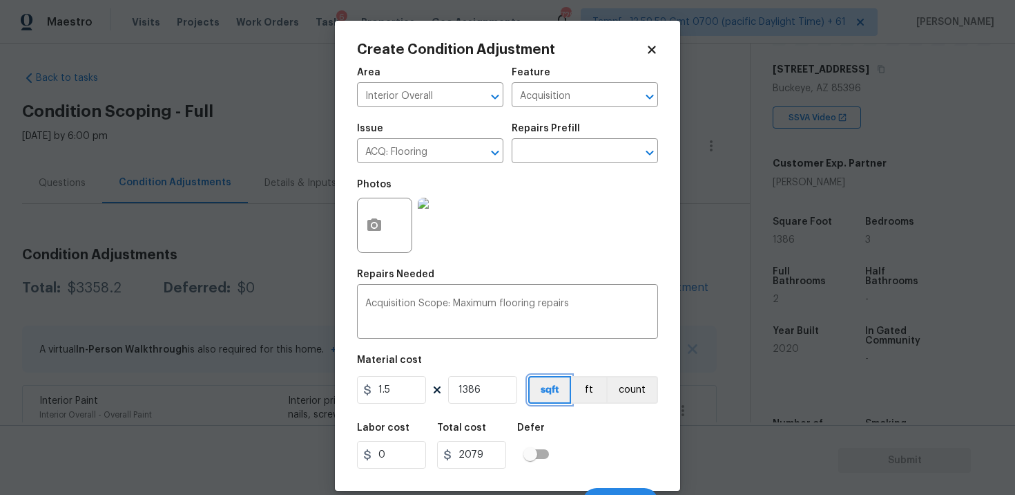
scroll to position [21, 0]
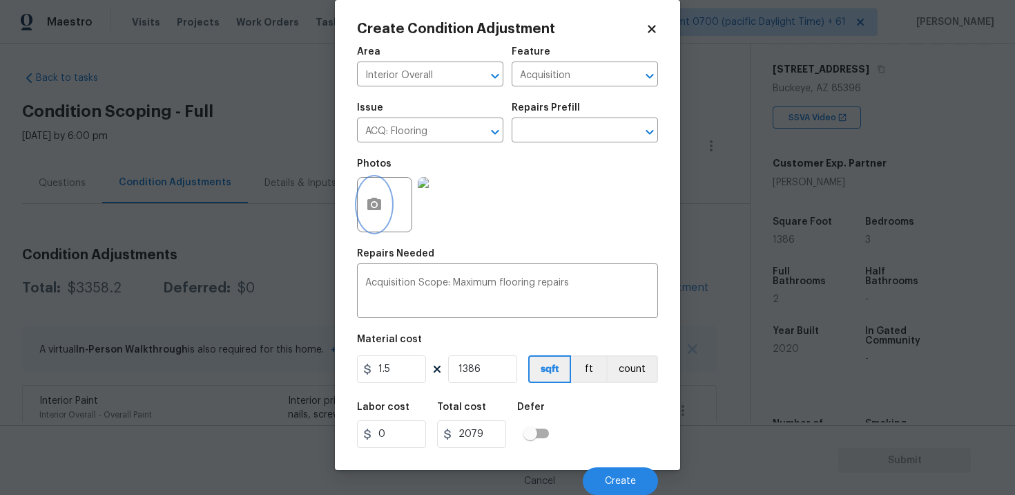
click at [383, 202] on button "button" at bounding box center [374, 205] width 33 height 54
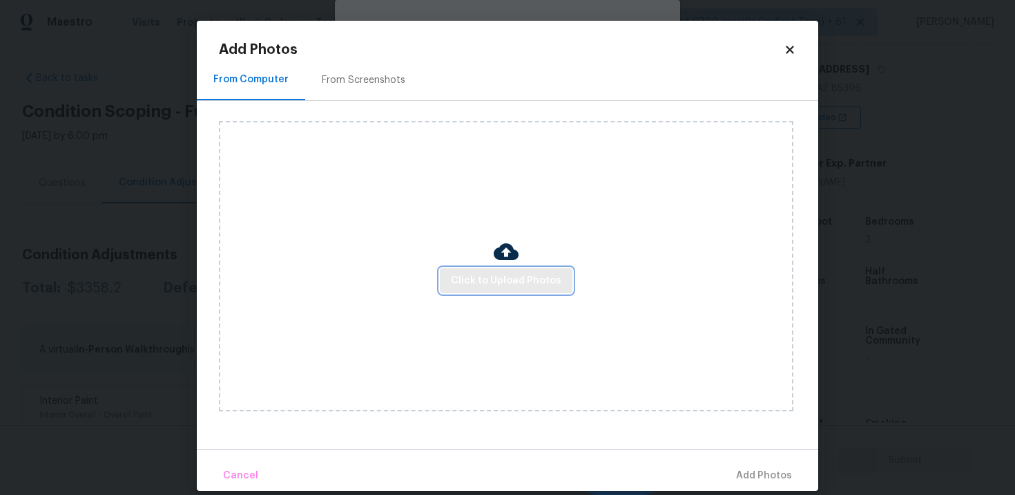
click at [478, 273] on span "Click to Upload Photos" at bounding box center [506, 280] width 111 height 17
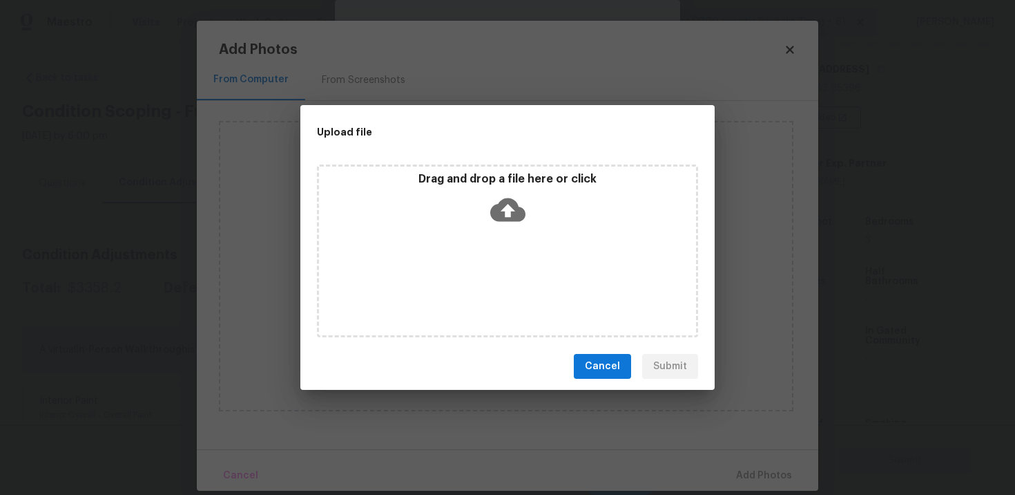
click at [480, 209] on div "Drag and drop a file here or click" at bounding box center [507, 201] width 377 height 59
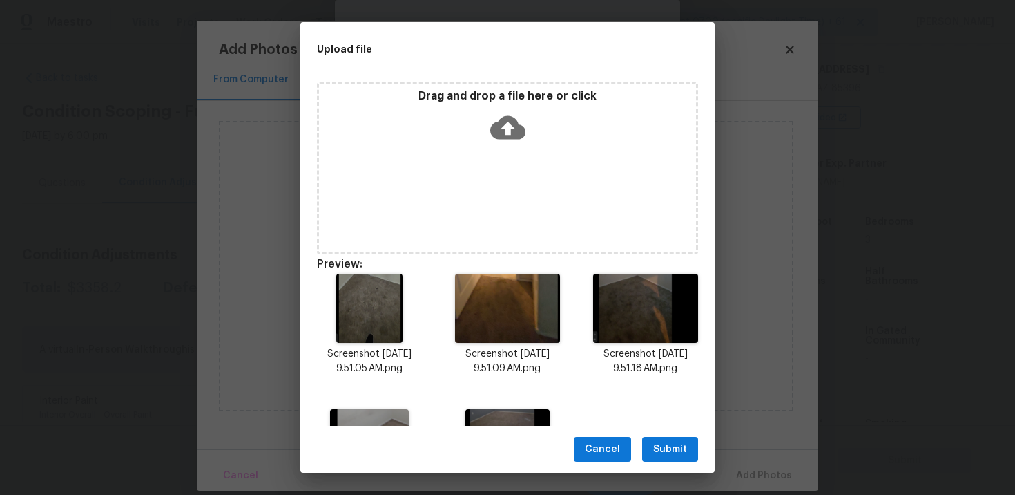
scroll to position [102, 0]
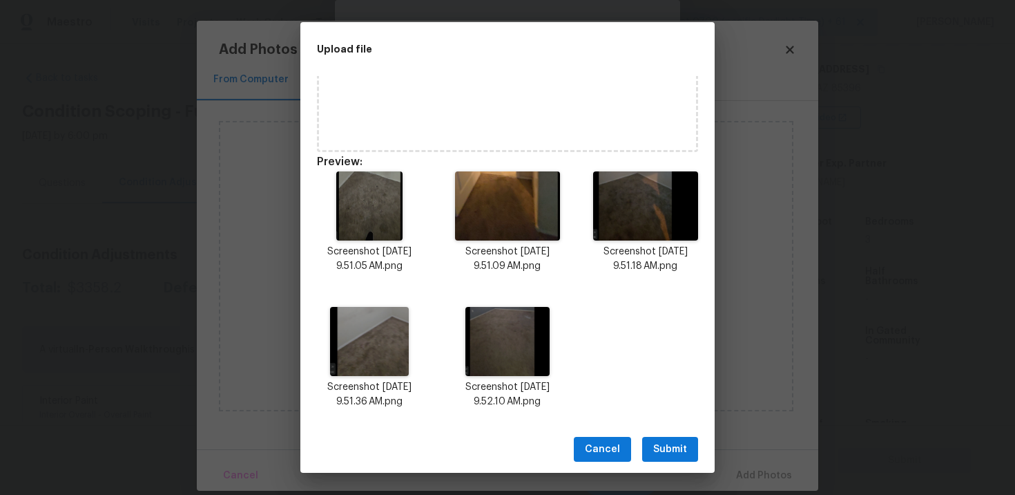
click at [656, 461] on div "Cancel Submit" at bounding box center [507, 450] width 414 height 48
click at [662, 447] on span "Submit" at bounding box center [670, 449] width 34 height 17
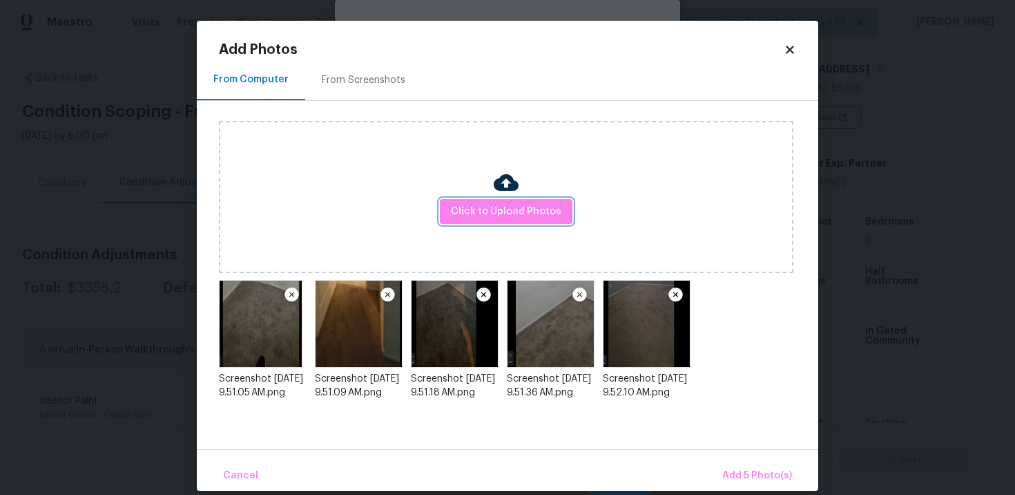
scroll to position [0, 0]
click at [754, 475] on span "Add 5 Photo(s)" at bounding box center [758, 475] width 70 height 17
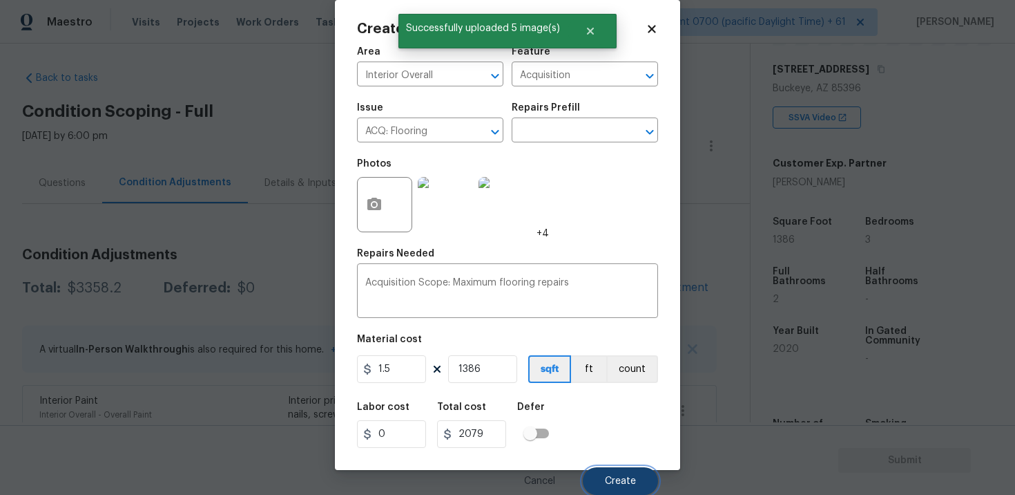
click at [614, 472] on button "Create" at bounding box center [620, 481] width 75 height 28
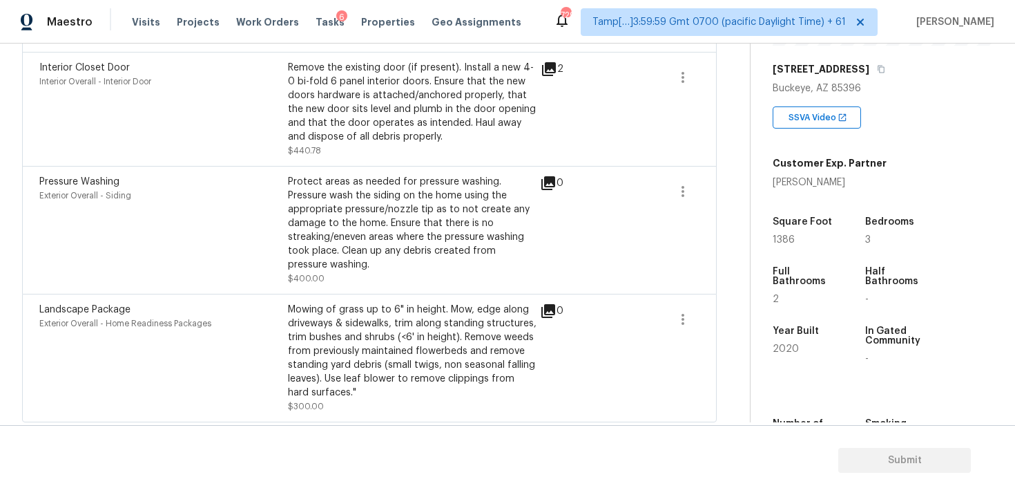
scroll to position [631, 0]
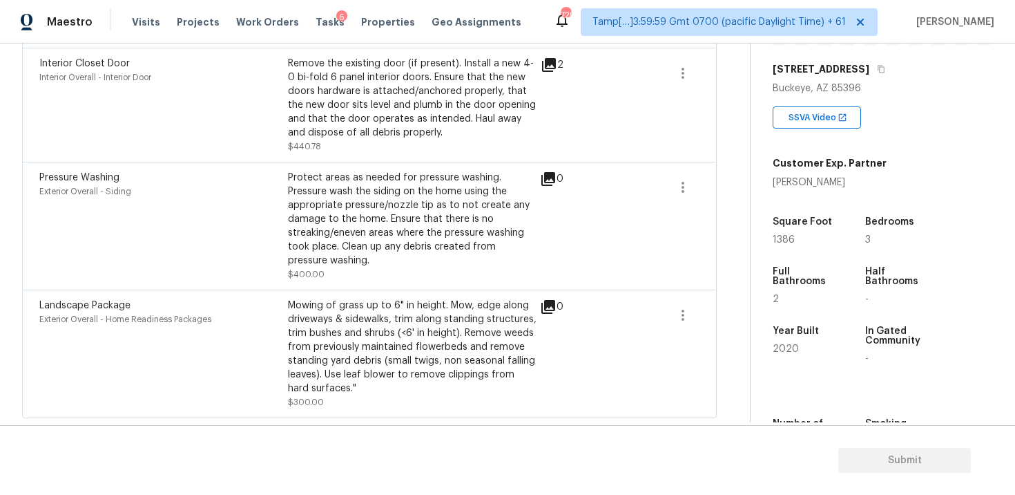
click at [439, 346] on div "Mowing of grass up to 6" in height. Mow, edge along driveways & sidewalks, trim…" at bounding box center [412, 346] width 249 height 97
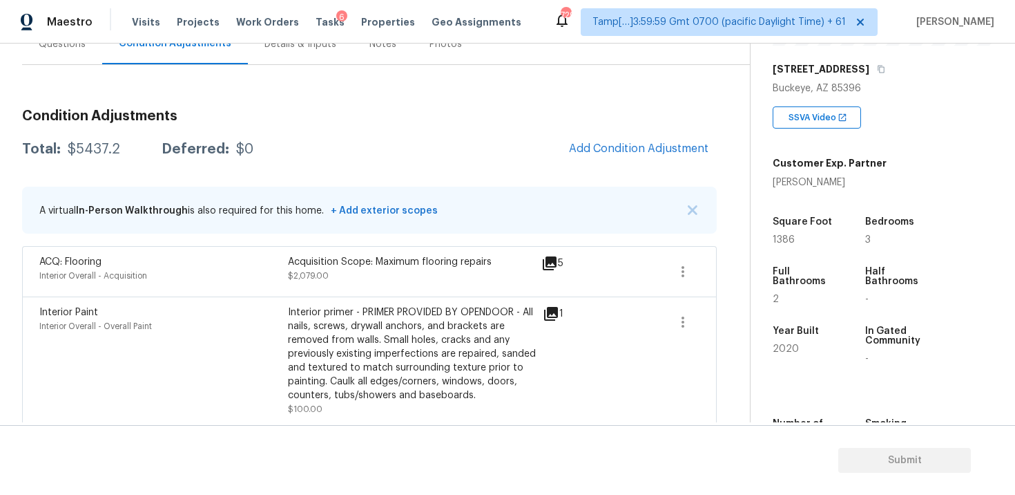
scroll to position [137, 0]
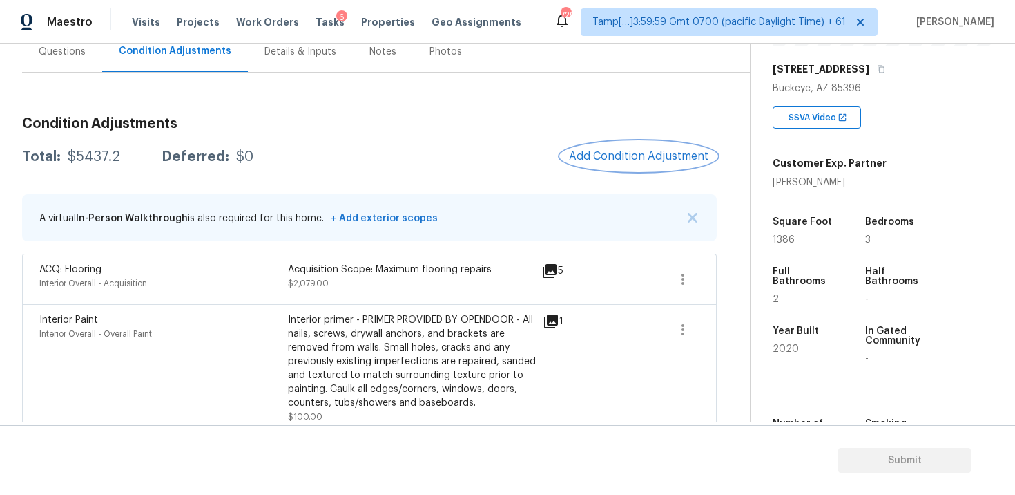
click at [611, 160] on span "Add Condition Adjustment" at bounding box center [639, 156] width 140 height 12
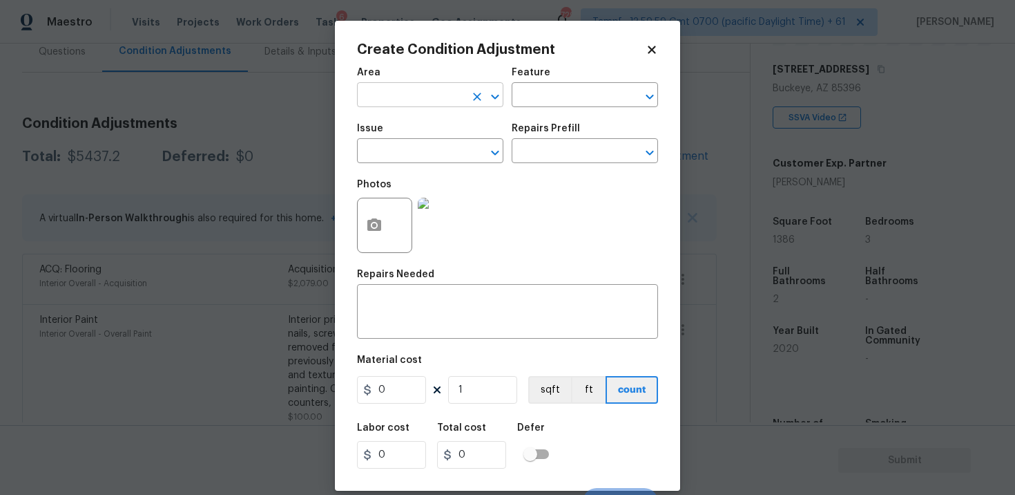
click at [426, 104] on input "text" at bounding box center [411, 96] width 108 height 21
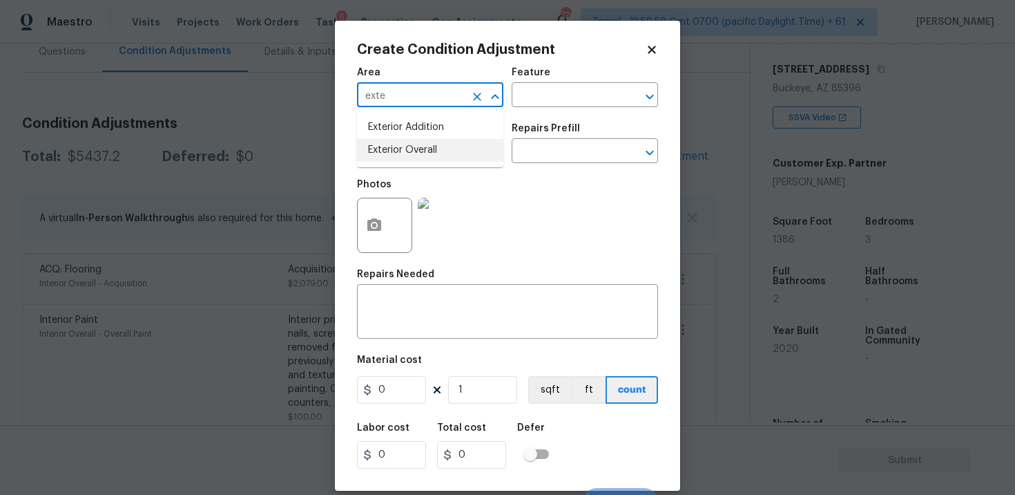
click at [429, 142] on li "Exterior Overall" at bounding box center [430, 150] width 146 height 23
type input "Exterior Overall"
click at [429, 142] on input "text" at bounding box center [411, 152] width 108 height 21
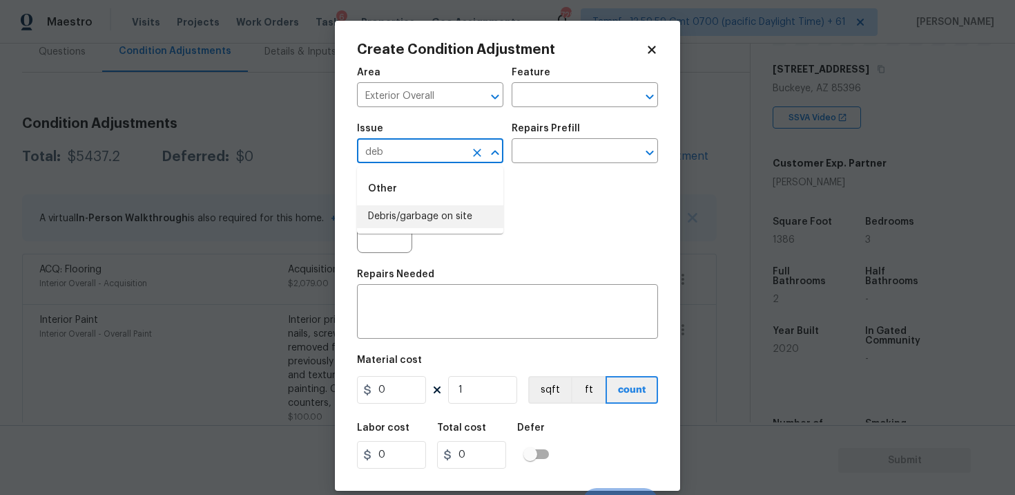
click at [445, 214] on li "Debris/garbage on site" at bounding box center [430, 216] width 146 height 23
type input "Debris/garbage on site"
click at [536, 150] on input "text" at bounding box center [566, 152] width 108 height 21
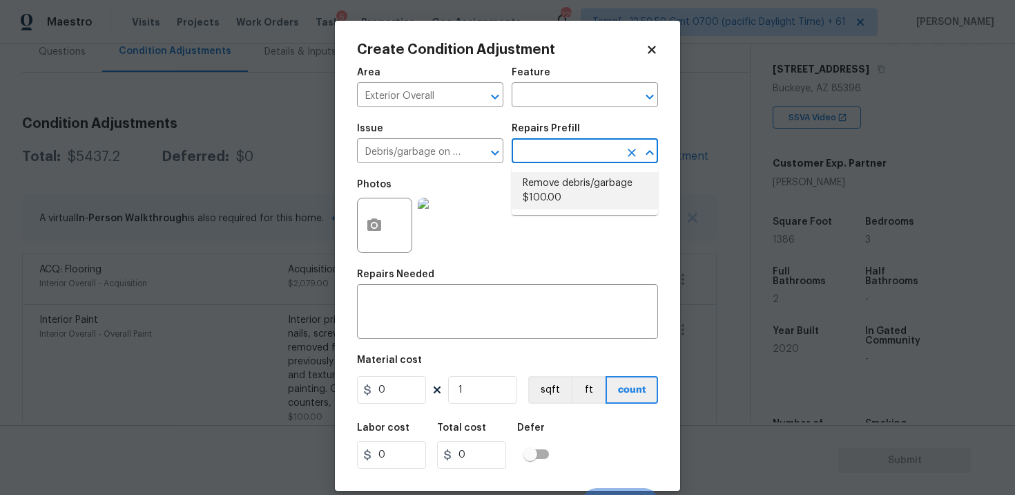
click at [573, 185] on li "Remove debris/garbage $100.00" at bounding box center [585, 190] width 146 height 37
type textarea "Remove, haul off, and properly dispose of any debris left by seller to offsite …"
type input "100"
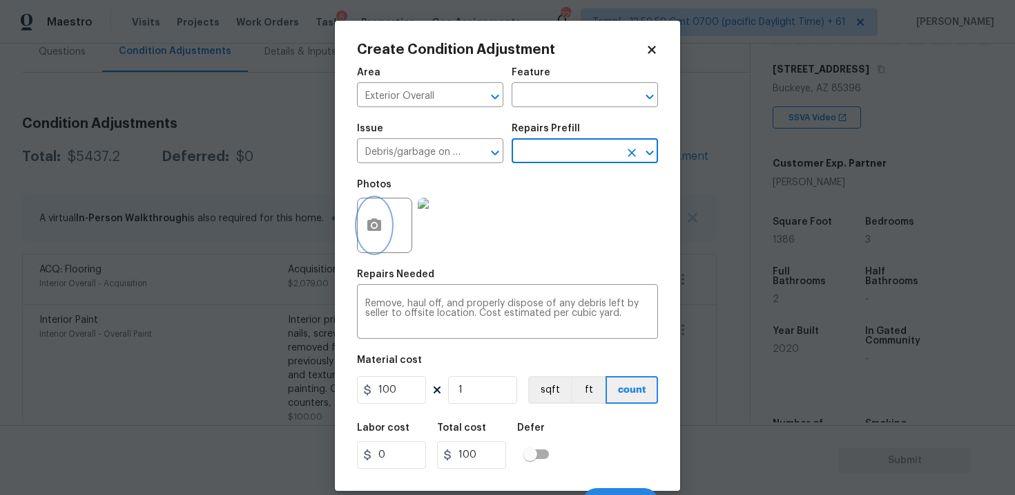
click at [382, 229] on icon "button" at bounding box center [374, 225] width 17 height 17
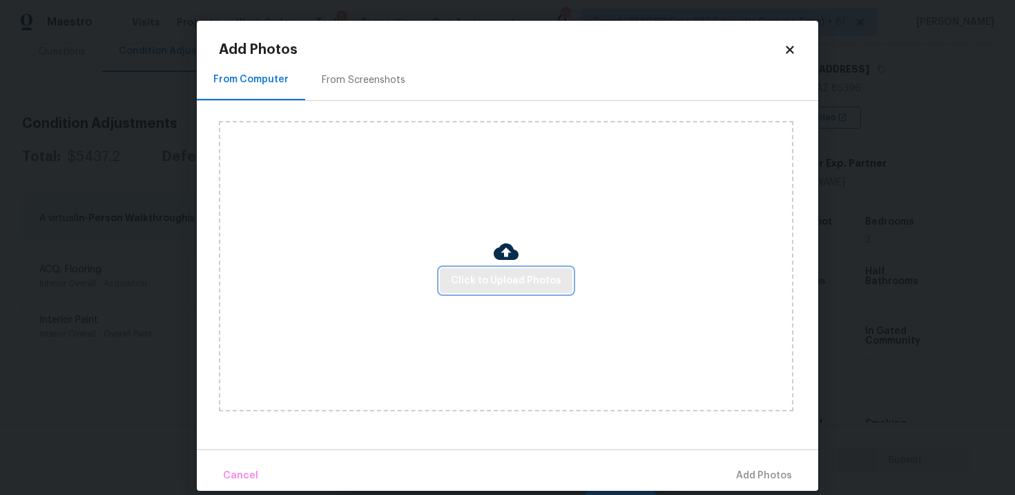
click at [490, 272] on span "Click to Upload Photos" at bounding box center [506, 280] width 111 height 17
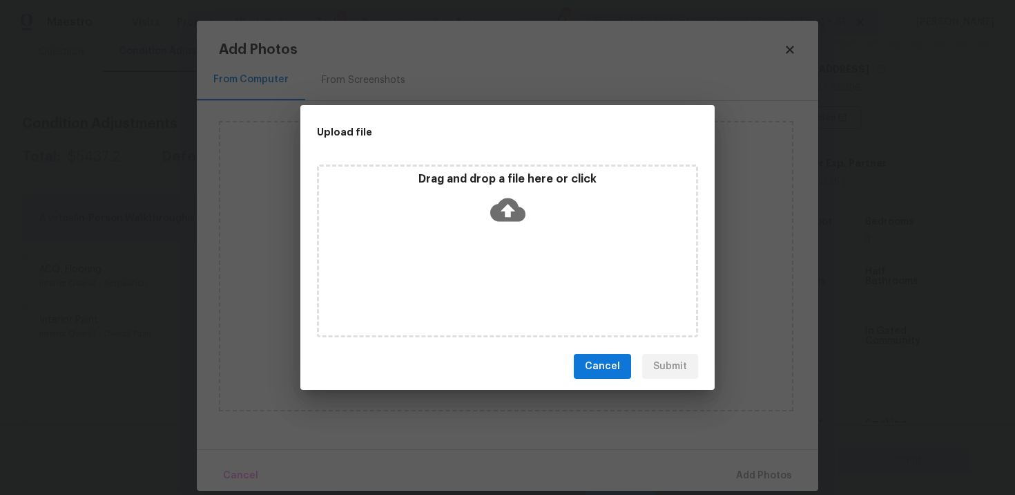
click at [515, 184] on p "Drag and drop a file here or click" at bounding box center [507, 179] width 377 height 15
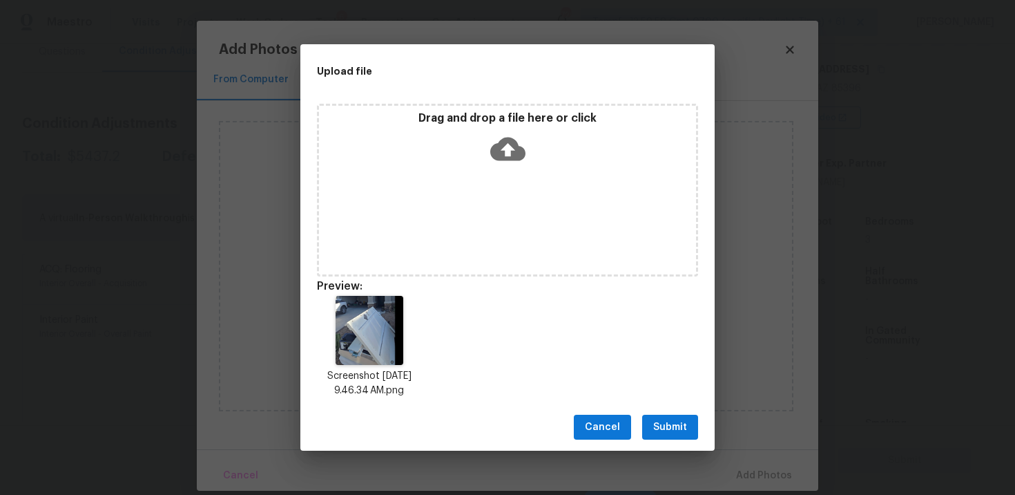
click at [678, 443] on div "Cancel Submit" at bounding box center [507, 427] width 414 height 48
click at [676, 425] on span "Submit" at bounding box center [670, 427] width 34 height 17
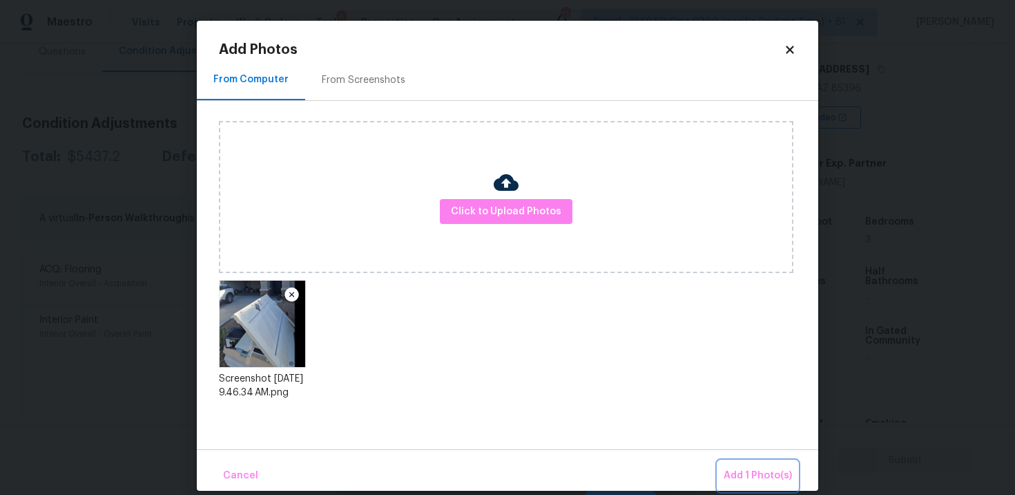
click at [747, 476] on span "Add 1 Photo(s)" at bounding box center [758, 475] width 68 height 17
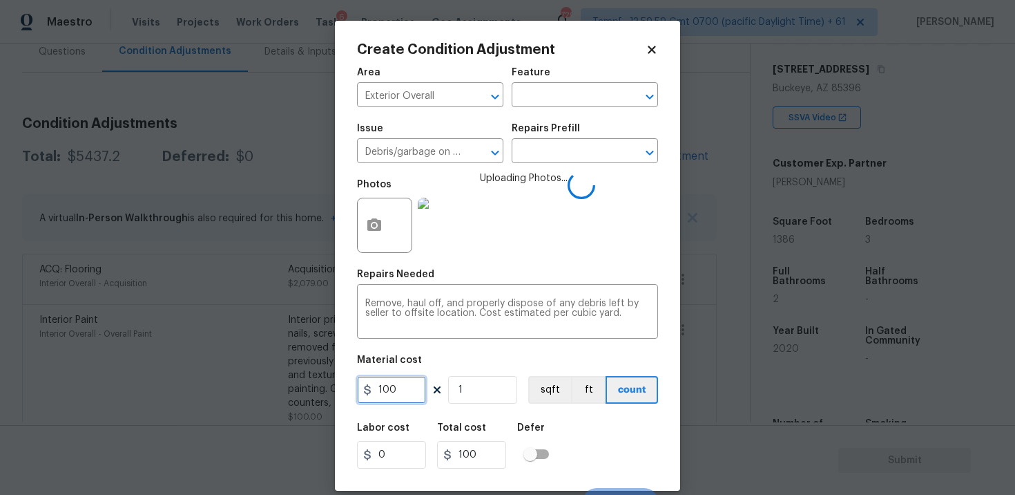
click at [389, 388] on input "100" at bounding box center [391, 390] width 69 height 28
type input "200"
click at [515, 413] on div "Area Exterior Overall ​ Feature ​ Issue Debris/garbage on site ​ Repairs Prefil…" at bounding box center [507, 287] width 301 height 456
type input "200"
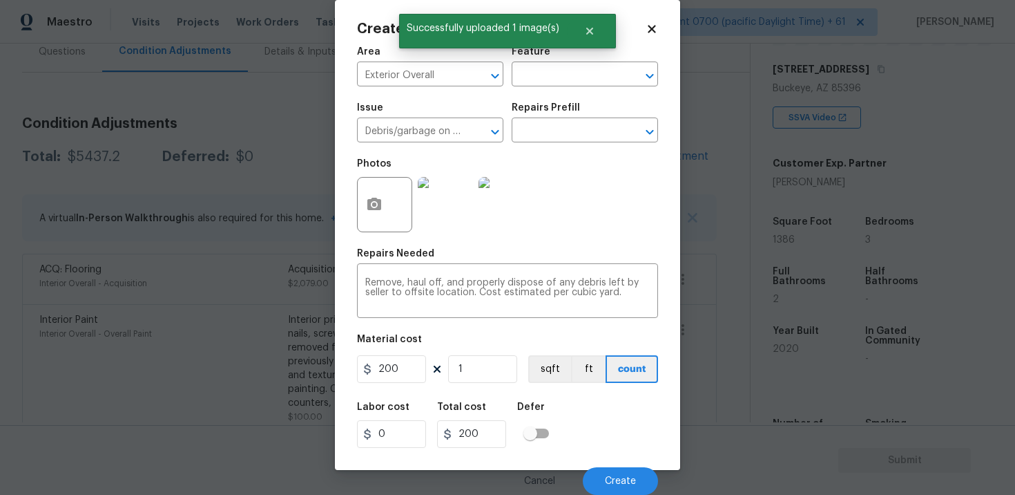
click at [515, 413] on div "Total cost" at bounding box center [477, 411] width 80 height 18
click at [620, 466] on div "Cancel Create" at bounding box center [507, 475] width 301 height 39
click at [623, 479] on span "Create" at bounding box center [620, 481] width 31 height 10
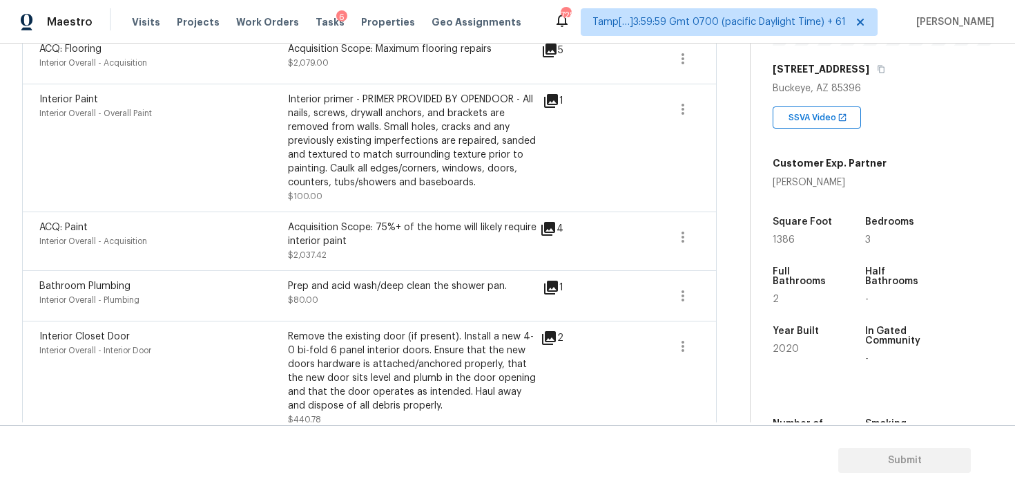
scroll to position [705, 0]
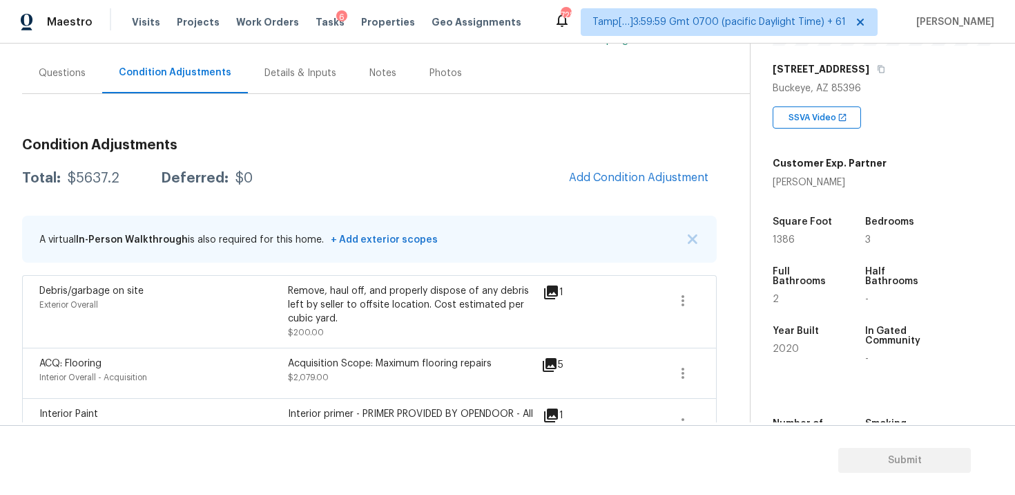
click at [78, 93] on div "Questions" at bounding box center [62, 72] width 80 height 41
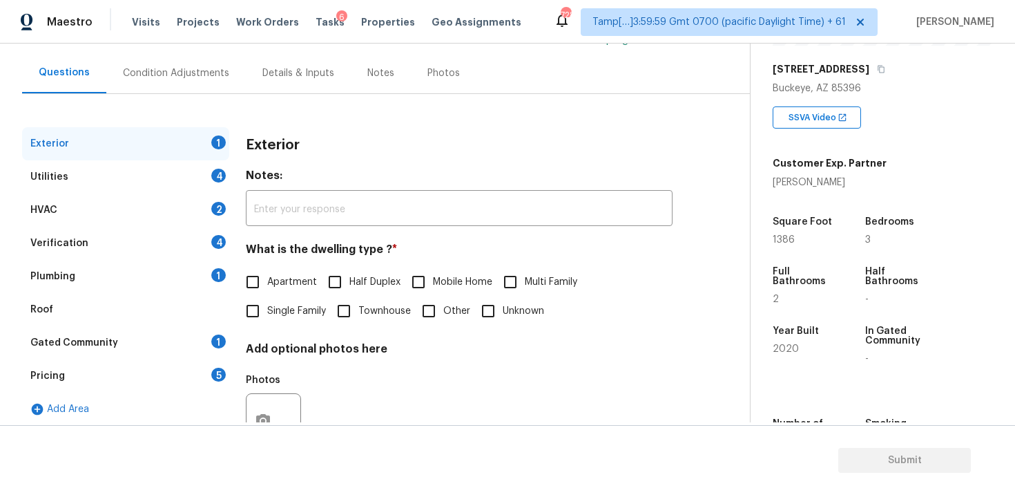
scroll to position [171, 0]
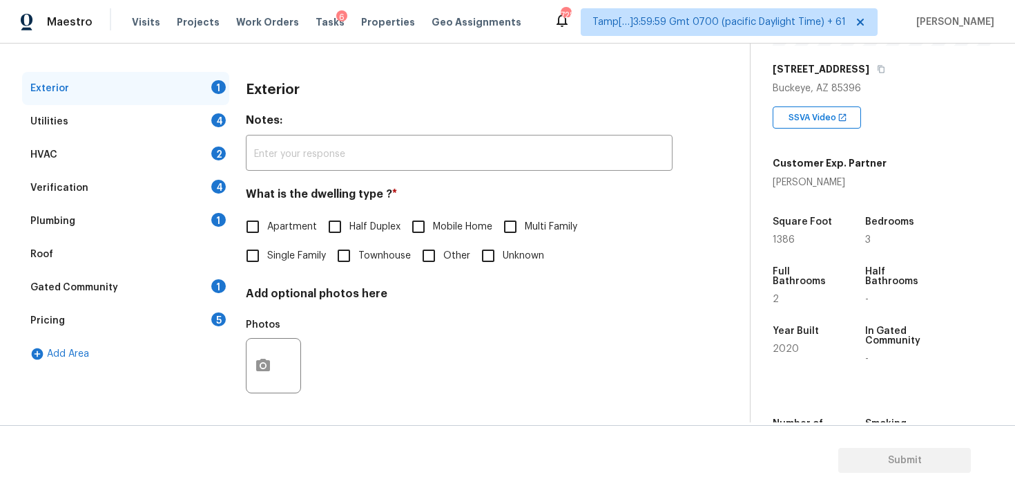
click at [252, 264] on input "Single Family" at bounding box center [252, 255] width 29 height 29
checkbox input "true"
click at [213, 115] on div "4" at bounding box center [218, 120] width 15 height 14
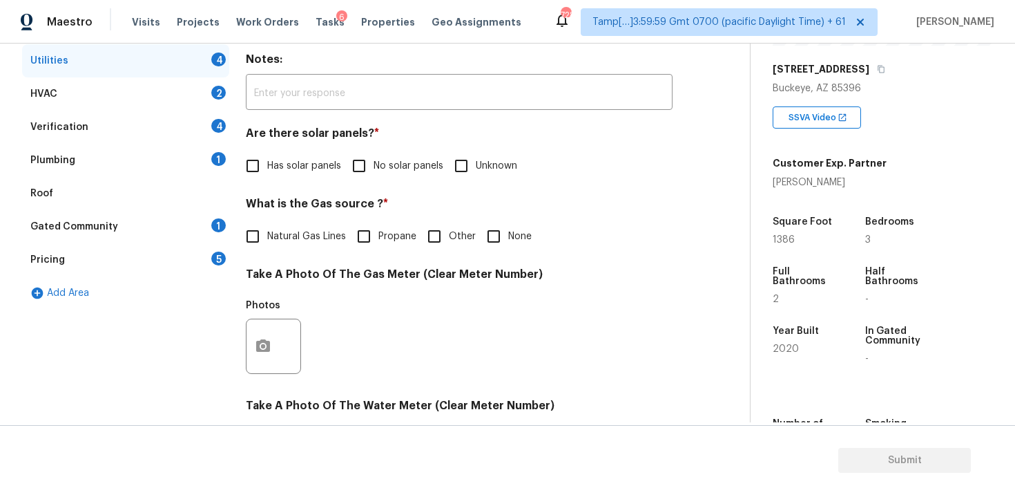
scroll to position [234, 0]
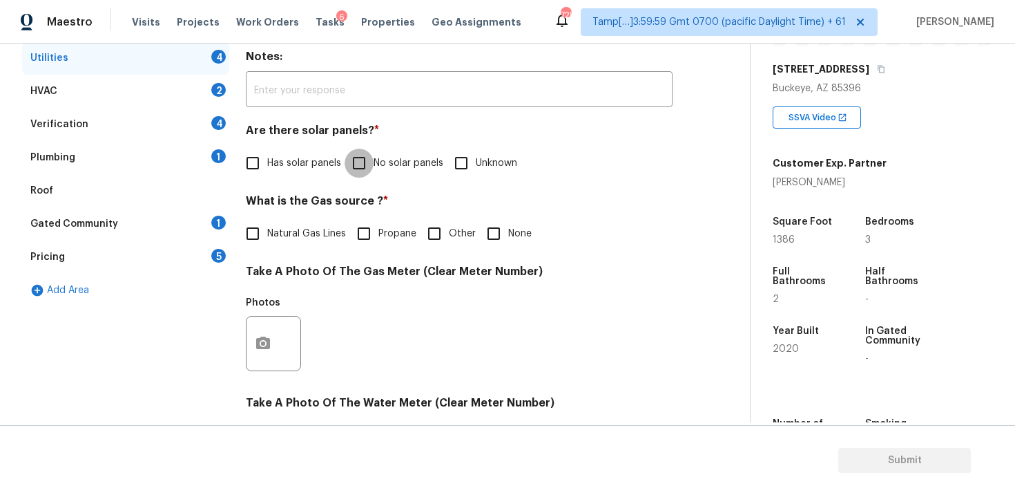
click at [345, 171] on input "No solar panels" at bounding box center [359, 163] width 29 height 29
checkbox input "true"
click at [322, 236] on span "Natural Gas Lines" at bounding box center [306, 234] width 79 height 15
click at [267, 236] on input "Natural Gas Lines" at bounding box center [252, 233] width 29 height 29
checkbox input "true"
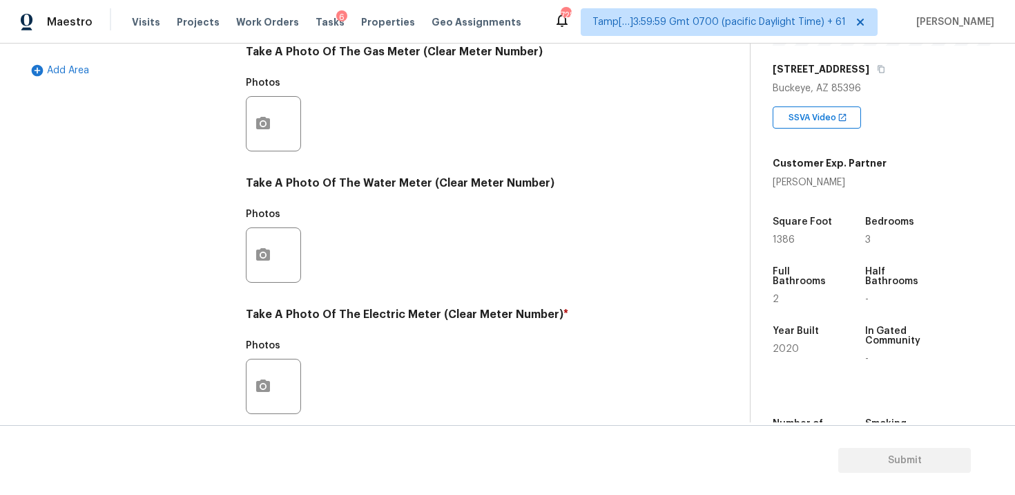
scroll to position [545, 0]
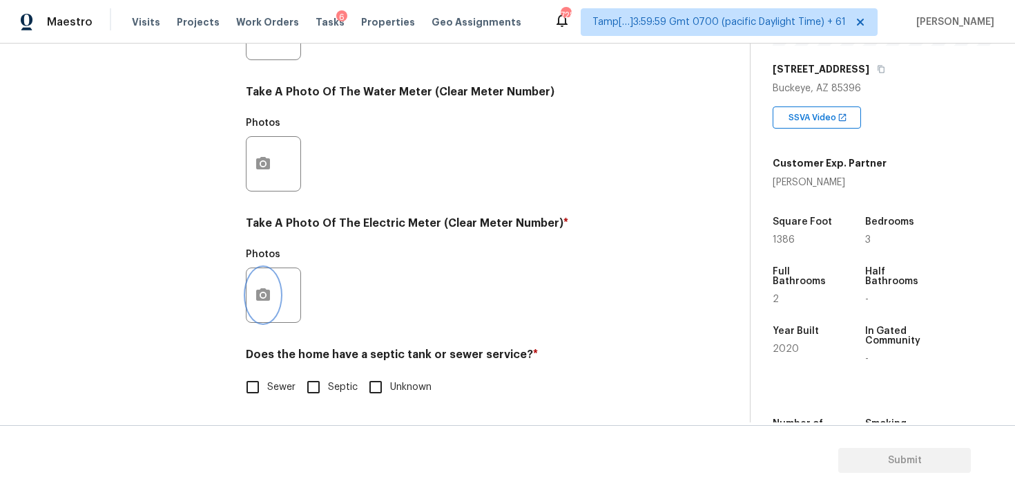
click at [261, 294] on circle "button" at bounding box center [263, 295] width 4 height 4
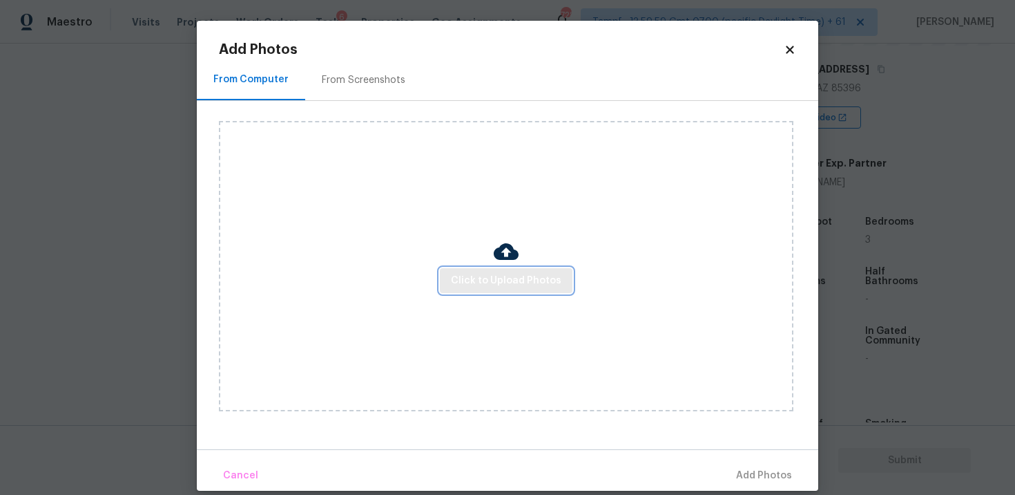
click at [488, 276] on span "Click to Upload Photos" at bounding box center [506, 280] width 111 height 17
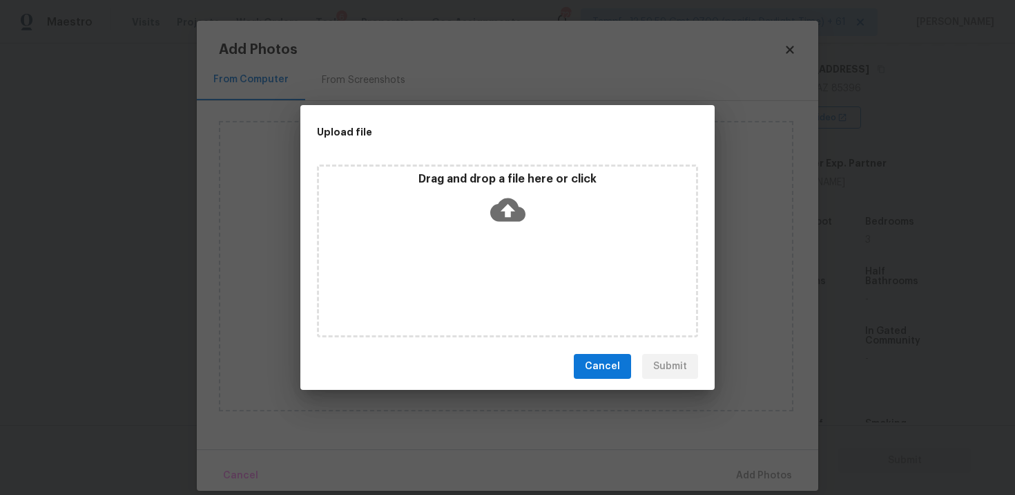
click at [500, 204] on icon at bounding box center [507, 209] width 35 height 23
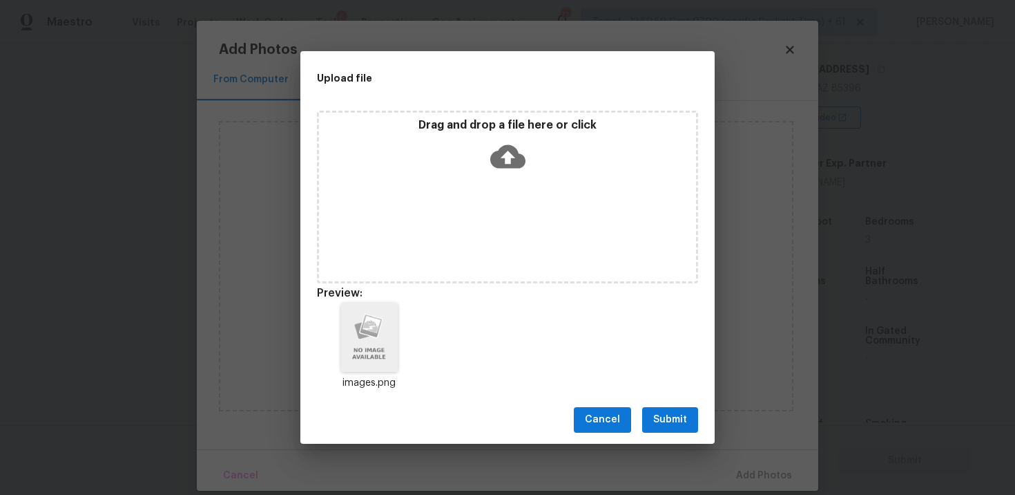
click at [673, 428] on span "Submit" at bounding box center [670, 419] width 34 height 17
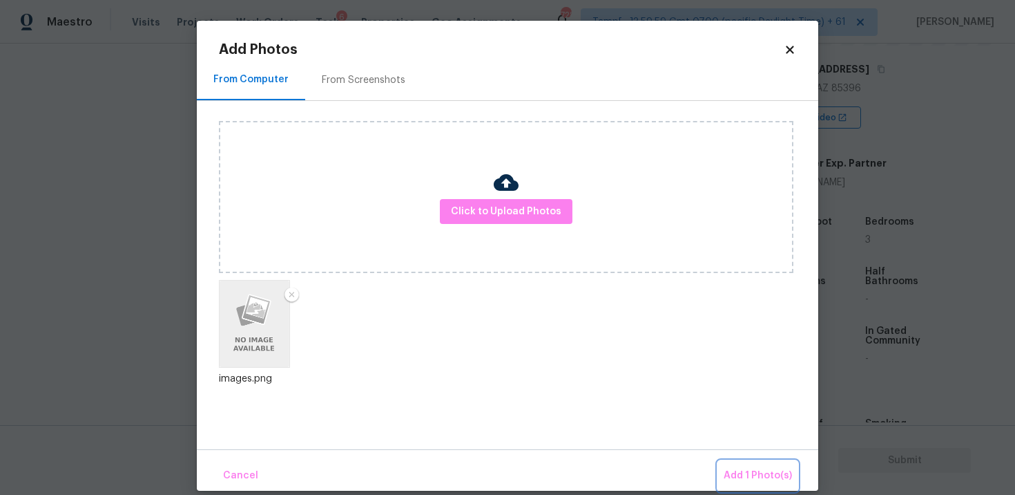
click at [753, 470] on span "Add 1 Photo(s)" at bounding box center [758, 475] width 68 height 17
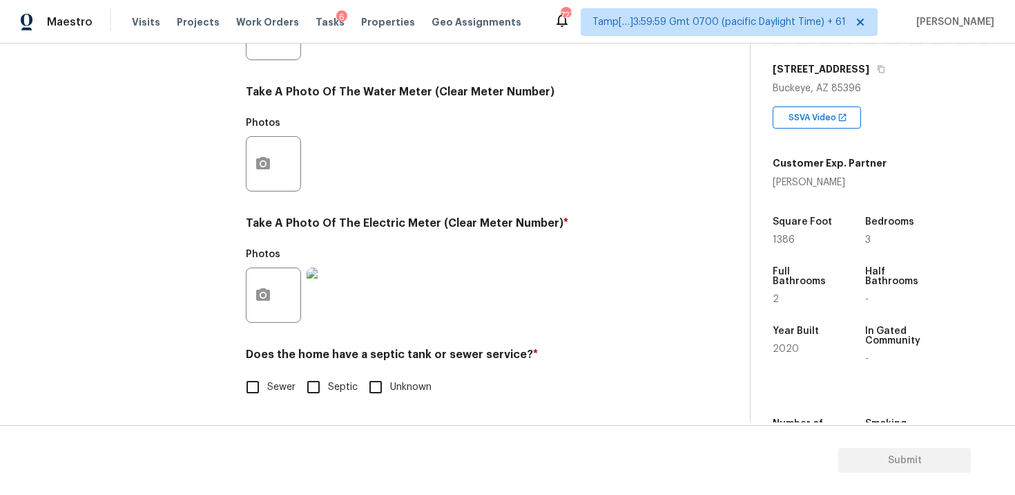
click at [269, 372] on div "Does the home have a septic tank or sewer service? * Sewer Septic Unknown" at bounding box center [459, 374] width 427 height 54
click at [270, 388] on span "Sewer" at bounding box center [281, 387] width 28 height 15
click at [267, 388] on input "Sewer" at bounding box center [252, 386] width 29 height 29
checkbox input "true"
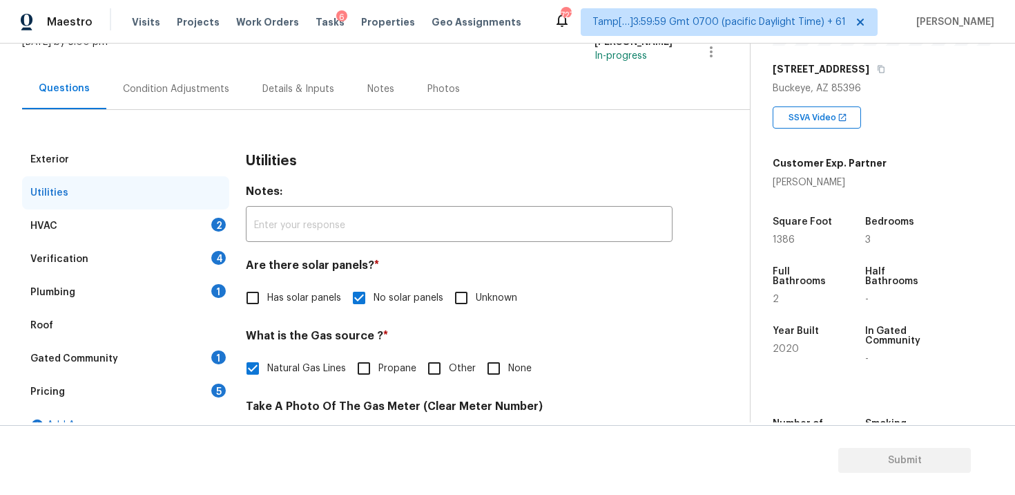
scroll to position [37, 0]
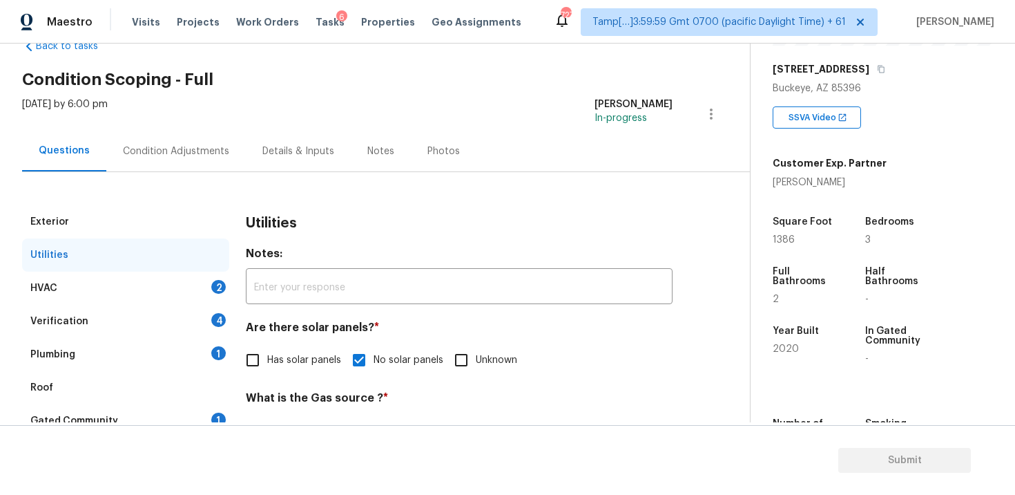
click at [204, 293] on div "HVAC 2" at bounding box center [125, 287] width 207 height 33
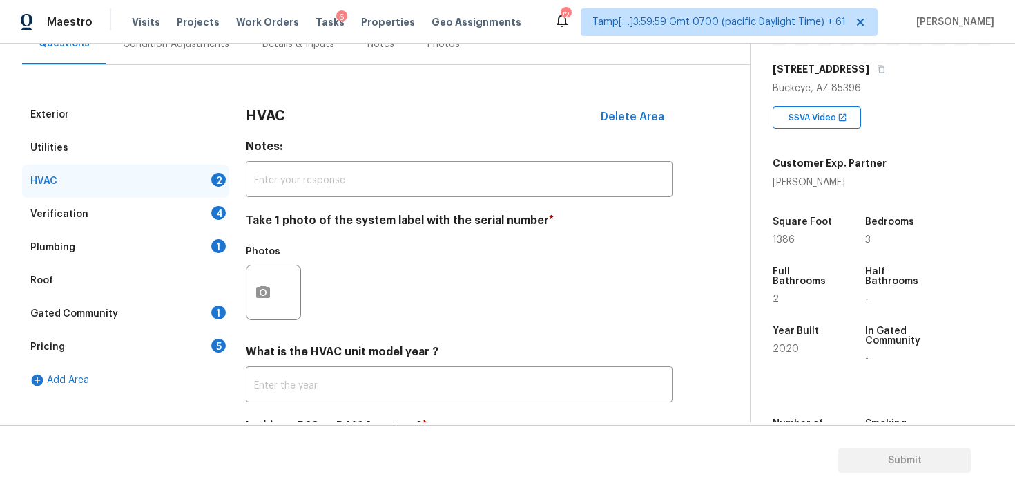
scroll to position [146, 0]
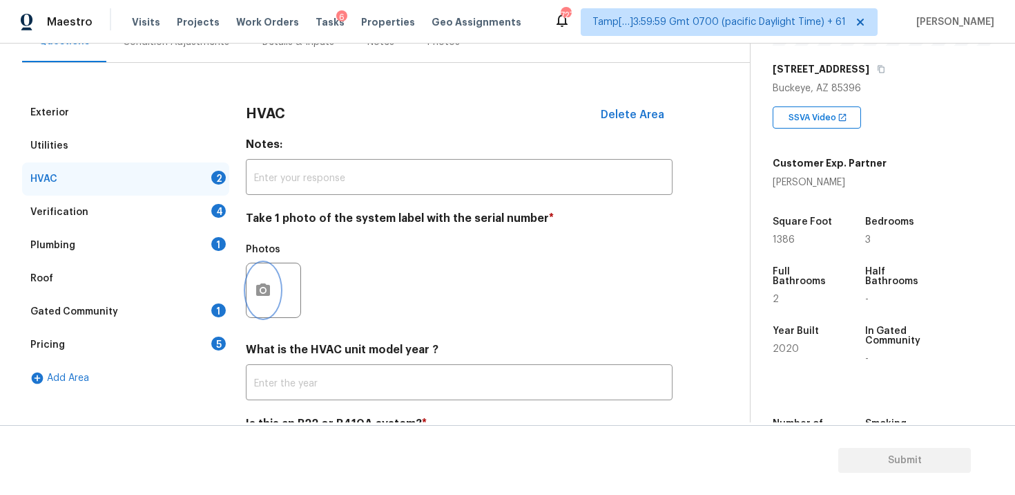
click at [266, 291] on icon "button" at bounding box center [263, 289] width 14 height 12
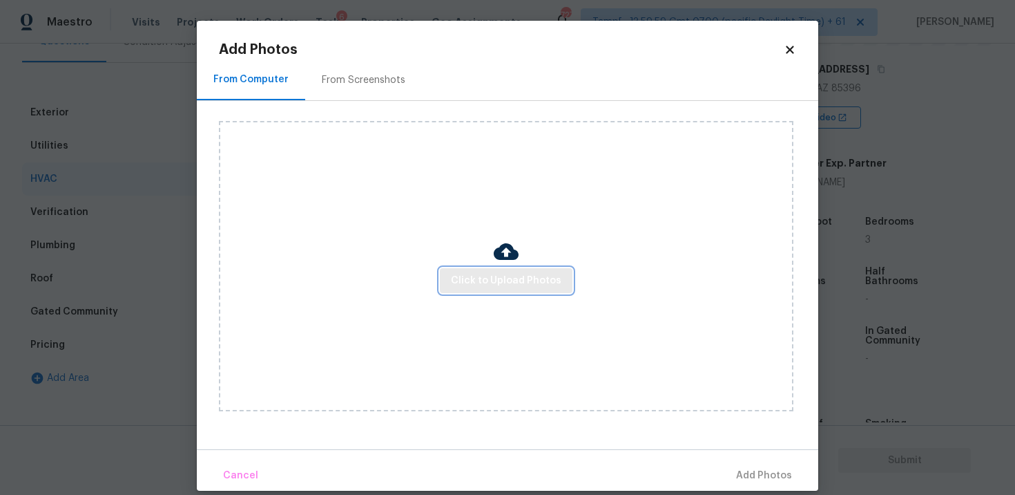
click at [524, 276] on span "Click to Upload Photos" at bounding box center [506, 280] width 111 height 17
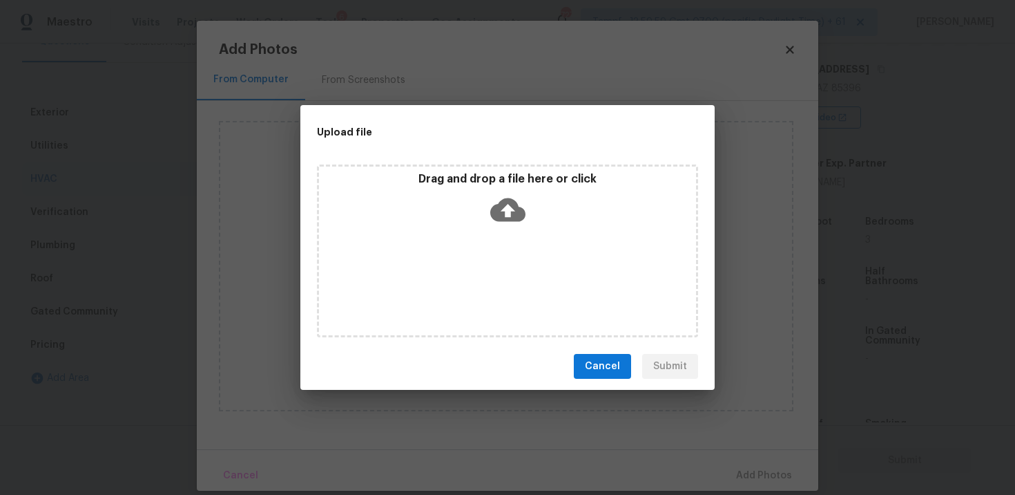
click at [508, 224] on icon at bounding box center [507, 209] width 35 height 35
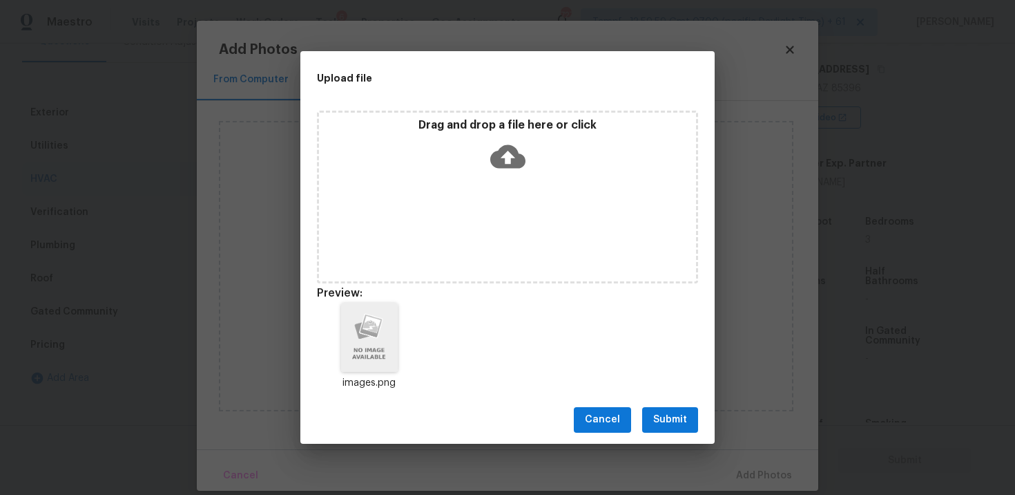
click at [676, 423] on span "Submit" at bounding box center [670, 419] width 34 height 17
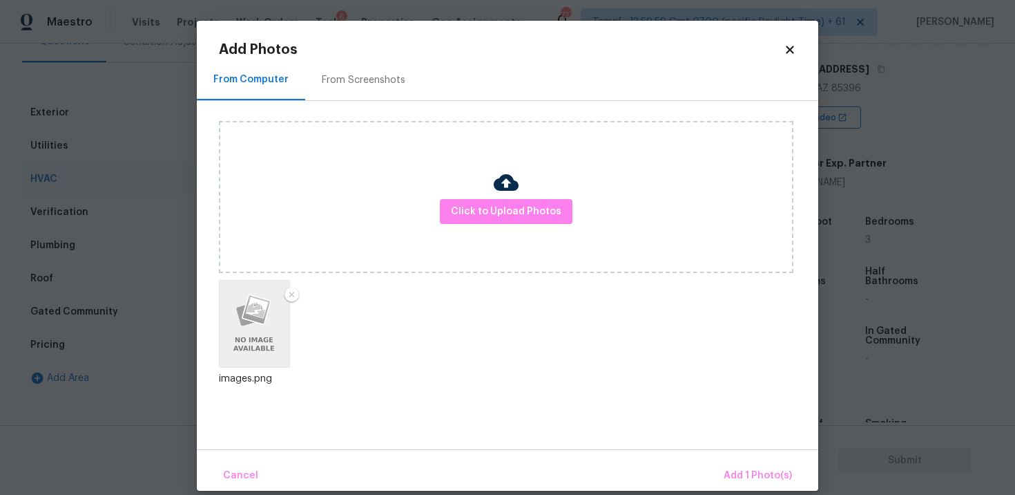
click at [733, 457] on div "Cancel Add 1 Photo(s)" at bounding box center [508, 469] width 622 height 41
click at [741, 470] on span "Add 1 Photo(s)" at bounding box center [758, 475] width 68 height 17
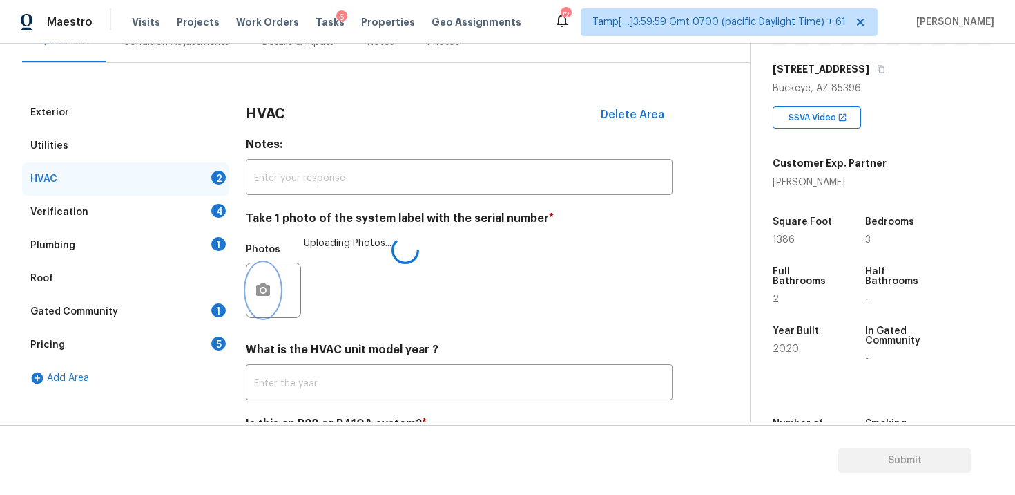
scroll to position [216, 0]
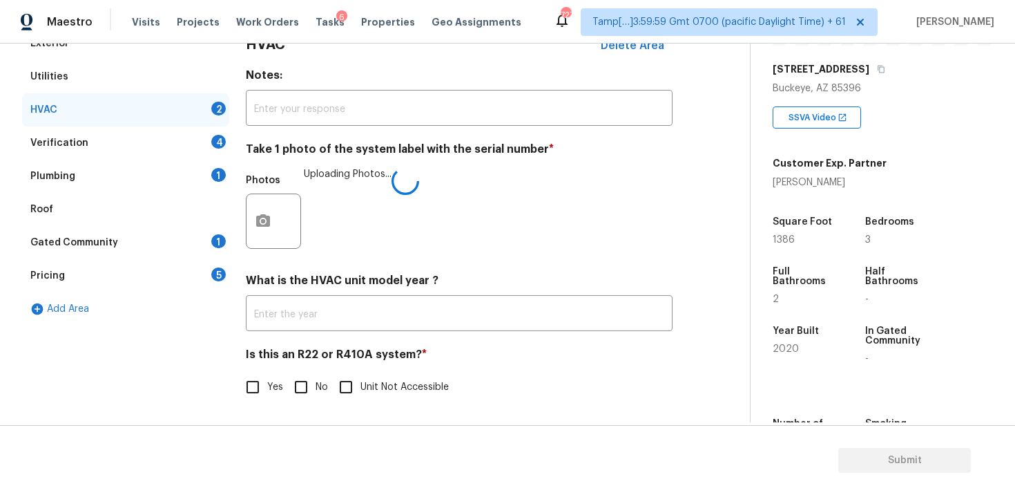
click at [325, 379] on label "No" at bounding box center [307, 386] width 41 height 29
click at [316, 379] on input "No" at bounding box center [301, 386] width 29 height 29
checkbox input "true"
click at [202, 137] on div "Verification 4" at bounding box center [125, 142] width 207 height 33
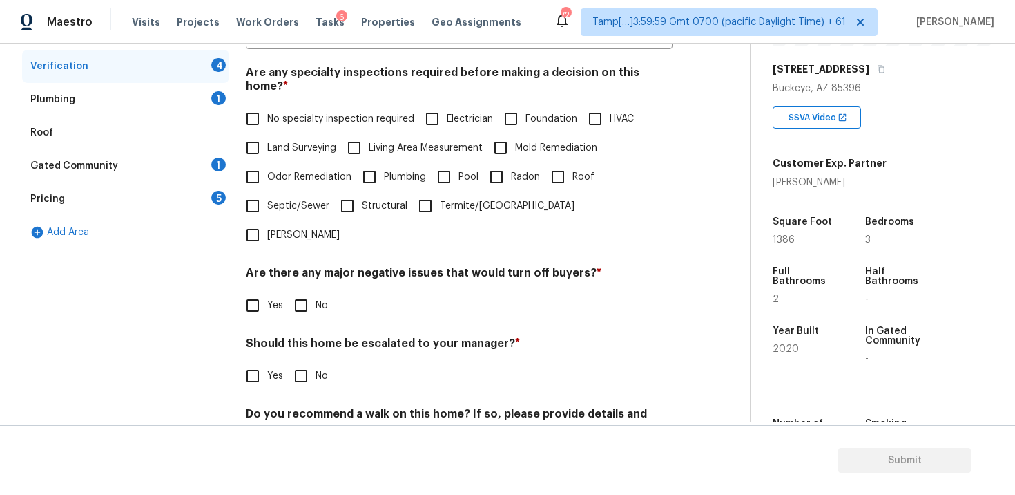
scroll to position [298, 0]
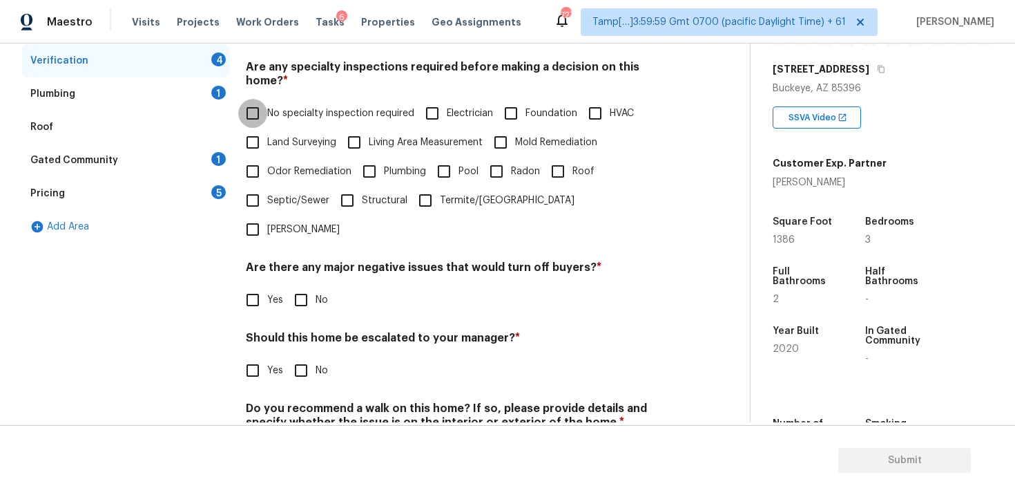
click at [262, 99] on input "No specialty inspection required" at bounding box center [252, 113] width 29 height 29
checkbox input "true"
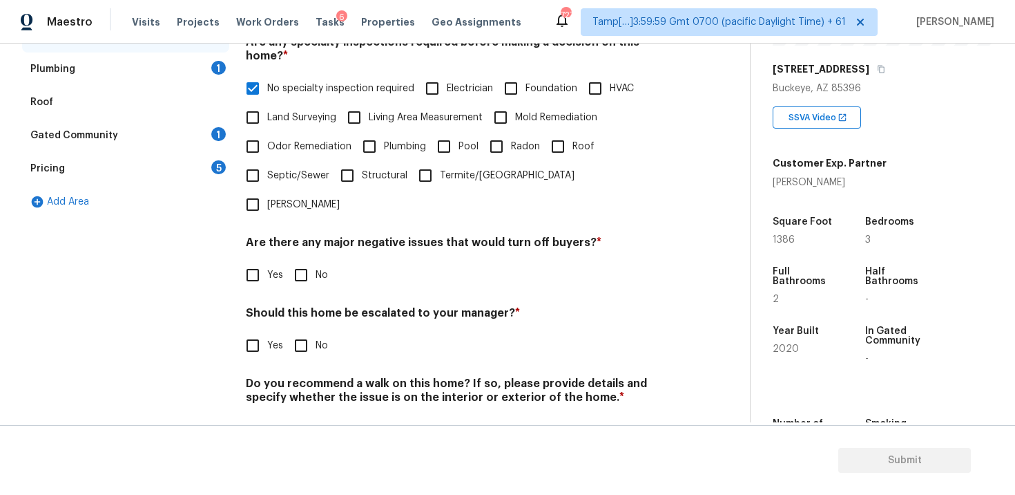
click at [309, 260] on input "No" at bounding box center [301, 274] width 29 height 29
checkbox input "true"
click at [298, 330] on div "Verification Notes: ​ Are any specialty inspections required before making a de…" at bounding box center [459, 191] width 427 height 542
click at [298, 317] on div "Verification Notes: ​ Are any specialty inspections required before making a de…" at bounding box center [459, 190] width 427 height 541
click at [300, 415] on input "No" at bounding box center [301, 429] width 29 height 29
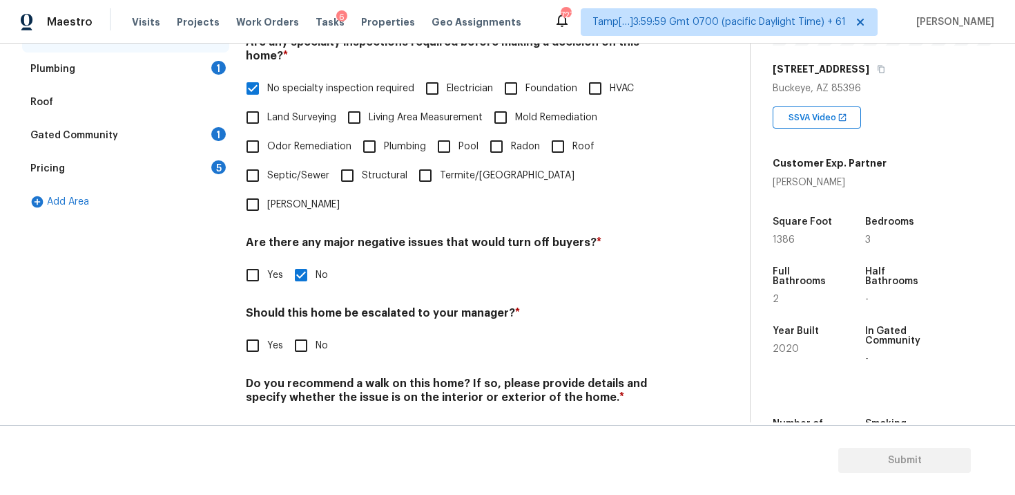
checkbox input "true"
click at [299, 331] on input "No" at bounding box center [301, 345] width 29 height 29
checkbox input "true"
click at [180, 65] on div "Plumbing 1" at bounding box center [125, 68] width 207 height 33
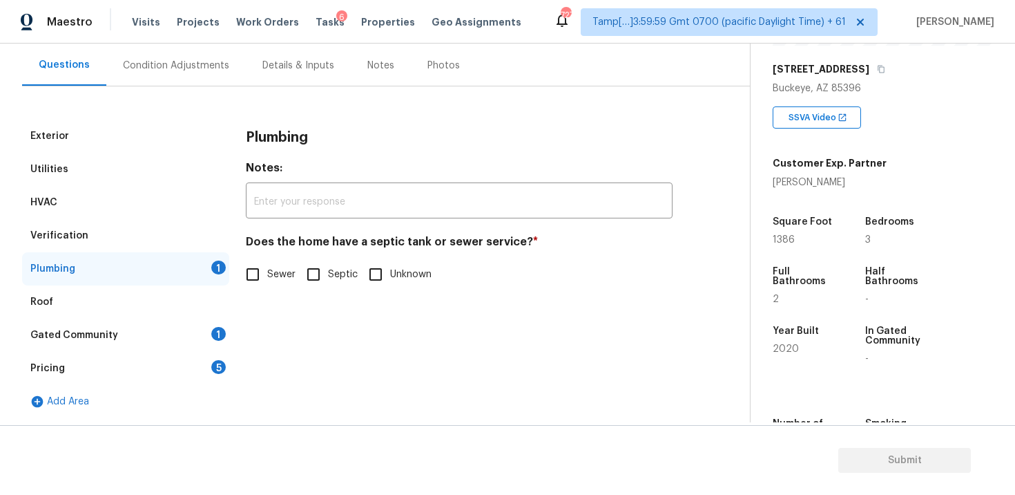
scroll to position [123, 0]
click at [258, 274] on input "Sewer" at bounding box center [252, 274] width 29 height 29
checkbox input "true"
click at [173, 326] on div "Gated Community 1" at bounding box center [125, 334] width 207 height 33
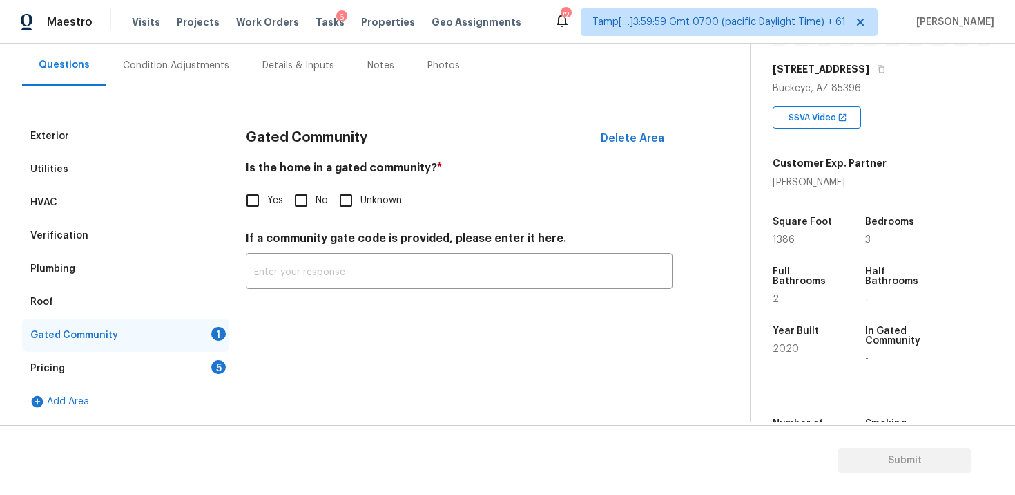
click at [304, 196] on input "No" at bounding box center [301, 200] width 29 height 29
checkbox input "true"
click at [198, 379] on div "Pricing 5" at bounding box center [125, 368] width 207 height 33
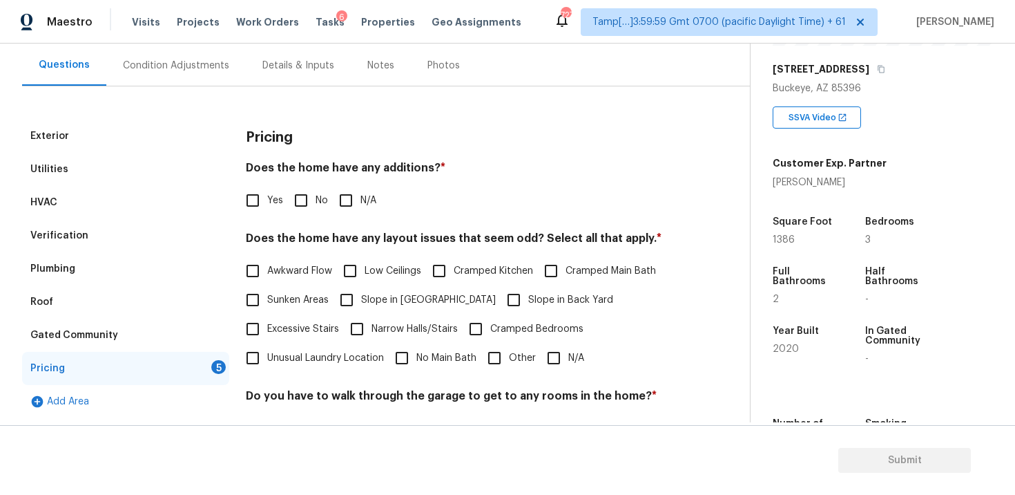
click at [321, 186] on label "No" at bounding box center [307, 200] width 41 height 29
click at [316, 186] on input "No" at bounding box center [301, 200] width 29 height 29
checkbox input "true"
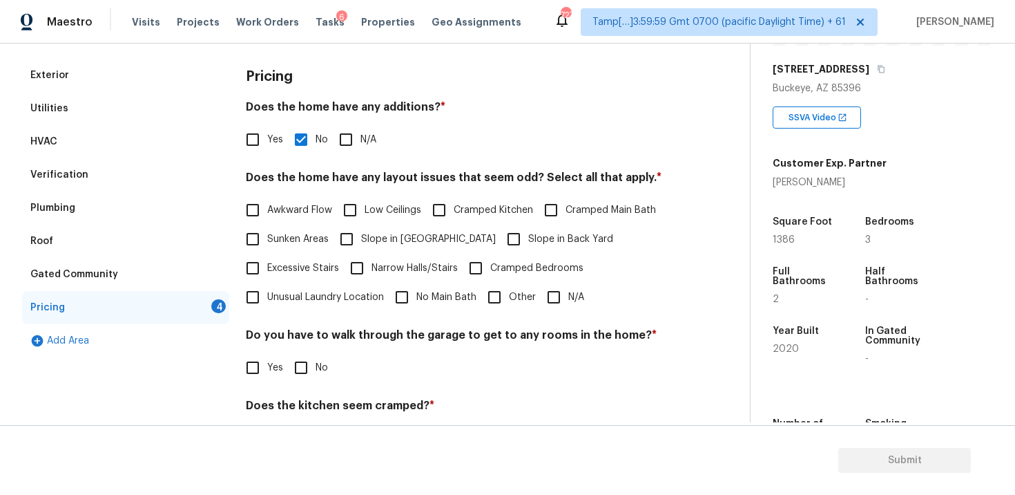
scroll to position [184, 0]
click at [551, 293] on input "N/A" at bounding box center [553, 296] width 29 height 29
checkbox input "true"
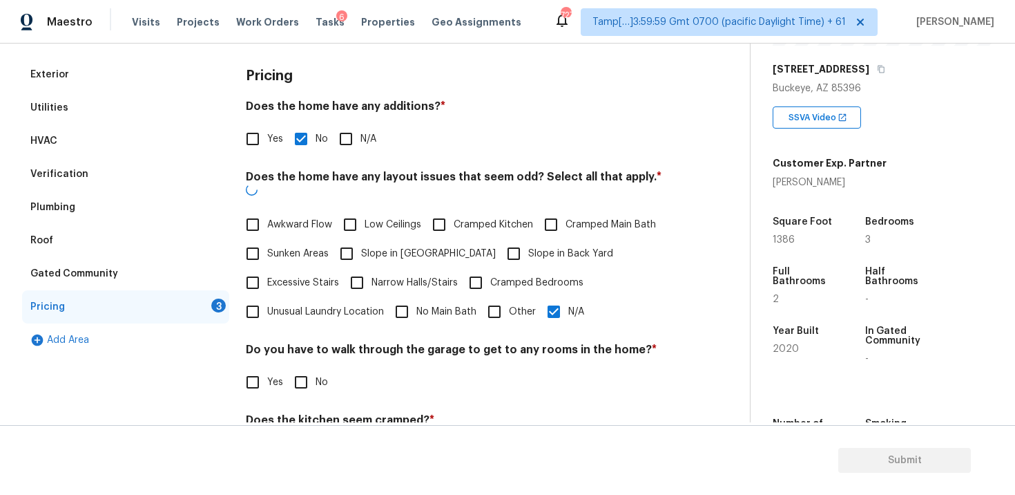
scroll to position [305, 0]
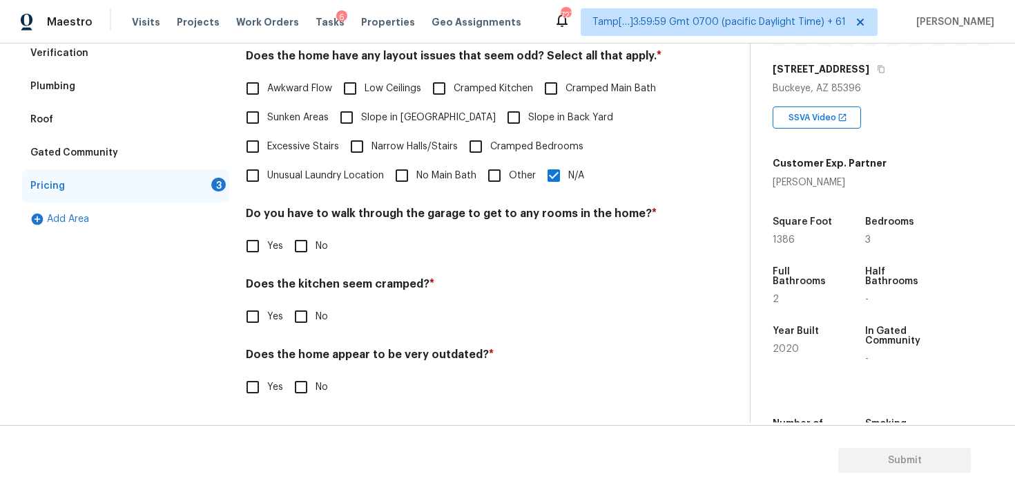
click at [298, 246] on input "No" at bounding box center [301, 245] width 29 height 29
checkbox input "true"
click at [294, 309] on input "No" at bounding box center [301, 316] width 29 height 29
checkbox input "true"
click at [311, 381] on input "No" at bounding box center [301, 386] width 29 height 29
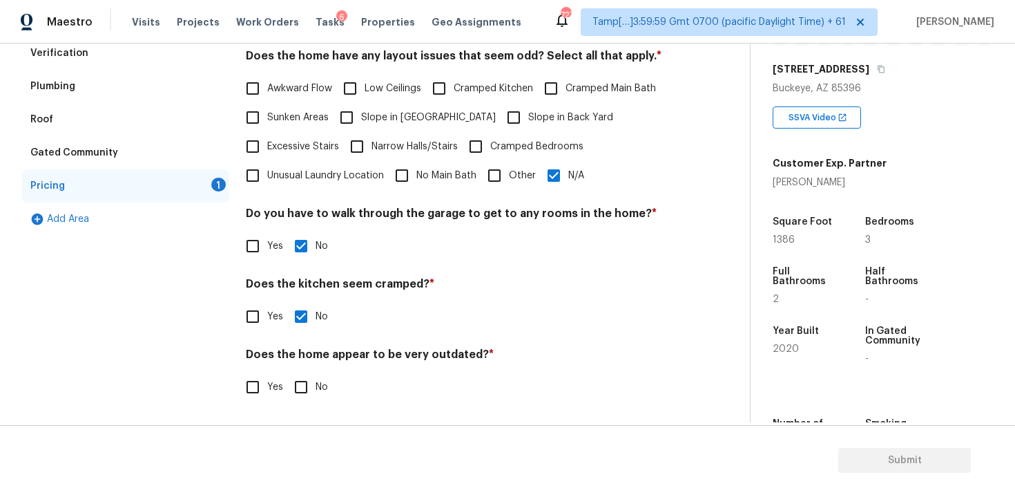
checkbox input "true"
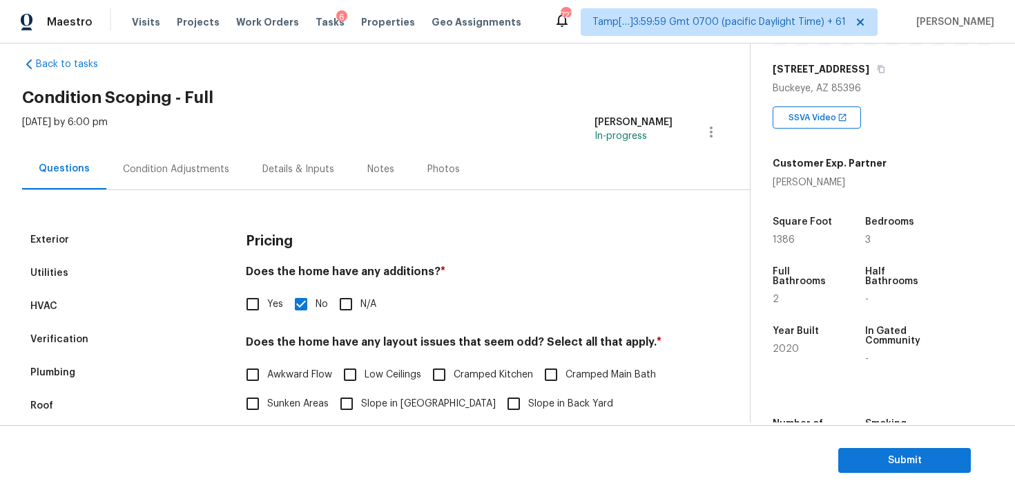
scroll to position [0, 0]
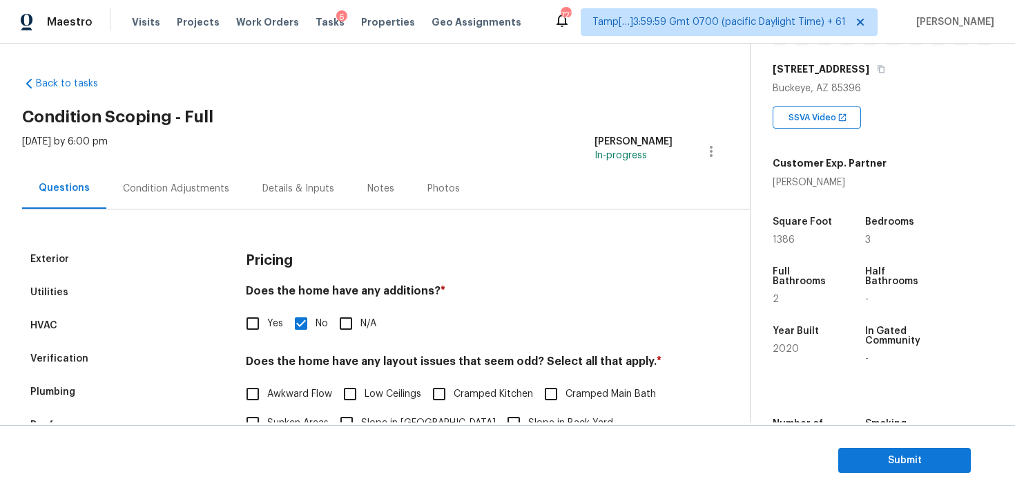
click at [180, 211] on div "Exterior Utilities HVAC Verification Plumbing Roof Gated Community Pricing Add …" at bounding box center [369, 466] width 695 height 514
click at [209, 197] on div "Condition Adjustments" at bounding box center [176, 188] width 140 height 41
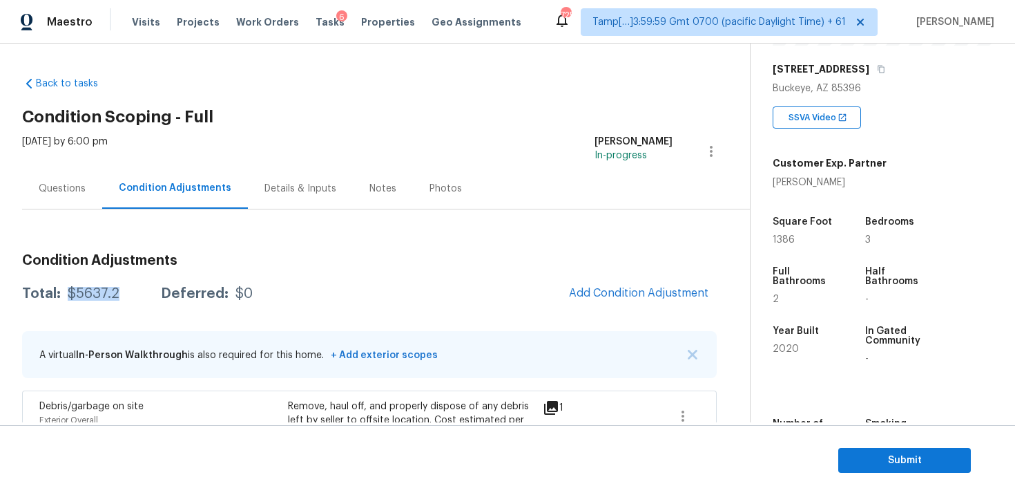
drag, startPoint x: 66, startPoint y: 296, endPoint x: 136, endPoint y: 294, distance: 70.5
click at [136, 296] on div "Total: $5637.2 Deferred: $0" at bounding box center [137, 294] width 231 height 14
copy div "$5637.2"
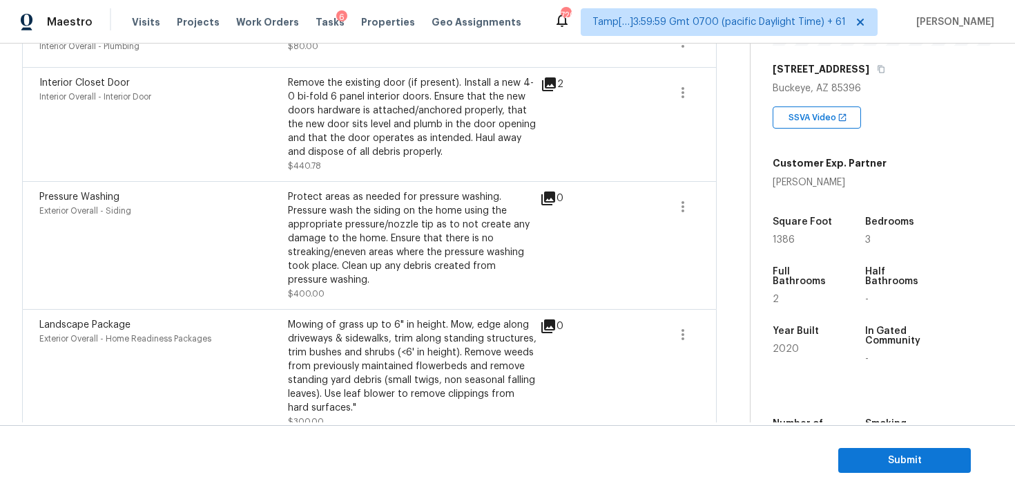
scroll to position [705, 0]
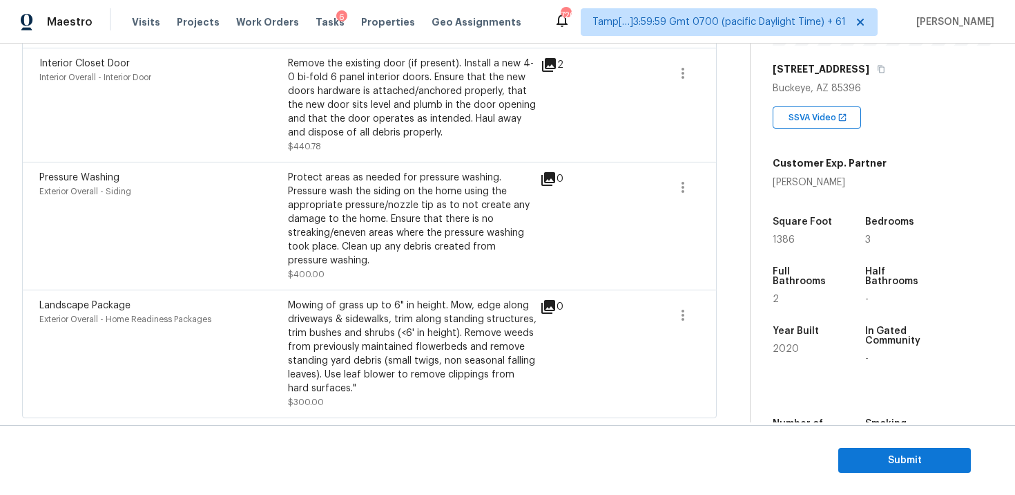
click at [477, 338] on div "Mowing of grass up to 6" in height. Mow, edge along driveways & sidewalks, trim…" at bounding box center [412, 346] width 249 height 97
click at [872, 458] on span "Submit" at bounding box center [905, 460] width 111 height 17
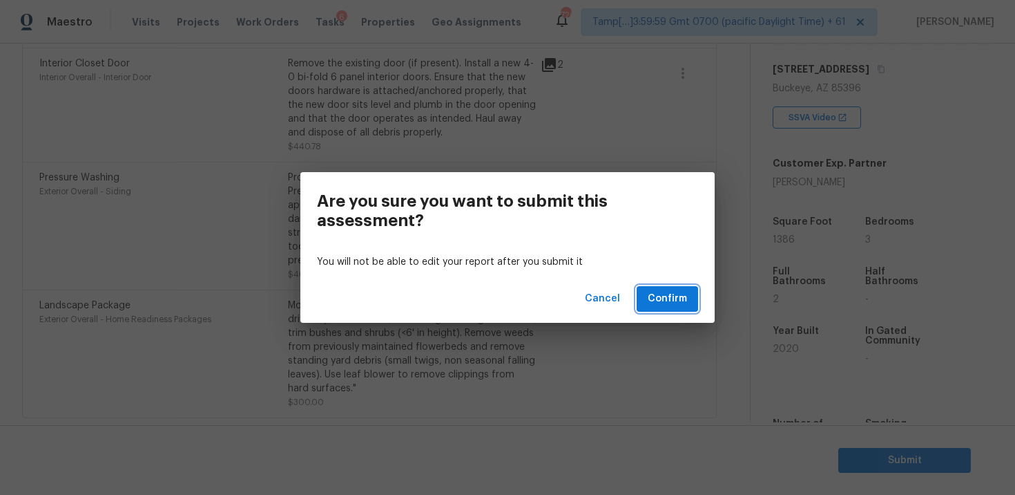
click at [664, 287] on button "Confirm" at bounding box center [667, 299] width 61 height 26
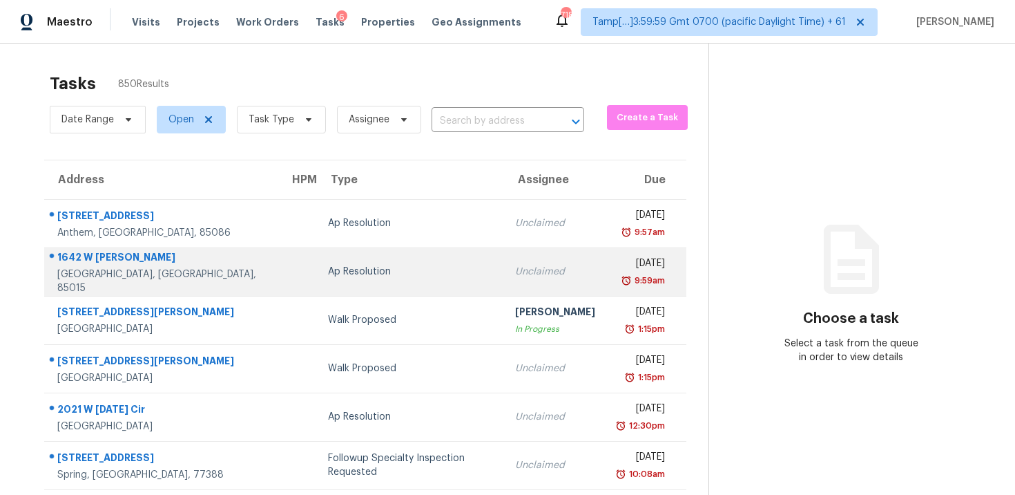
scroll to position [56, 0]
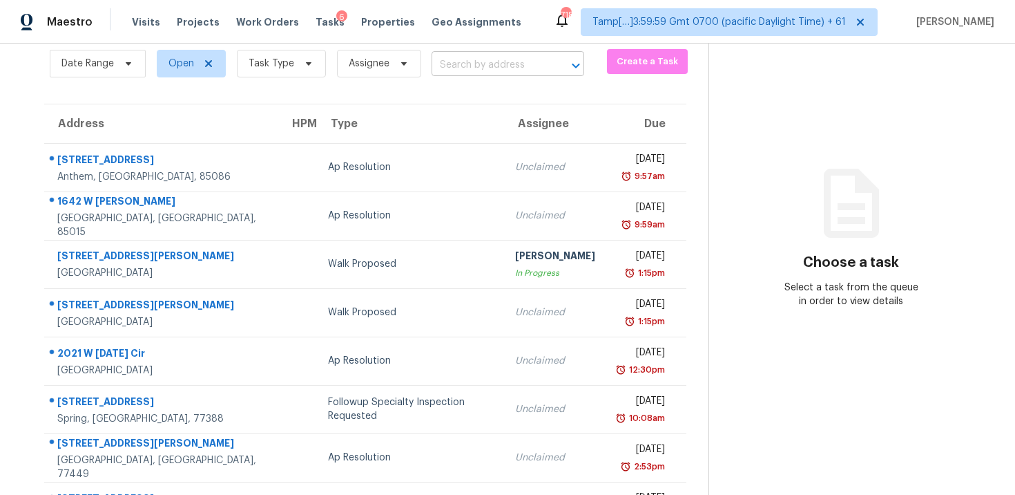
click at [480, 72] on input "text" at bounding box center [489, 65] width 114 height 21
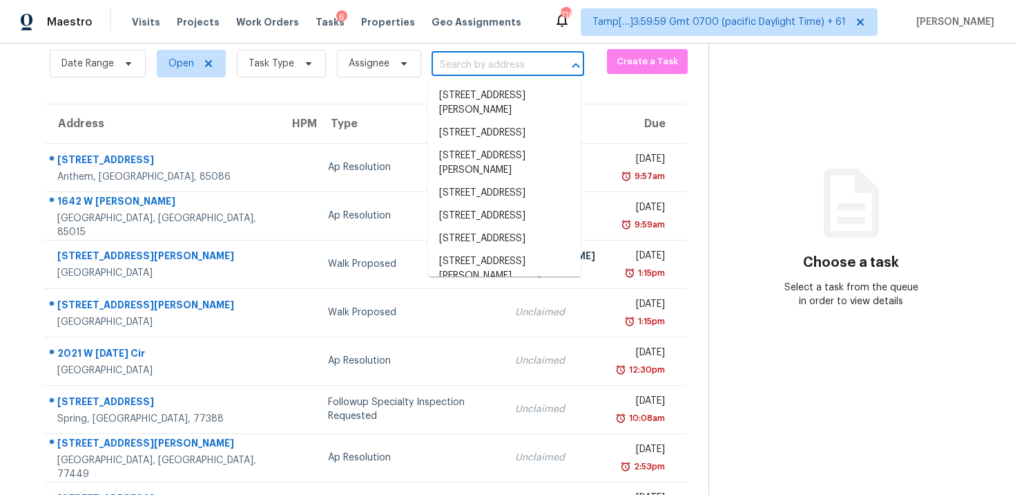
paste input "[STREET_ADDRESS][PERSON_NAME]"
type input "[STREET_ADDRESS][PERSON_NAME]"
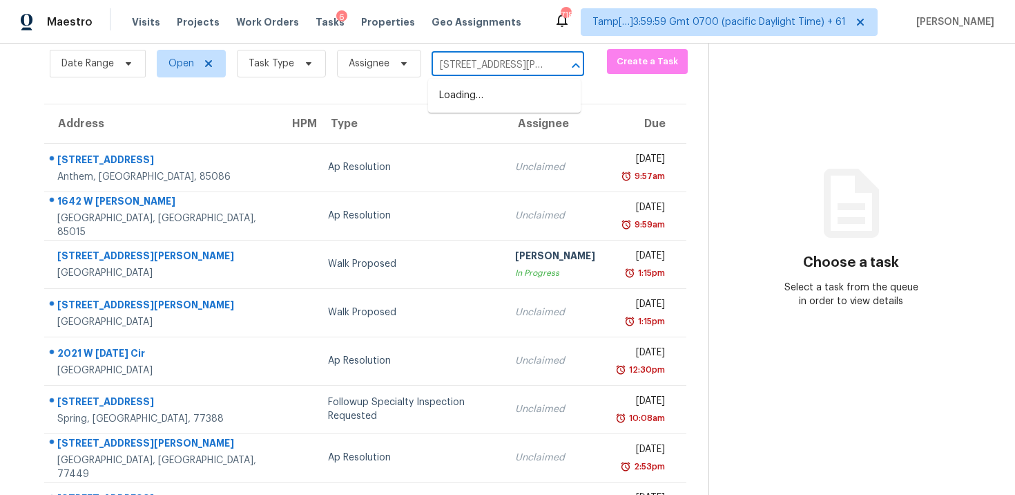
scroll to position [0, 57]
click at [481, 100] on li "[STREET_ADDRESS][PERSON_NAME]" at bounding box center [504, 102] width 153 height 37
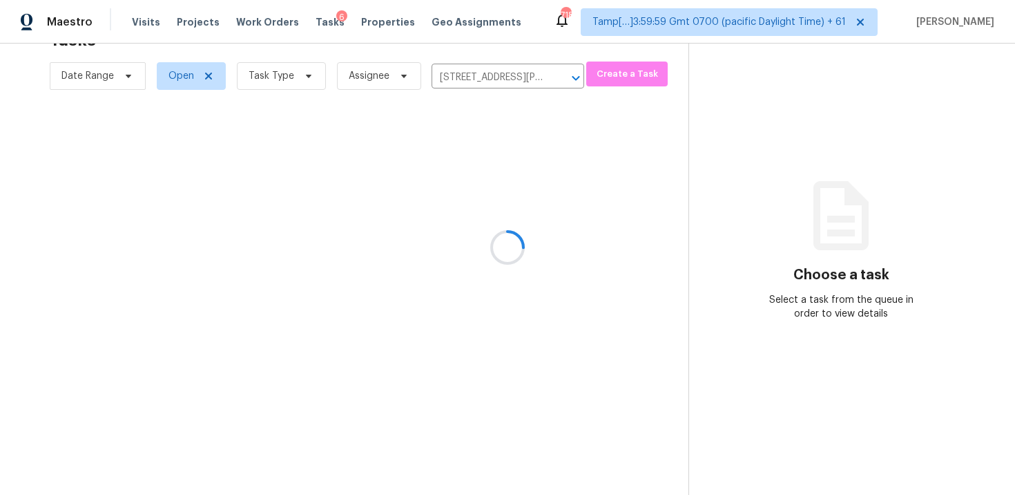
click at [511, 218] on div at bounding box center [507, 247] width 1015 height 495
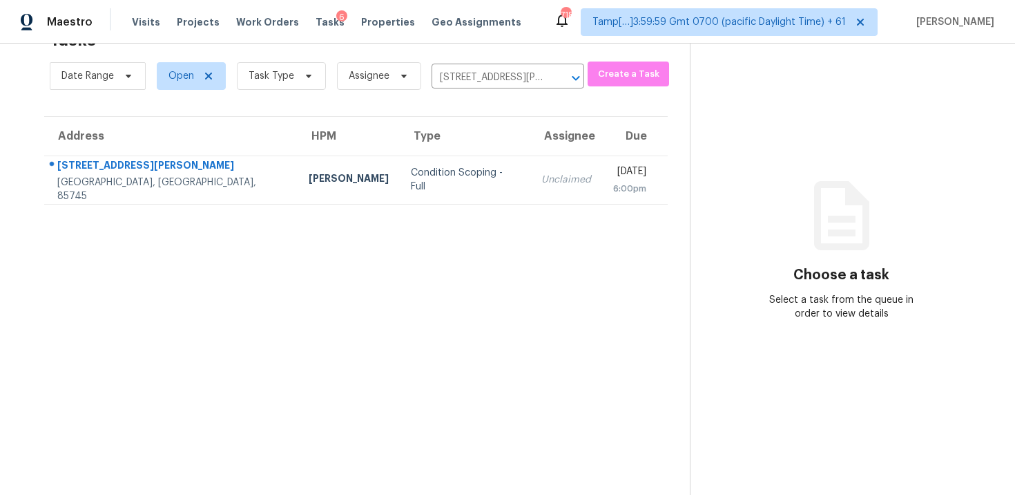
click at [530, 206] on section "Tasks 1 Results Date Range Open Task Type Assignee [STREET_ADDRESS][PERSON_NAME…" at bounding box center [356, 258] width 668 height 472
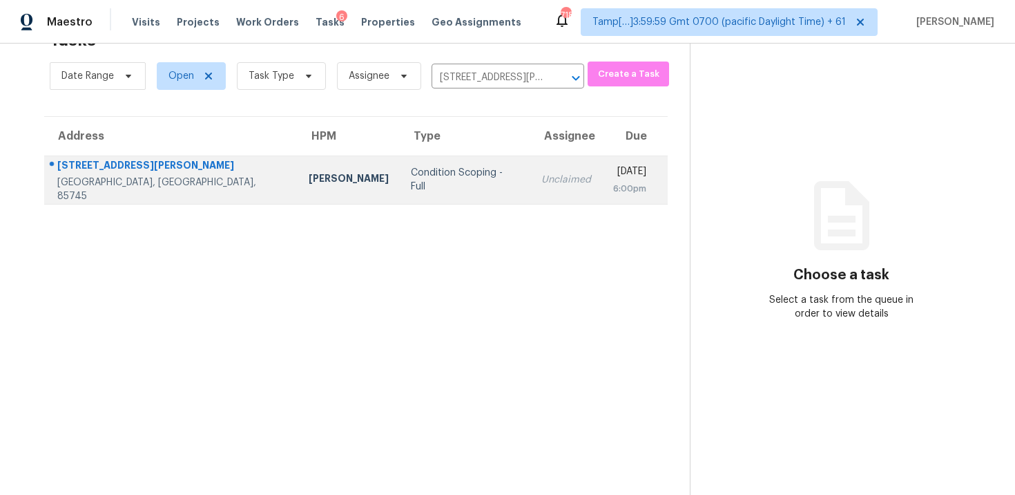
click at [613, 169] on div "[DATE]" at bounding box center [629, 172] width 33 height 17
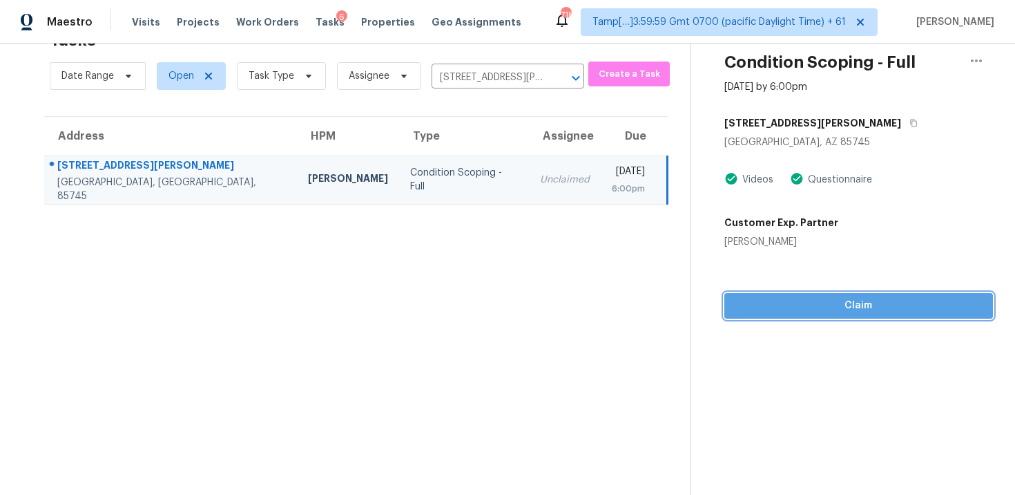
click at [817, 305] on span "Claim" at bounding box center [859, 305] width 247 height 17
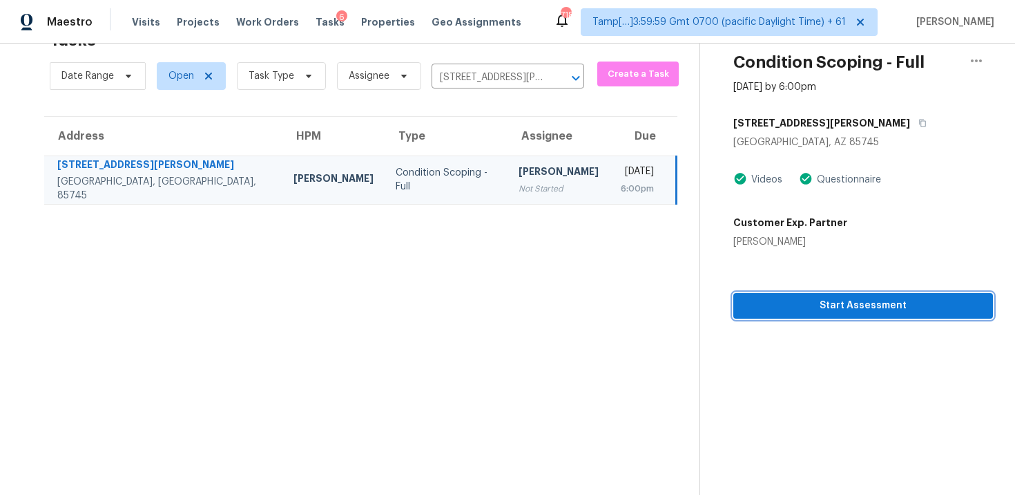
click at [817, 305] on span "Start Assessment" at bounding box center [864, 305] width 238 height 17
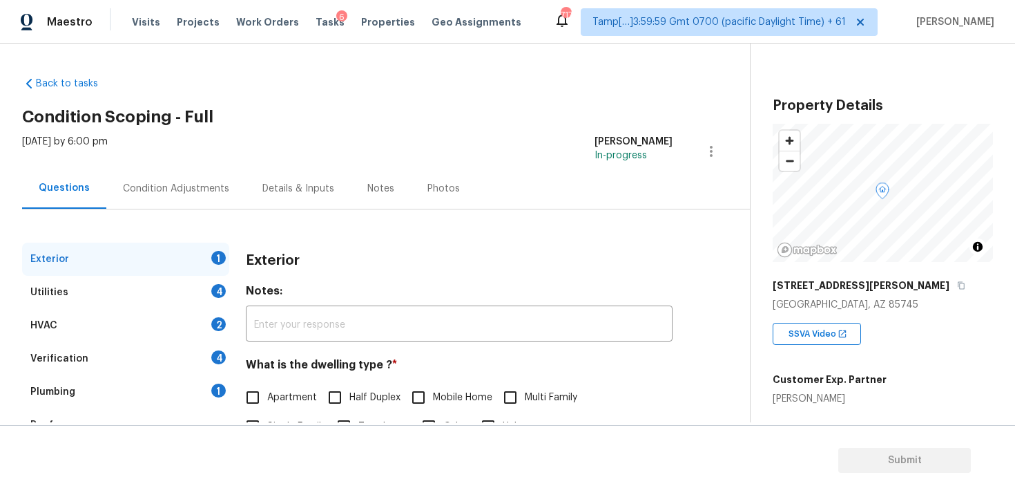
scroll to position [70, 0]
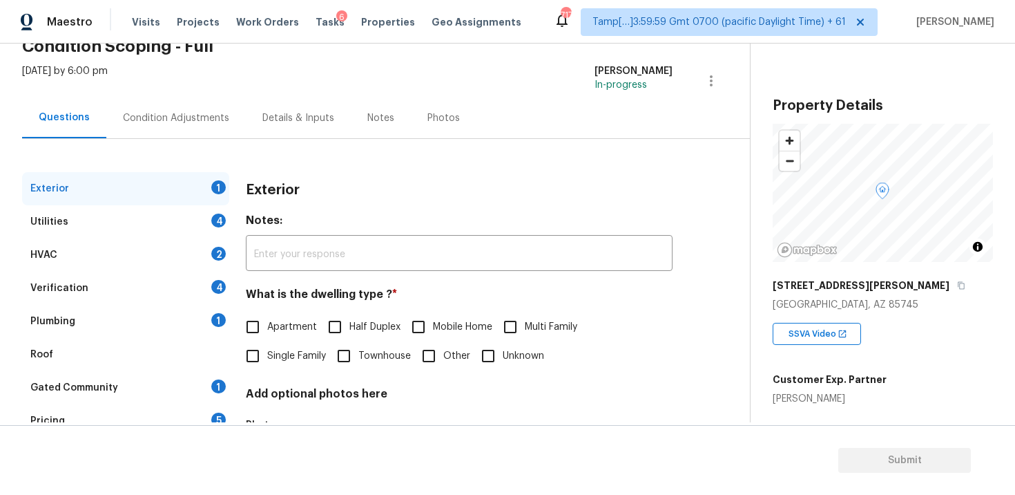
click at [297, 353] on span "Single Family" at bounding box center [296, 356] width 59 height 15
click at [267, 353] on input "Single Family" at bounding box center [252, 355] width 29 height 29
checkbox input "true"
click at [179, 117] on div "Condition Adjustments" at bounding box center [176, 118] width 106 height 14
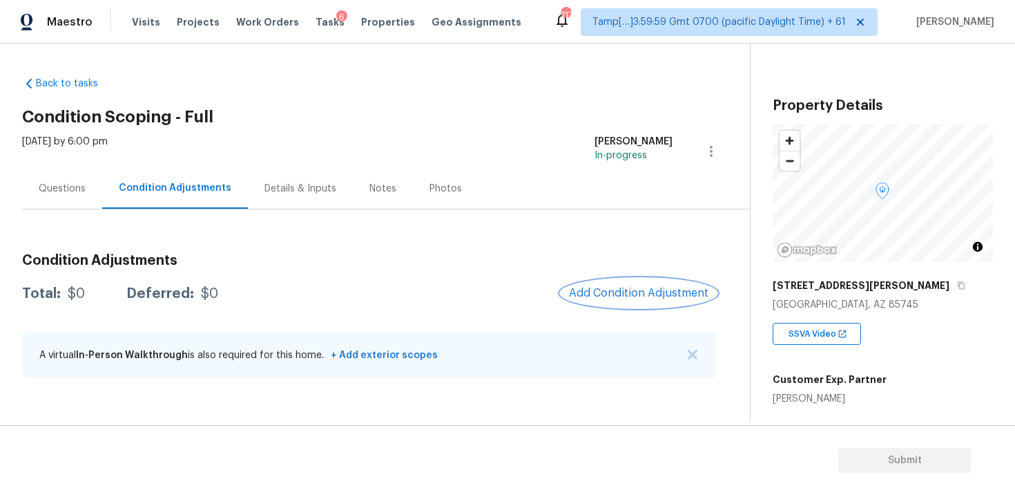
click at [658, 292] on span "Add Condition Adjustment" at bounding box center [639, 293] width 140 height 12
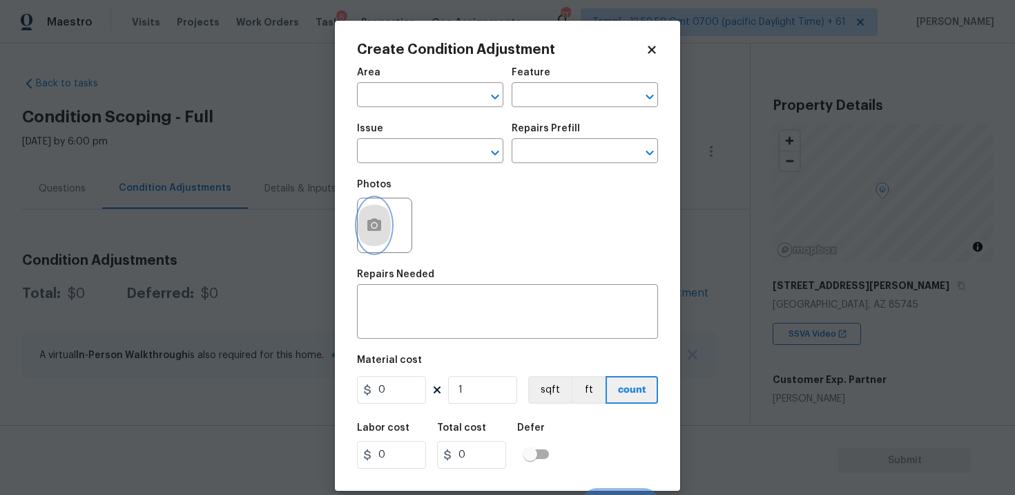
click at [385, 236] on button "button" at bounding box center [374, 225] width 33 height 54
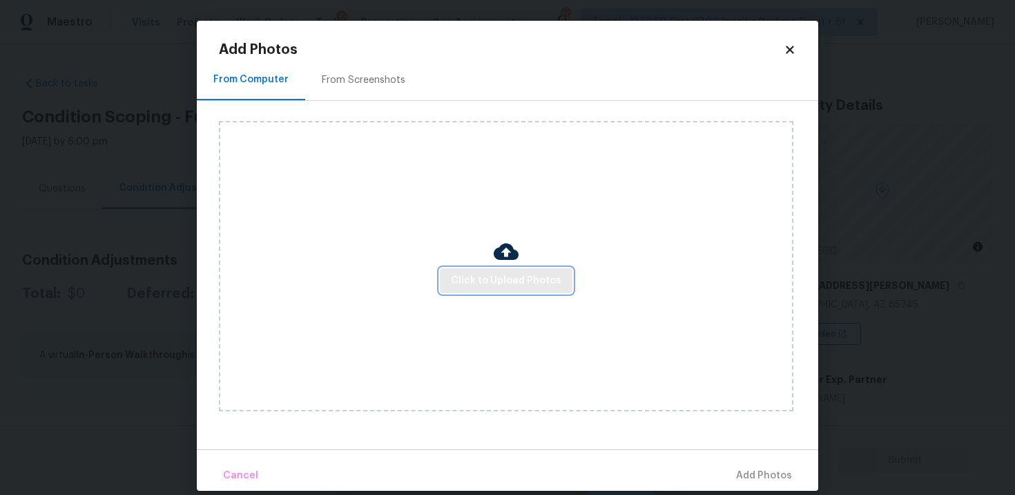
click at [496, 276] on span "Click to Upload Photos" at bounding box center [506, 280] width 111 height 17
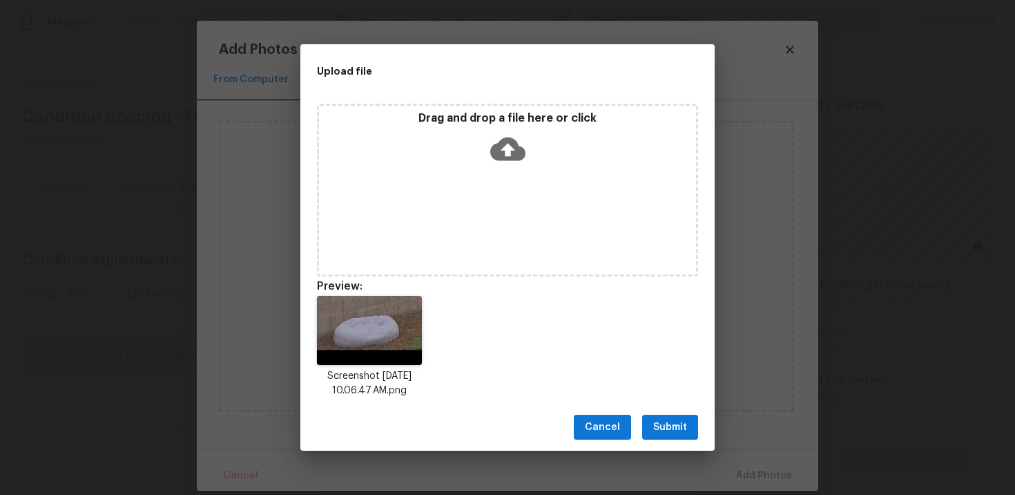
click at [666, 424] on span "Submit" at bounding box center [670, 427] width 34 height 17
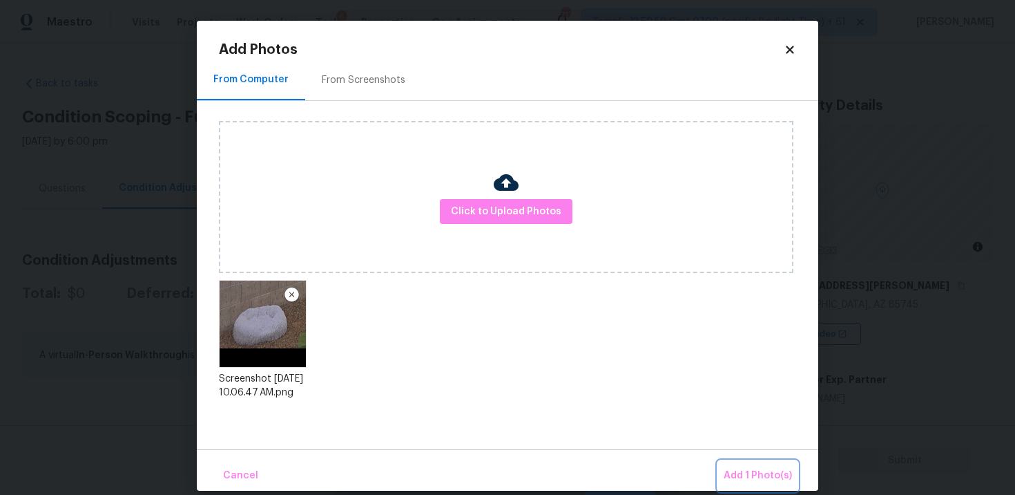
click at [743, 461] on button "Add 1 Photo(s)" at bounding box center [757, 476] width 79 height 30
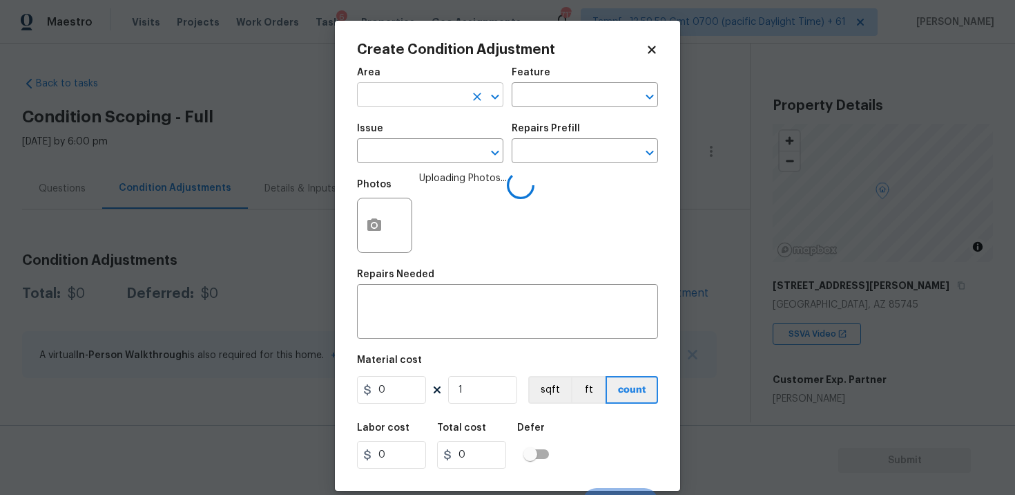
click at [430, 94] on input "text" at bounding box center [411, 96] width 108 height 21
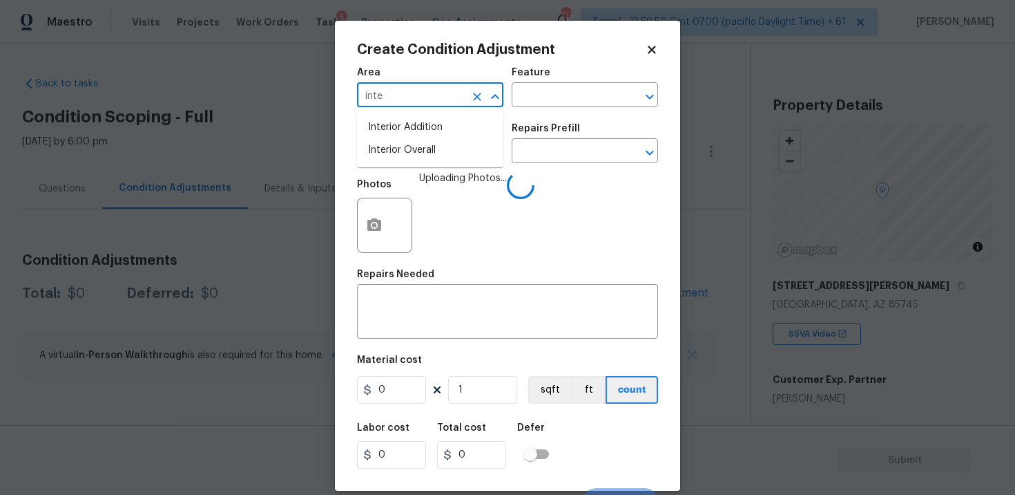
type input "inter"
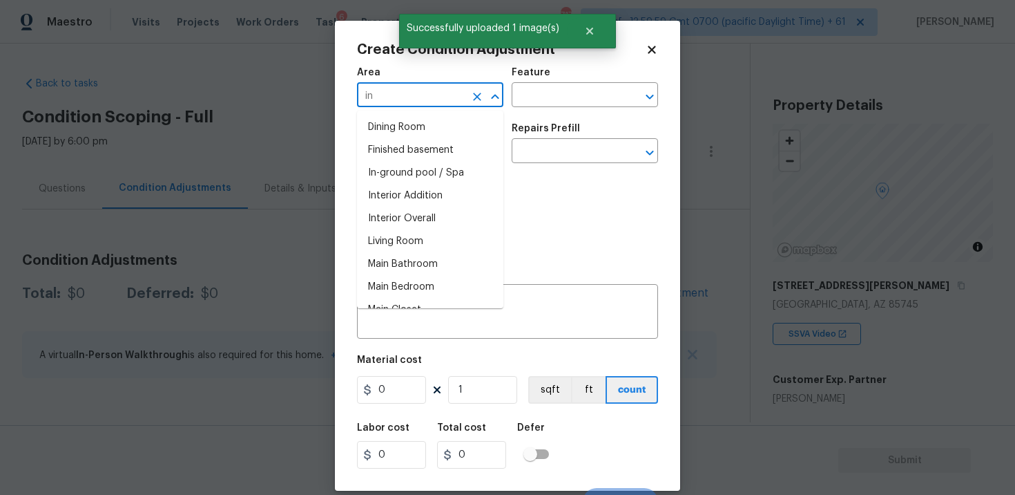
type input "int"
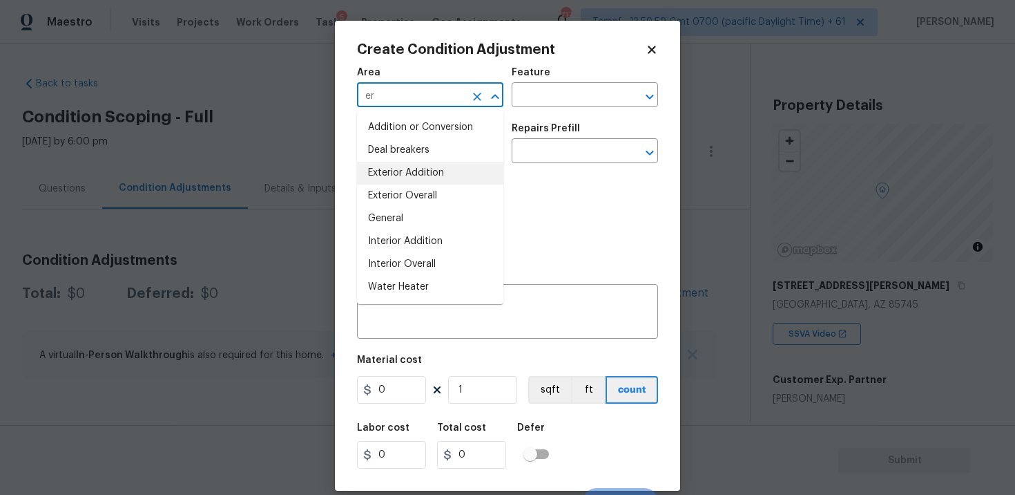
type input "e"
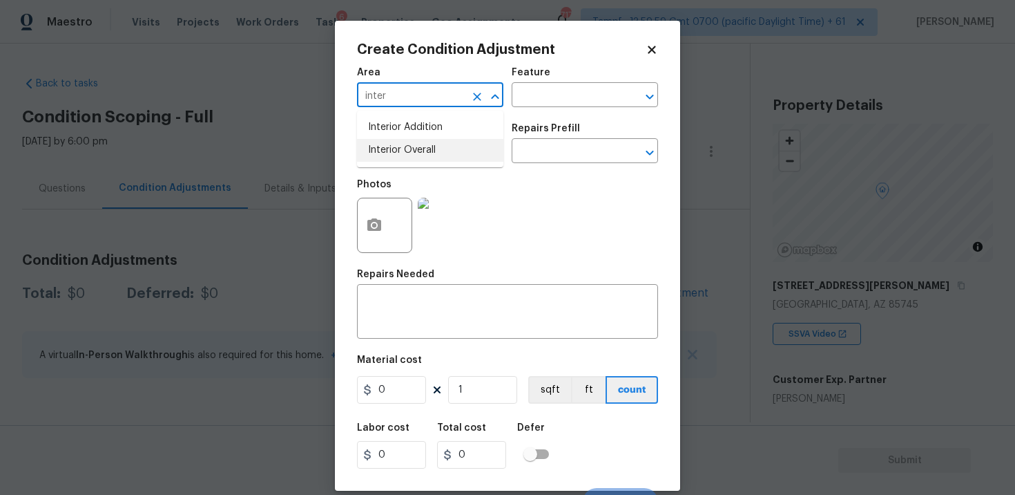
click at [408, 147] on li "Interior Overall" at bounding box center [430, 150] width 146 height 23
type input "Interior Overall"
click at [408, 147] on input "text" at bounding box center [411, 152] width 108 height 21
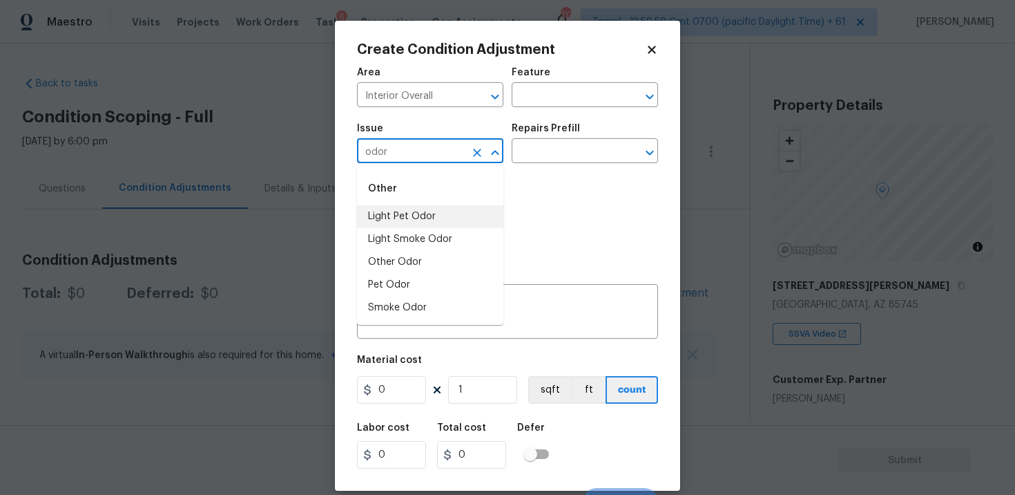
click at [424, 208] on li "Light Pet Odor" at bounding box center [430, 216] width 146 height 23
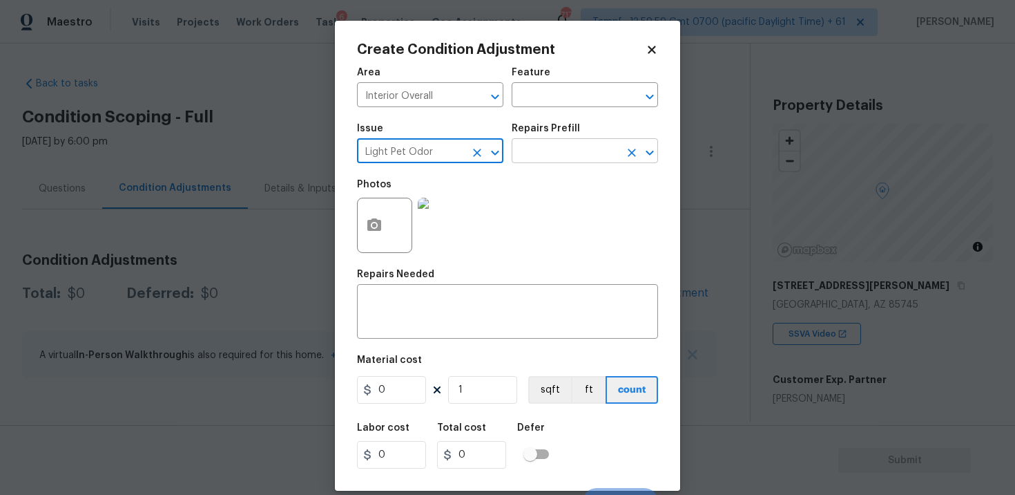
type input "Light Pet Odor"
click at [551, 160] on input "text" at bounding box center [566, 152] width 108 height 21
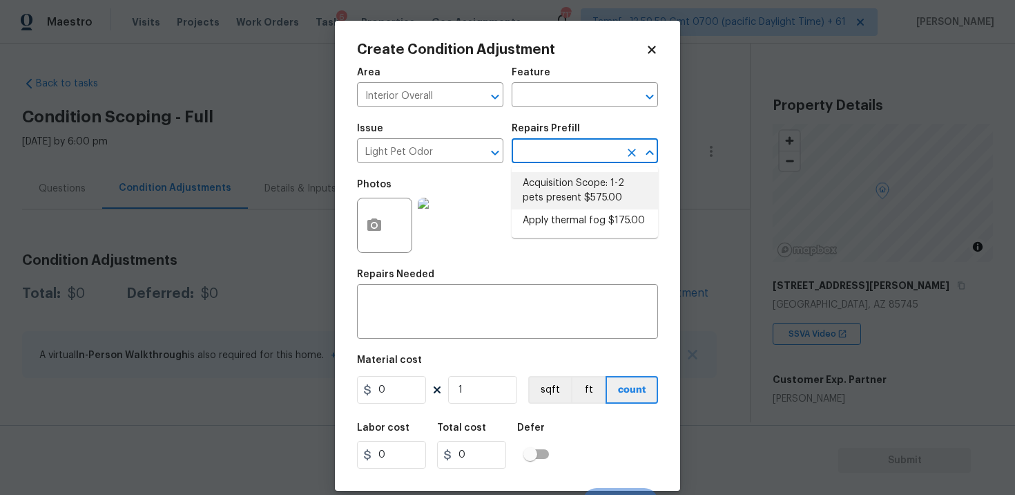
click at [572, 182] on li "Acquisition Scope: 1-2 pets present $575.00" at bounding box center [585, 190] width 146 height 37
type textarea "Acquisition Scope: 1-2 pets present"
type input "575"
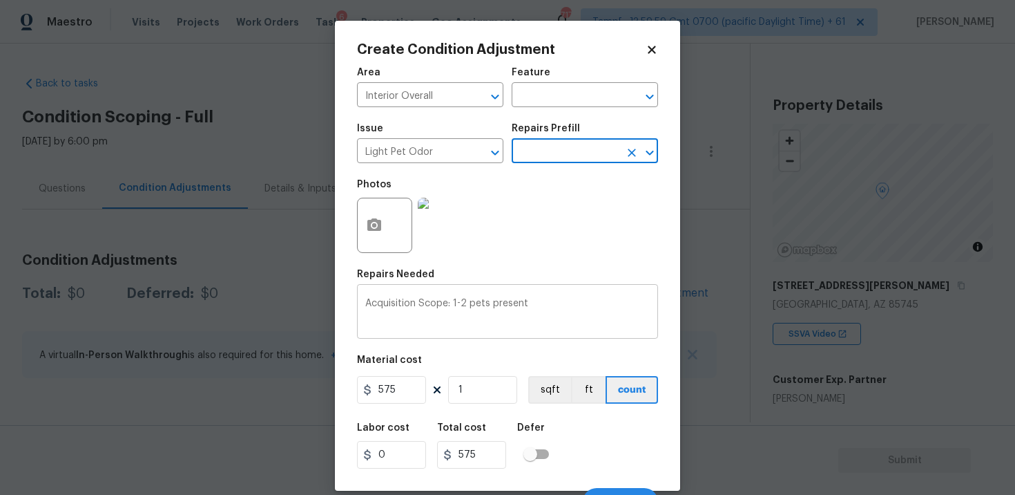
scroll to position [21, 0]
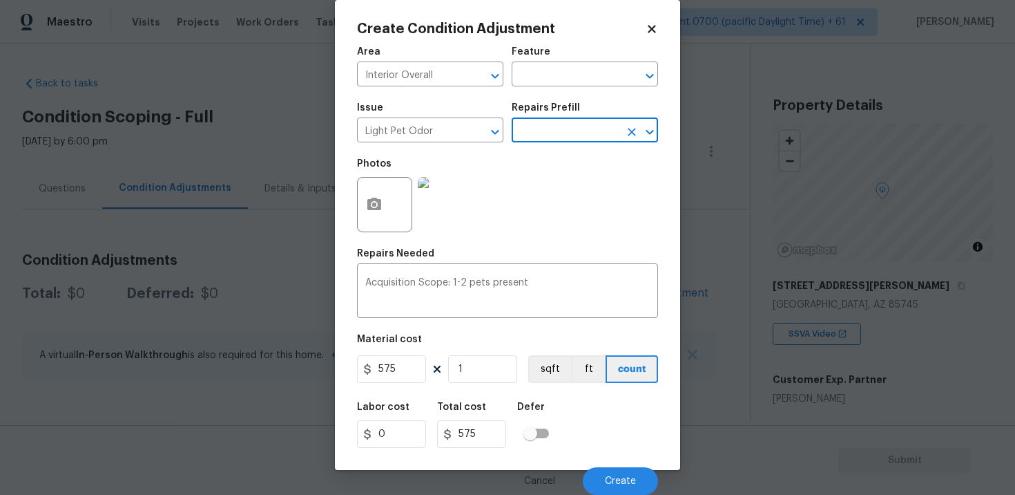
click at [624, 459] on div "Cancel Create" at bounding box center [507, 475] width 301 height 39
click at [625, 476] on span "Create" at bounding box center [620, 481] width 31 height 10
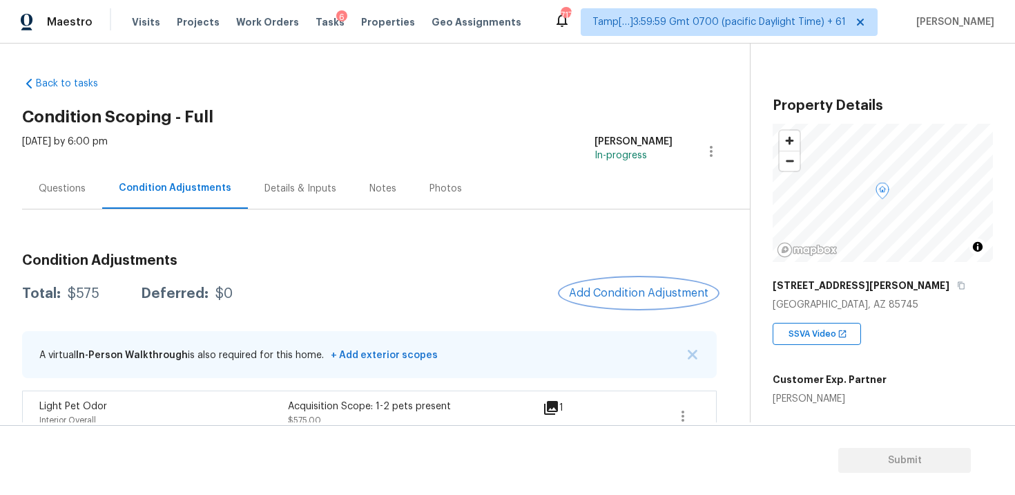
scroll to position [23, 0]
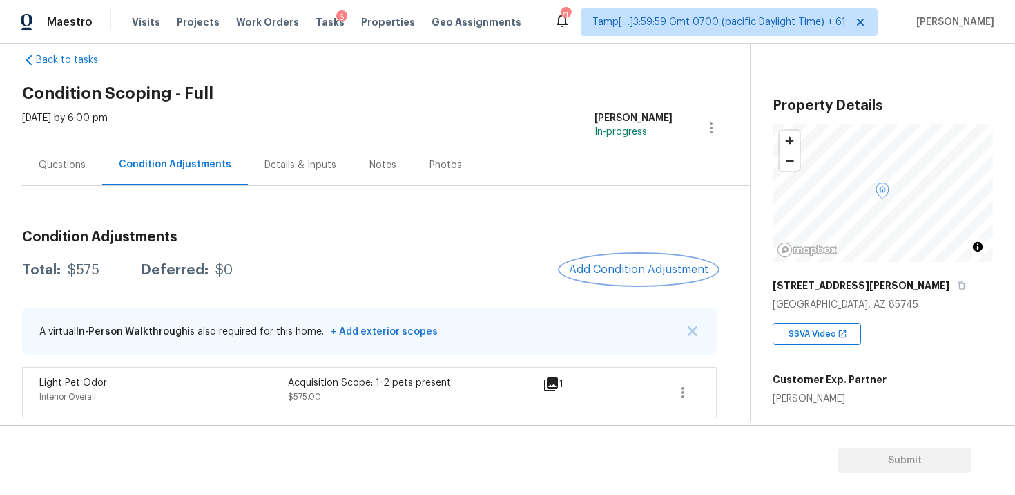
click at [623, 279] on button "Add Condition Adjustment" at bounding box center [639, 269] width 156 height 29
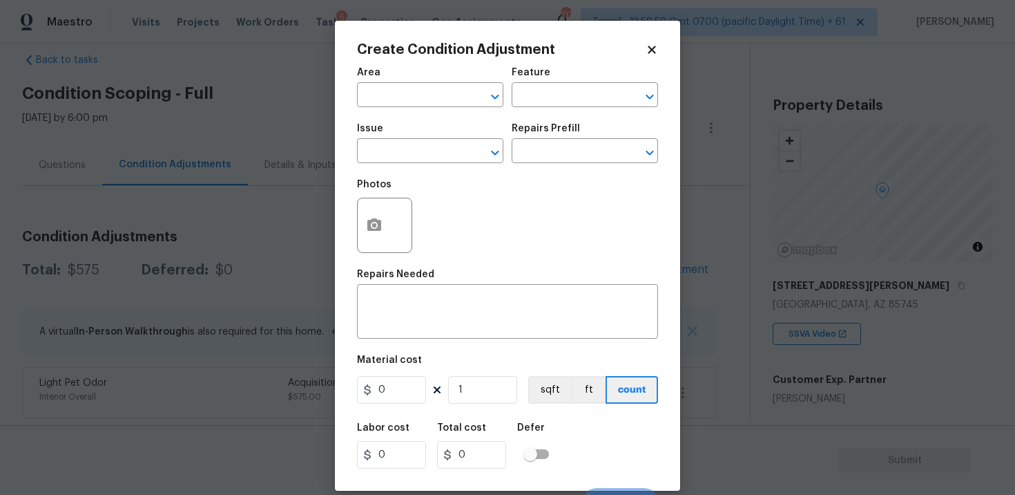
click at [446, 113] on span "Area ​" at bounding box center [430, 87] width 146 height 56
click at [437, 100] on input "text" at bounding box center [411, 96] width 108 height 21
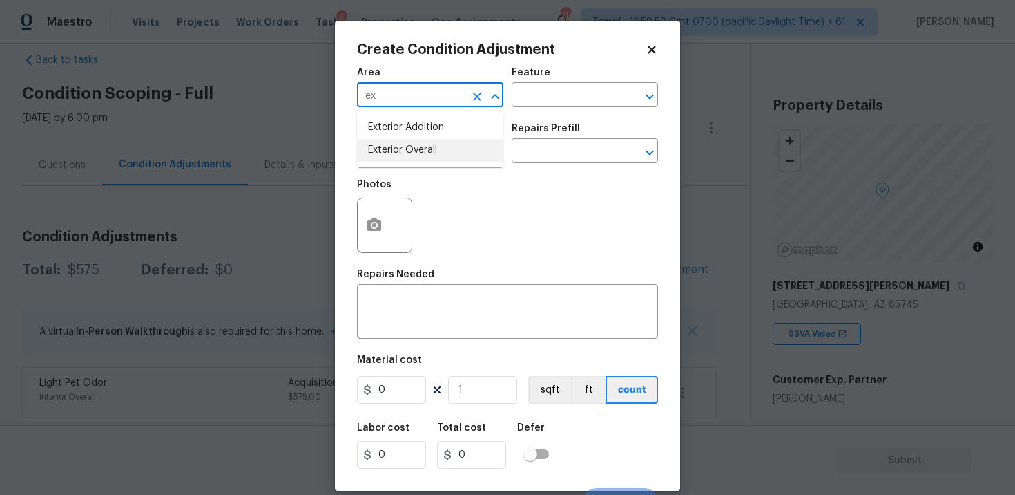
click at [441, 154] on li "Exterior Overall" at bounding box center [430, 150] width 146 height 23
type input "Exterior Overall"
click at [441, 154] on input "text" at bounding box center [411, 152] width 108 height 21
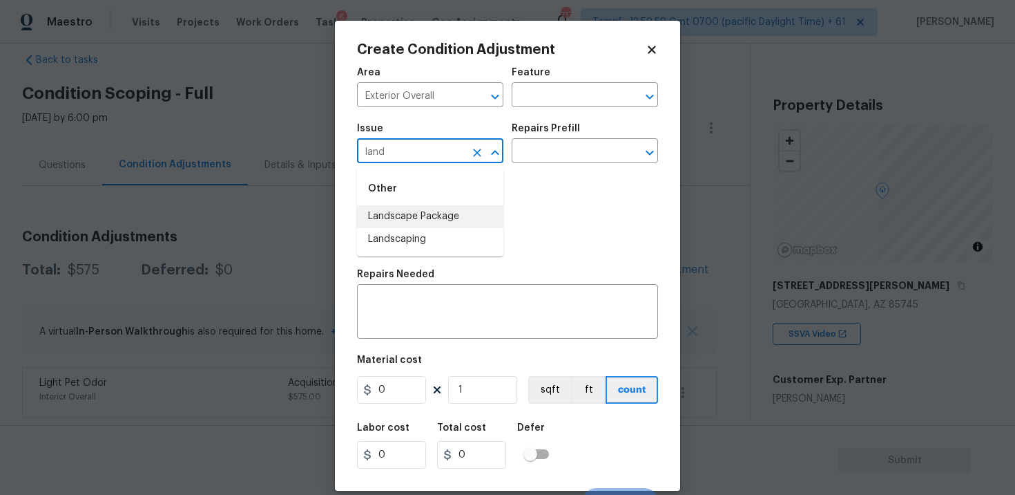
click at [449, 216] on li "Landscape Package" at bounding box center [430, 216] width 146 height 23
type input "Landscape Package"
click at [566, 152] on input "text" at bounding box center [566, 152] width 108 height 21
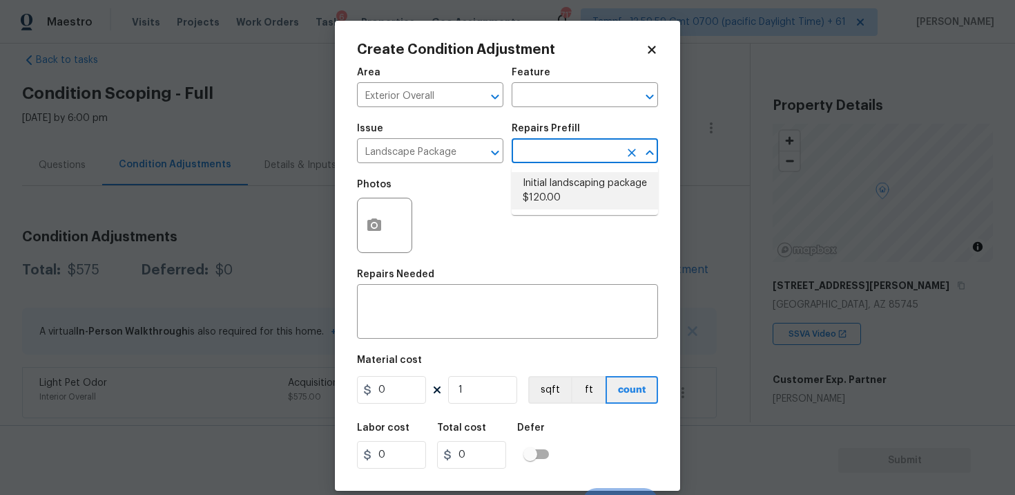
click at [563, 191] on li "Initial landscaping package $120.00" at bounding box center [585, 190] width 146 height 37
type input "Home Readiness Packages"
type textarea "Mowing of grass up to 6" in height. Mow, edge along driveways & sidewalks, trim…"
type input "120"
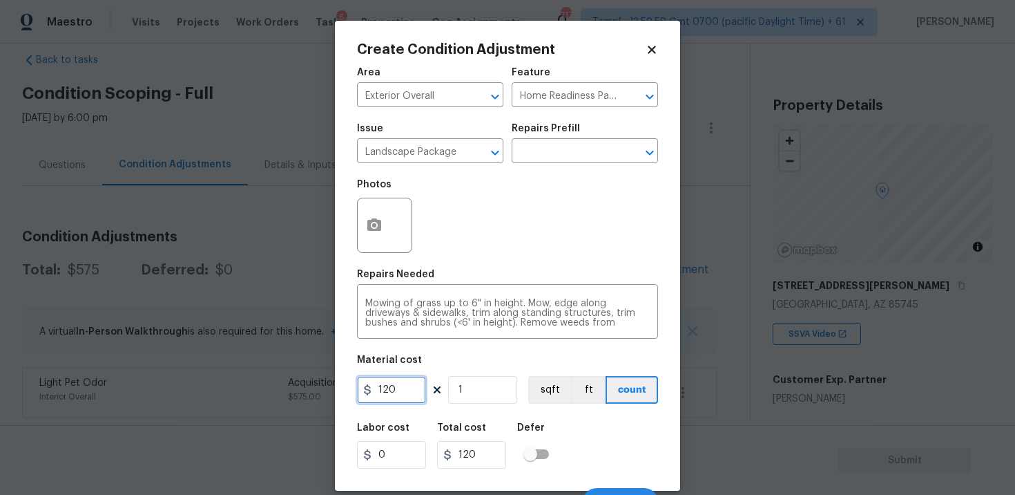
click at [399, 393] on input "120" at bounding box center [391, 390] width 69 height 28
type input "300"
click at [547, 423] on div "Defer" at bounding box center [537, 432] width 40 height 18
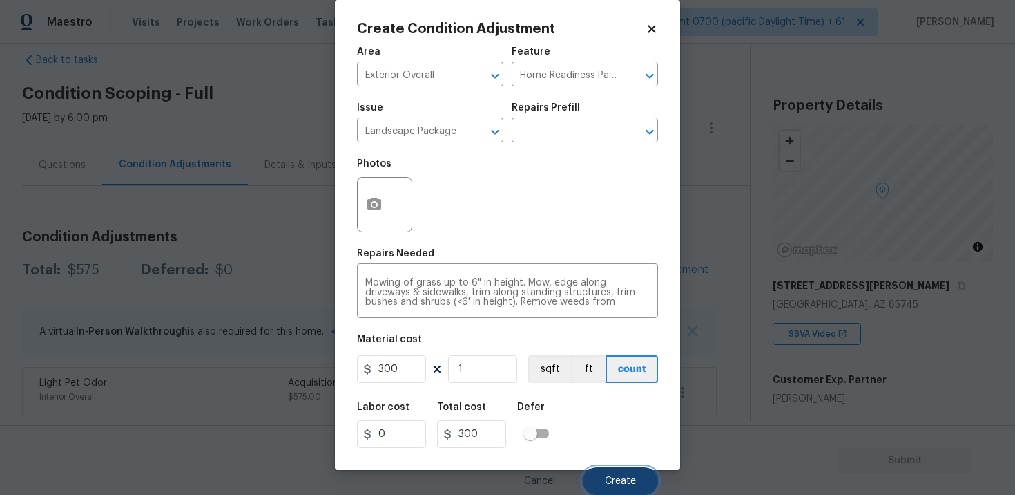
click at [602, 476] on button "Create" at bounding box center [620, 481] width 75 height 28
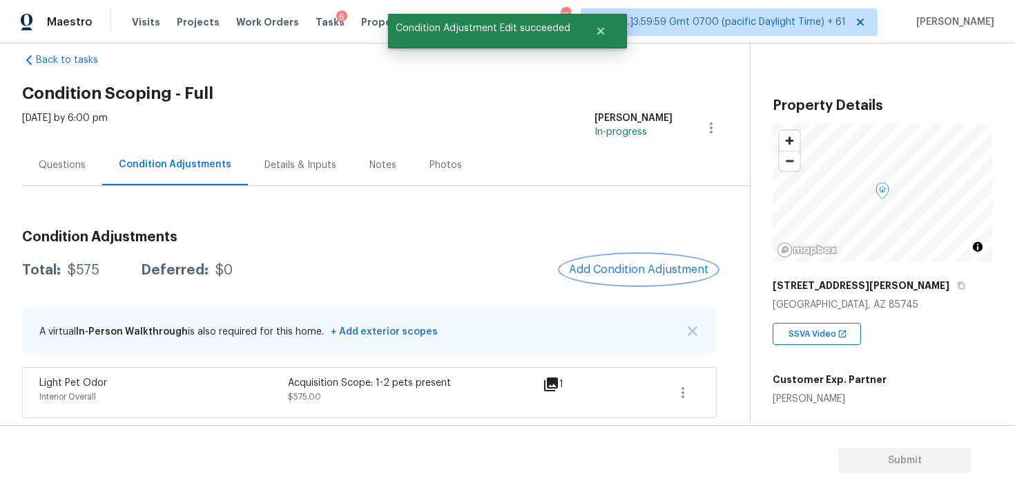
scroll to position [0, 0]
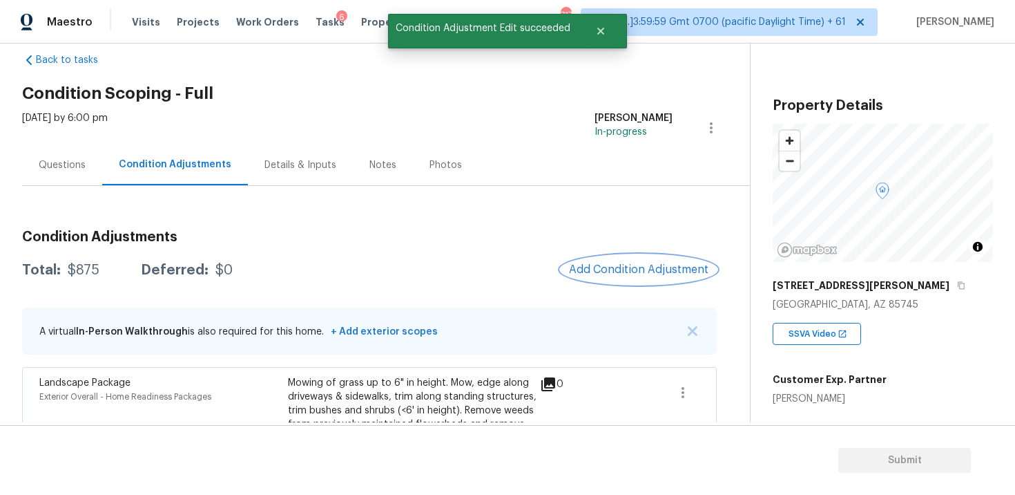
click at [686, 280] on button "Add Condition Adjustment" at bounding box center [639, 269] width 156 height 29
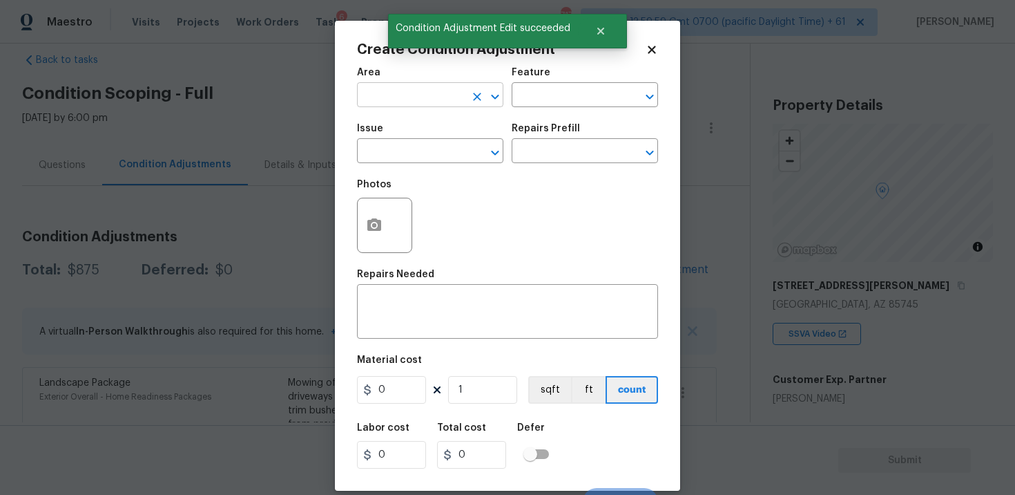
click at [451, 104] on input "text" at bounding box center [411, 96] width 108 height 21
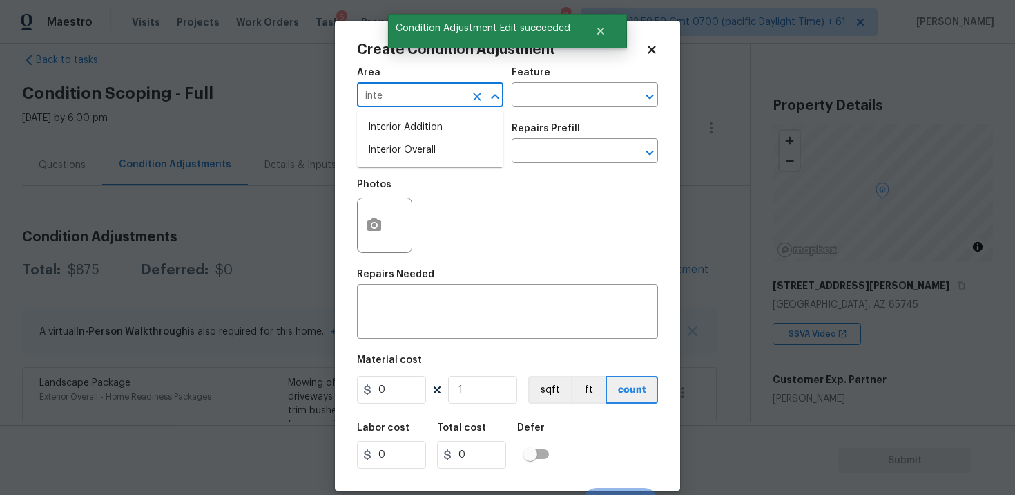
type input "inter"
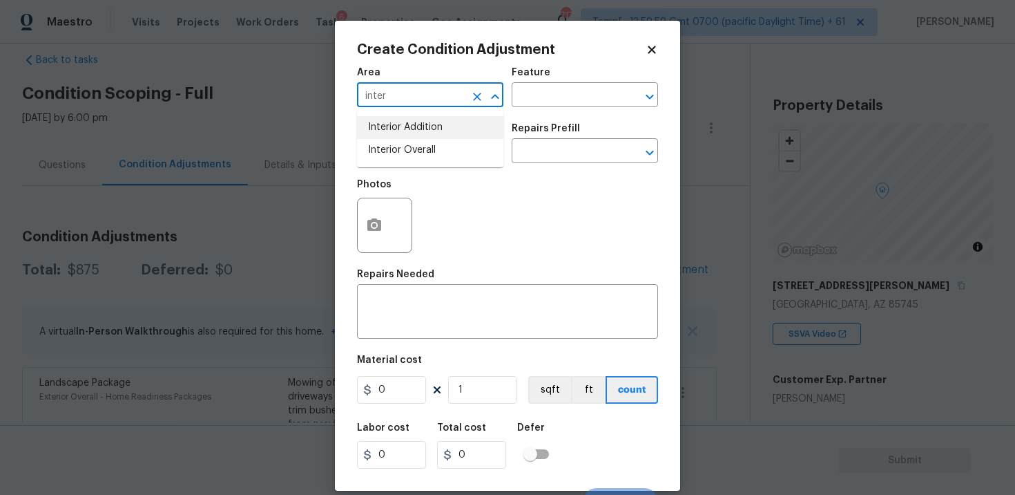
click at [475, 103] on icon "Clear" at bounding box center [477, 97] width 14 height 14
click at [445, 144] on li "Exterior Overall" at bounding box center [430, 150] width 146 height 23
type input "Exterior Overall"
click at [445, 144] on input "text" at bounding box center [411, 152] width 108 height 21
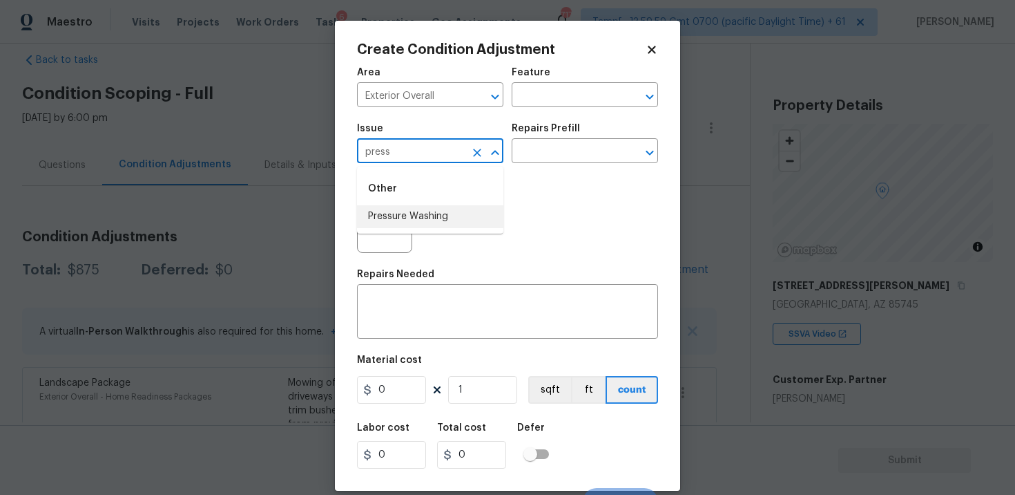
click at [424, 214] on li "Pressure Washing" at bounding box center [430, 216] width 146 height 23
type input "Pressure Washing"
click at [545, 143] on input "text" at bounding box center [566, 152] width 108 height 21
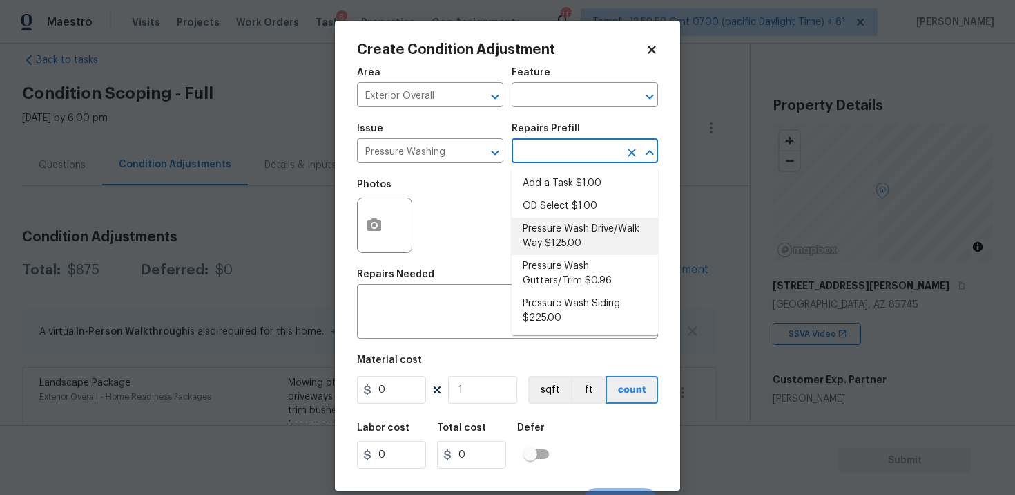
click at [547, 229] on li "Pressure Wash Drive/Walk Way $125.00" at bounding box center [585, 236] width 146 height 37
type input "Siding"
type textarea "Pressure wash the driveways/walkways as directed by the PM. Ensure that all deb…"
type input "125"
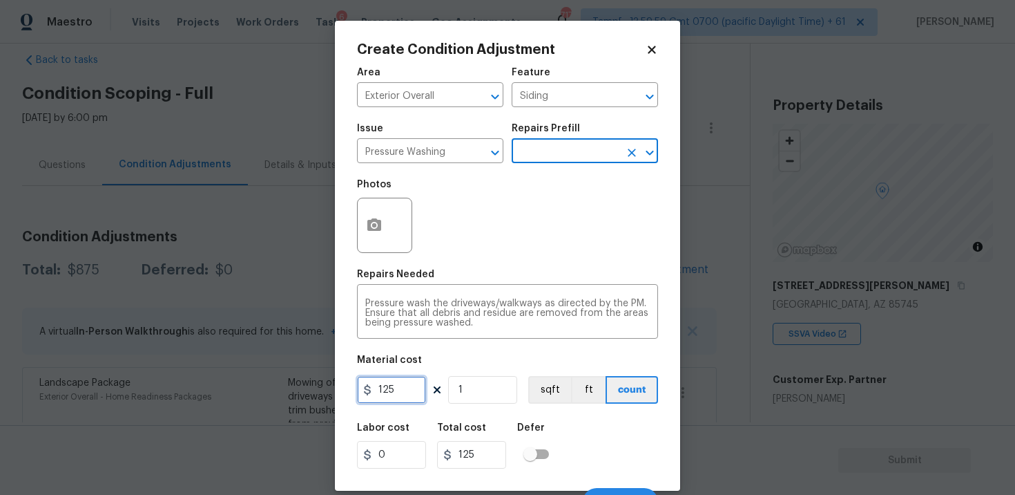
click at [417, 397] on input "125" at bounding box center [391, 390] width 69 height 28
type input "200"
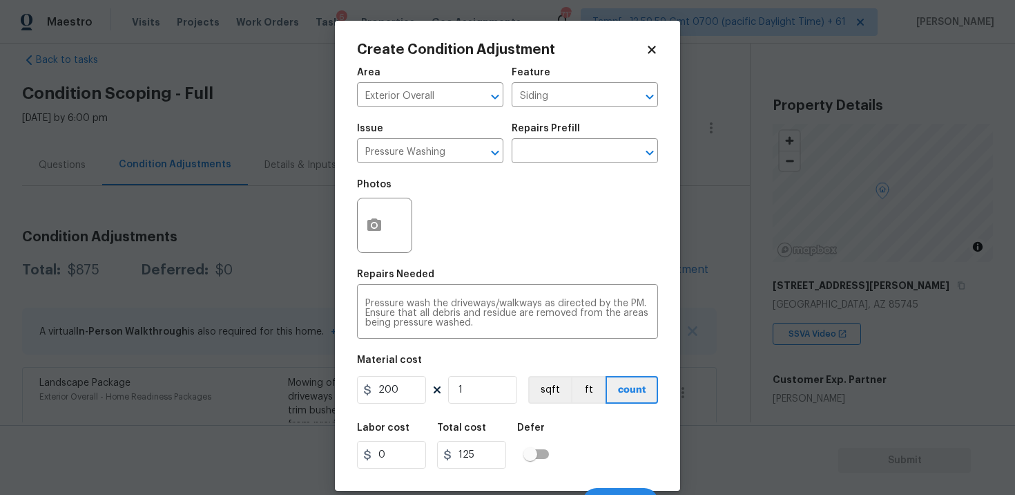
type input "200"
click at [526, 426] on h5 "Defer" at bounding box center [531, 428] width 28 height 10
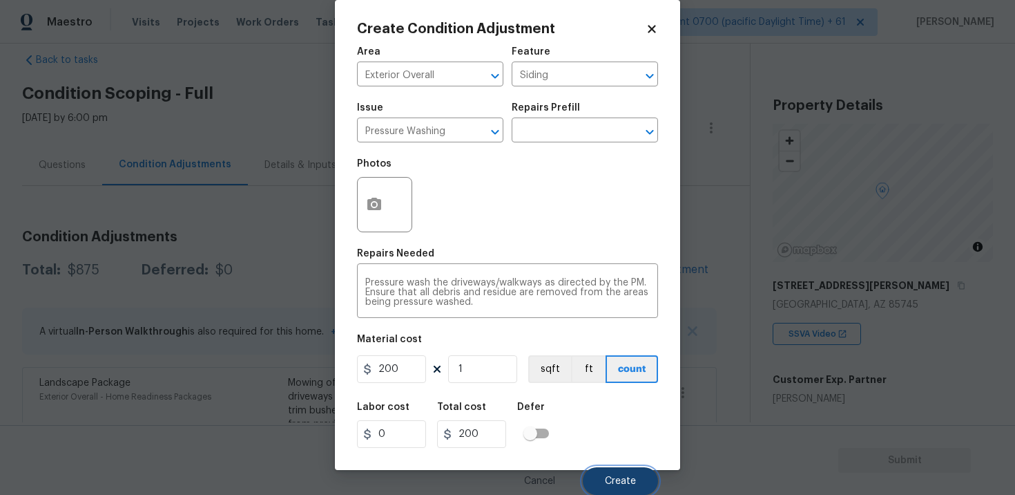
click at [629, 467] on button "Create" at bounding box center [620, 481] width 75 height 28
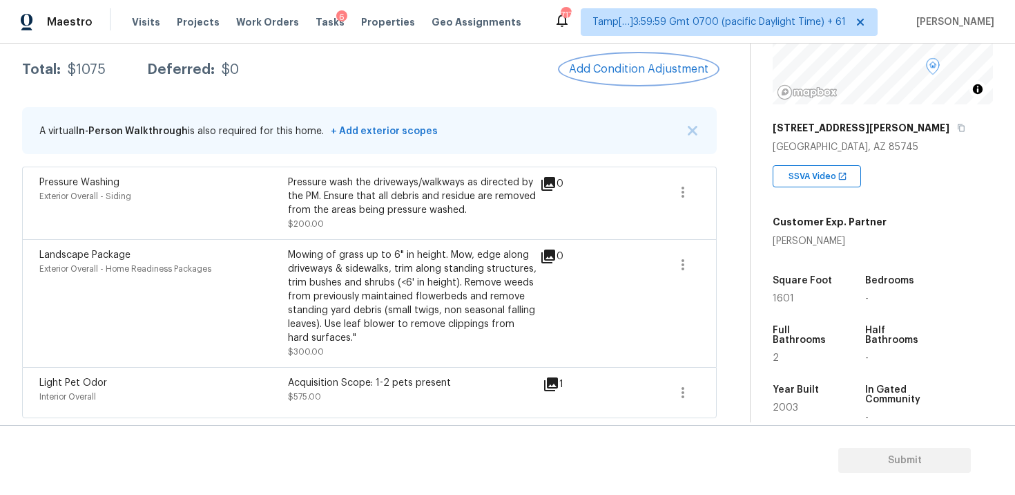
scroll to position [172, 0]
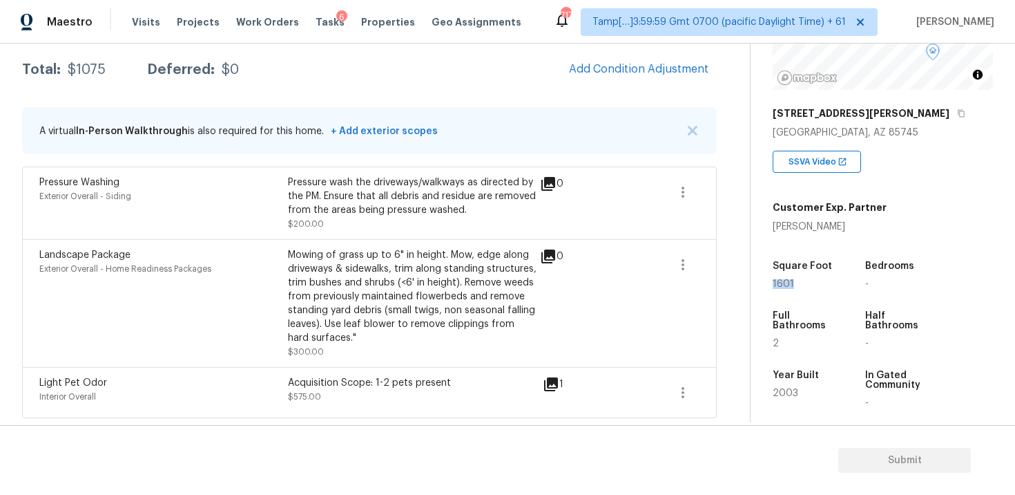
drag, startPoint x: 772, startPoint y: 286, endPoint x: 805, endPoint y: 286, distance: 33.2
click at [805, 286] on div "Property Details © Mapbox © OpenStreetMap Improve this map [STREET_ADDRESS][PER…" at bounding box center [872, 230] width 242 height 716
copy span "1601"
click at [674, 82] on button "Add Condition Adjustment" at bounding box center [639, 69] width 156 height 29
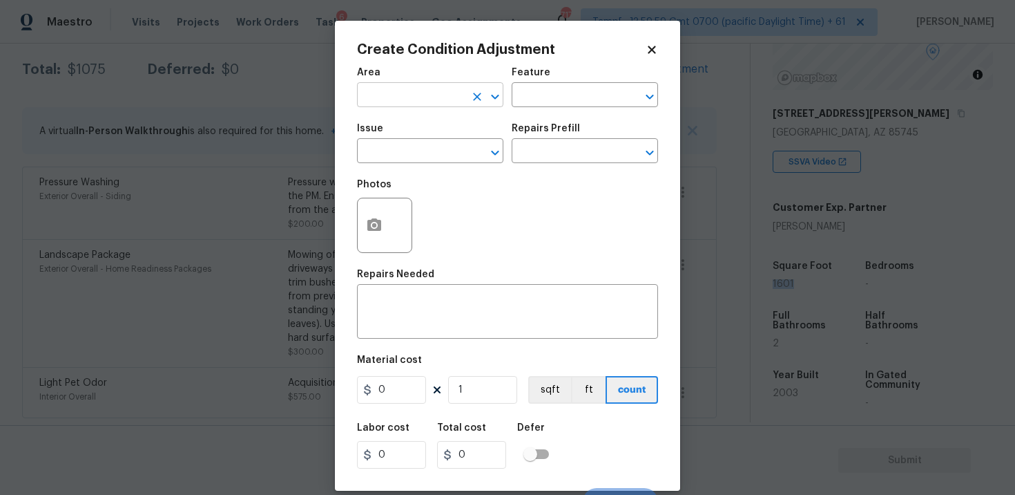
click at [464, 93] on input "text" at bounding box center [411, 96] width 108 height 21
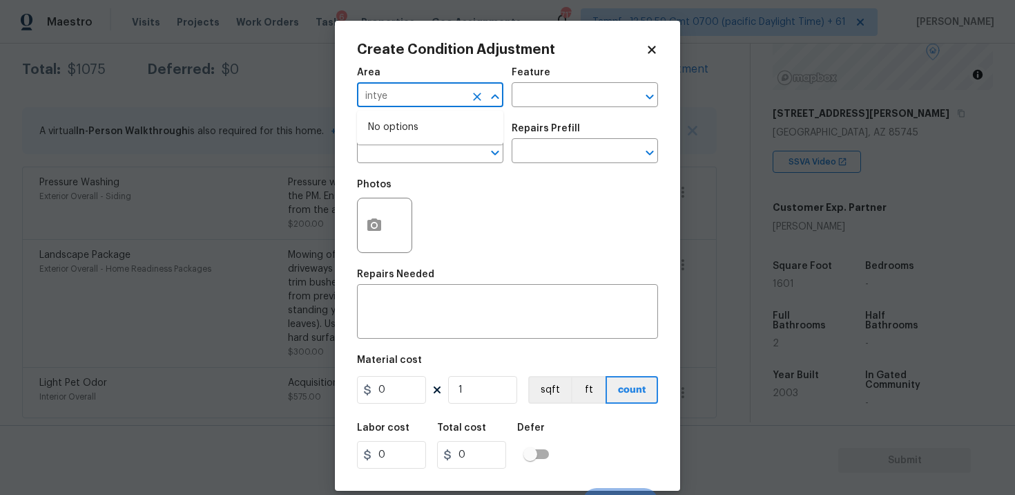
type input "intyer"
click at [412, 151] on li "Interior Overall" at bounding box center [430, 150] width 146 height 23
type input "Interior Overall"
click at [412, 151] on input "text" at bounding box center [411, 152] width 108 height 21
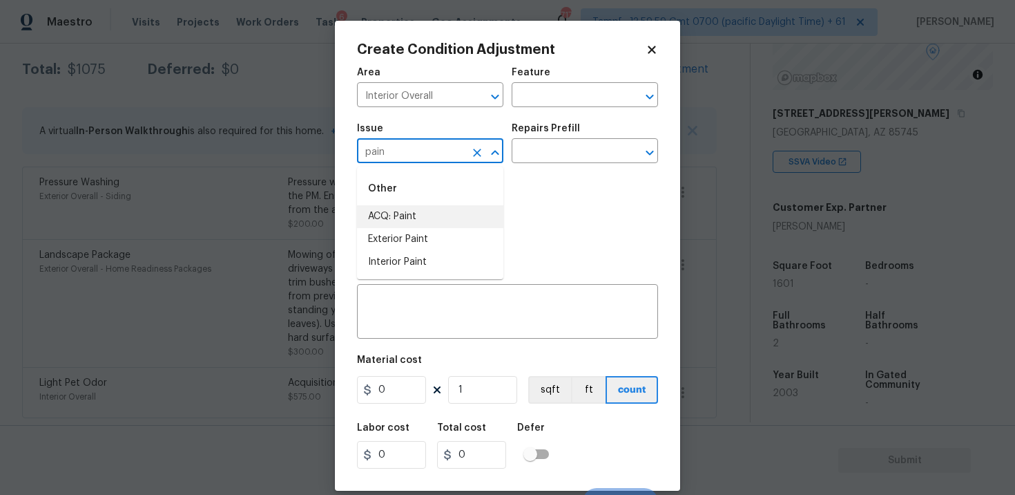
click at [397, 216] on li "ACQ: Paint" at bounding box center [430, 216] width 146 height 23
type input "ACQ: Paint"
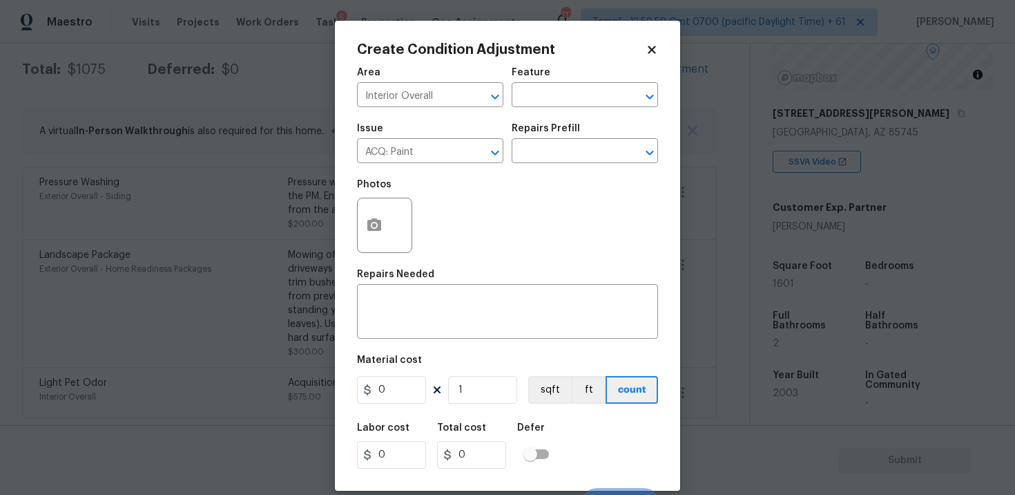
click at [546, 133] on h5 "Repairs Prefill" at bounding box center [546, 129] width 68 height 10
click at [547, 153] on input "text" at bounding box center [566, 152] width 108 height 21
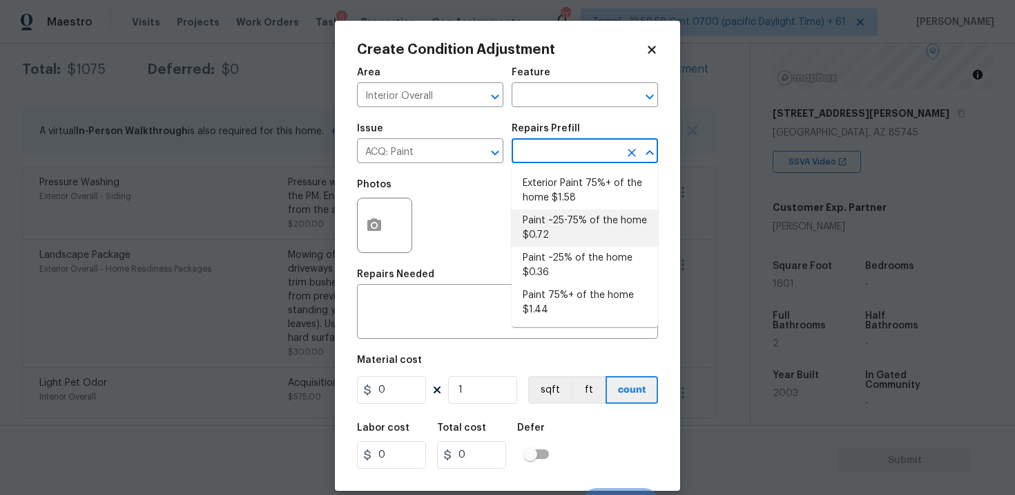
click at [543, 221] on li "Paint ~25-75% of the home $0.72" at bounding box center [585, 227] width 146 height 37
type input "Acquisition"
type textarea "Acquisition Scope: ~25 - 75% of the home needs interior paint"
type input "0.72"
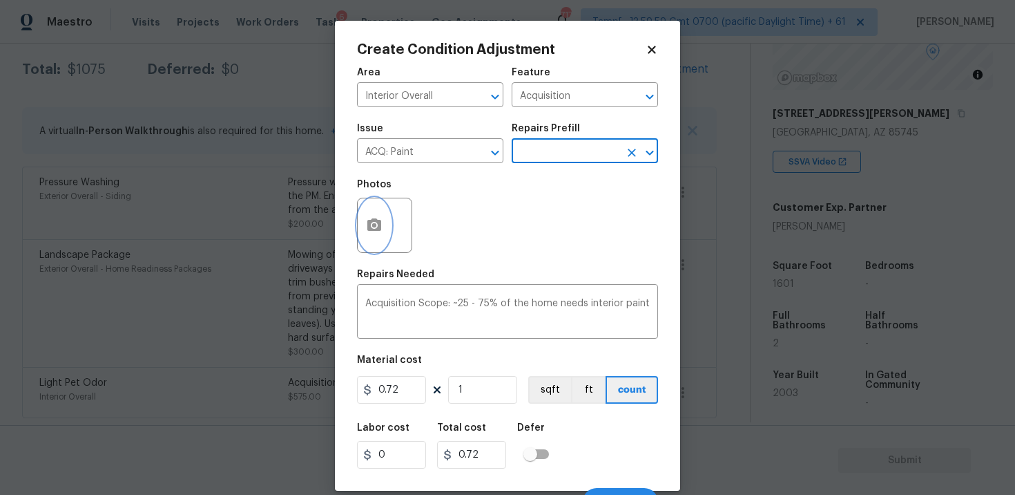
click at [368, 216] on button "button" at bounding box center [374, 225] width 33 height 54
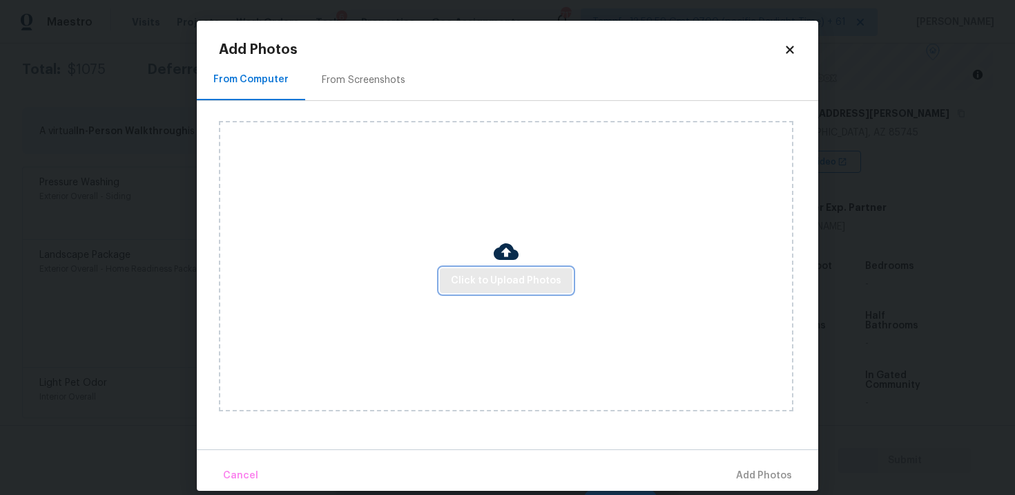
click at [464, 282] on span "Click to Upload Photos" at bounding box center [506, 280] width 111 height 17
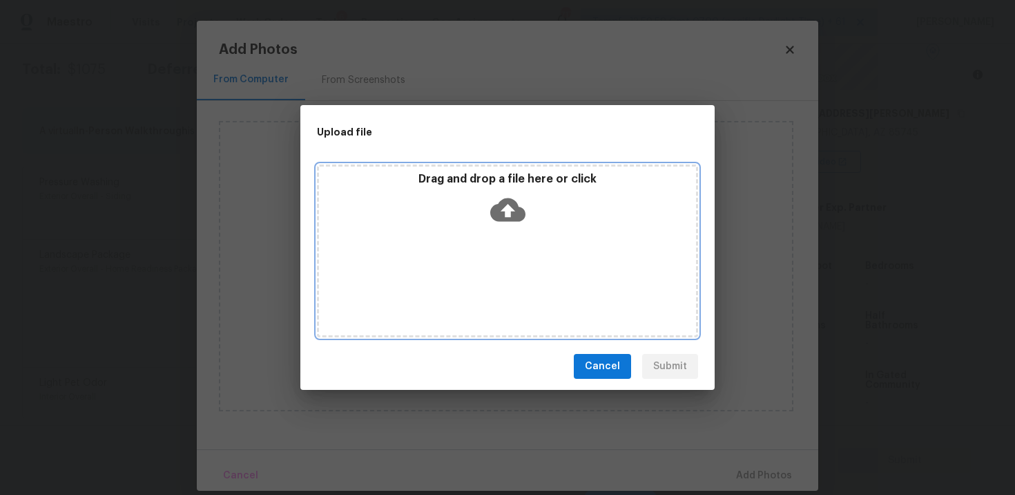
click at [485, 202] on div "Drag and drop a file here or click" at bounding box center [507, 201] width 377 height 59
